Goal: Task Accomplishment & Management: Manage account settings

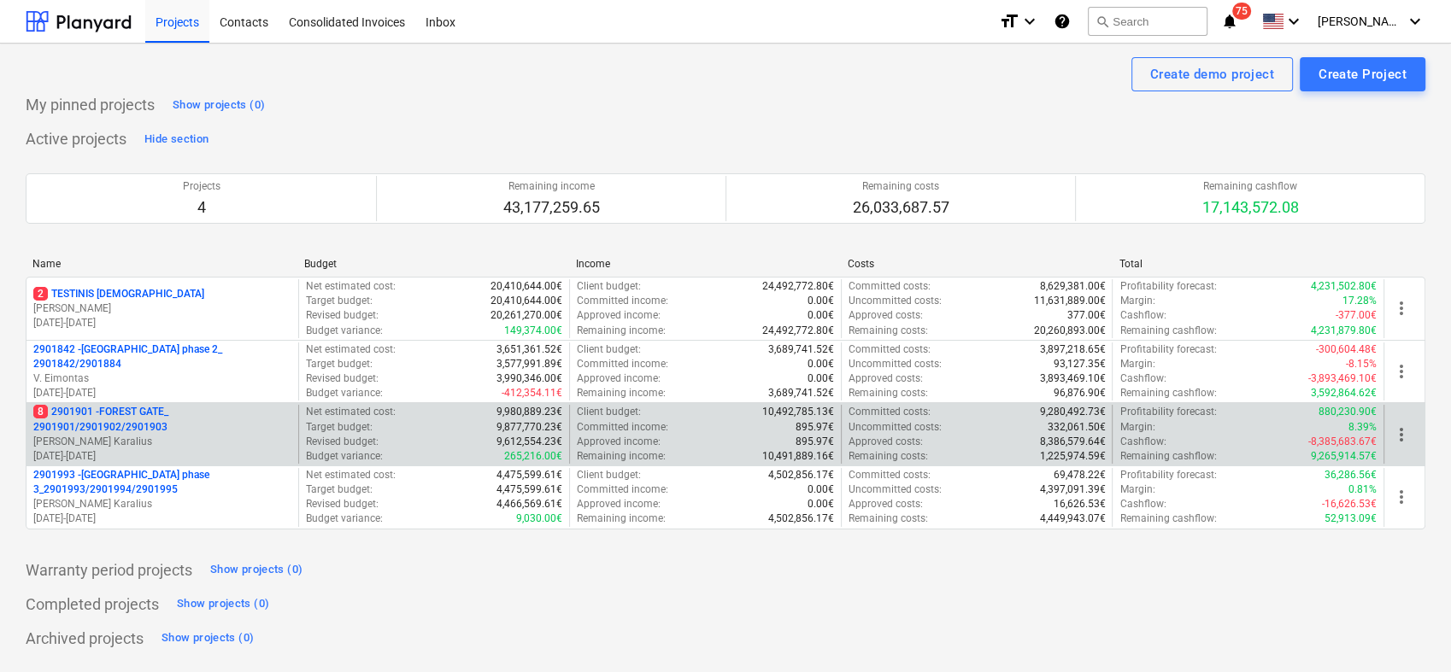
click at [104, 427] on p "8 2901901 - FOREST GATE_ 2901901/2901902/2901903" at bounding box center [162, 419] width 258 height 29
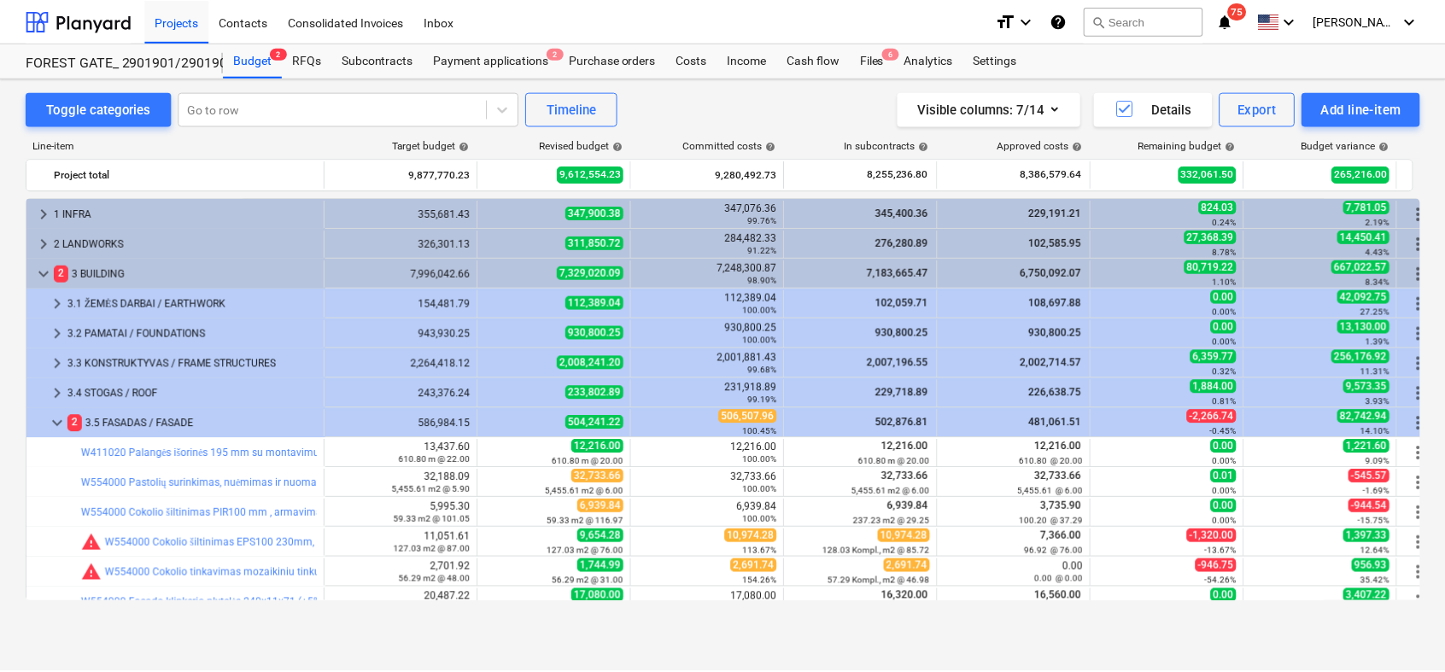
scroll to position [134, 0]
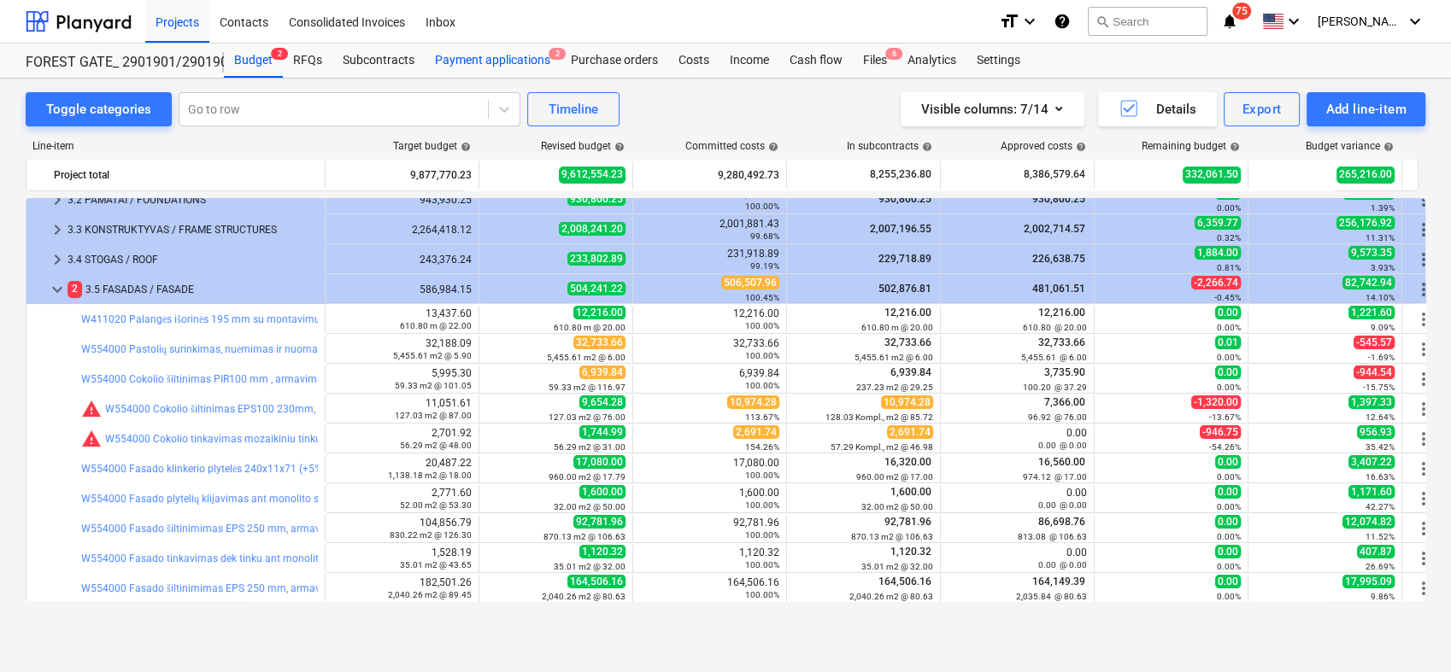
click at [519, 62] on div "Payment applications 2" at bounding box center [493, 61] width 136 height 34
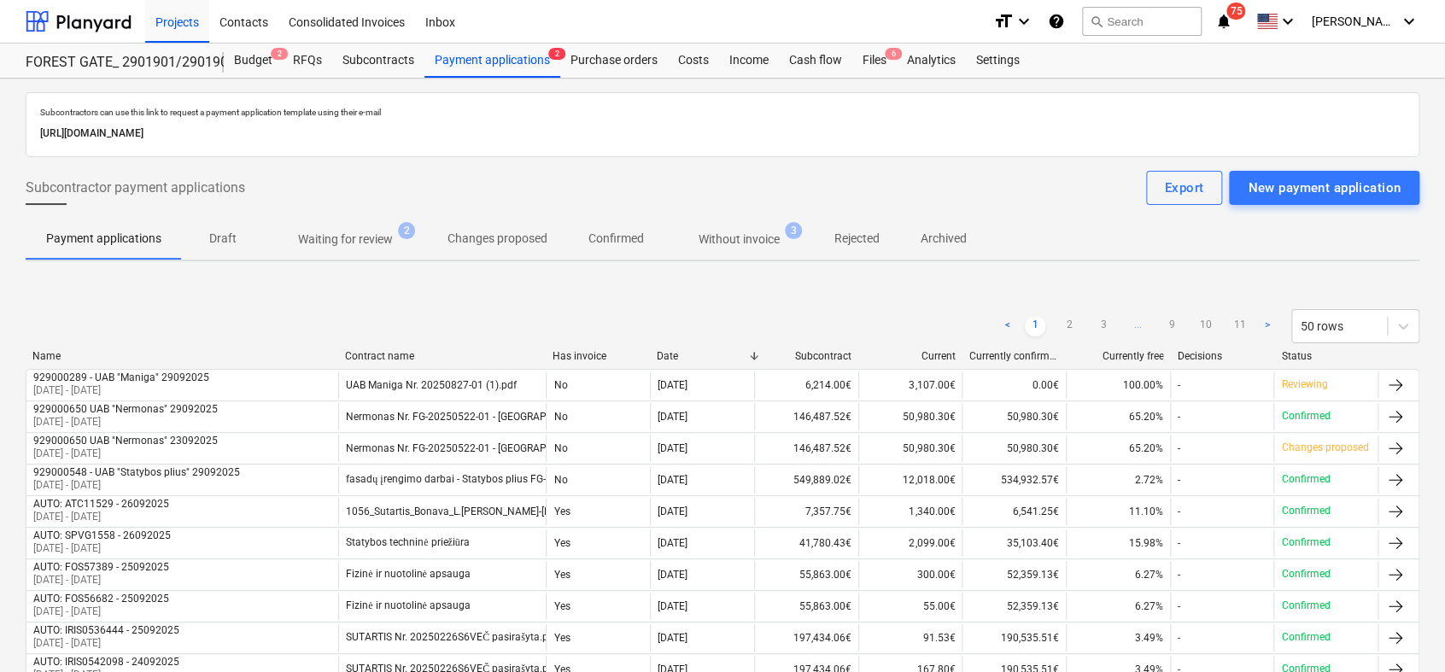
click at [369, 233] on p "Waiting for review" at bounding box center [345, 240] width 95 height 18
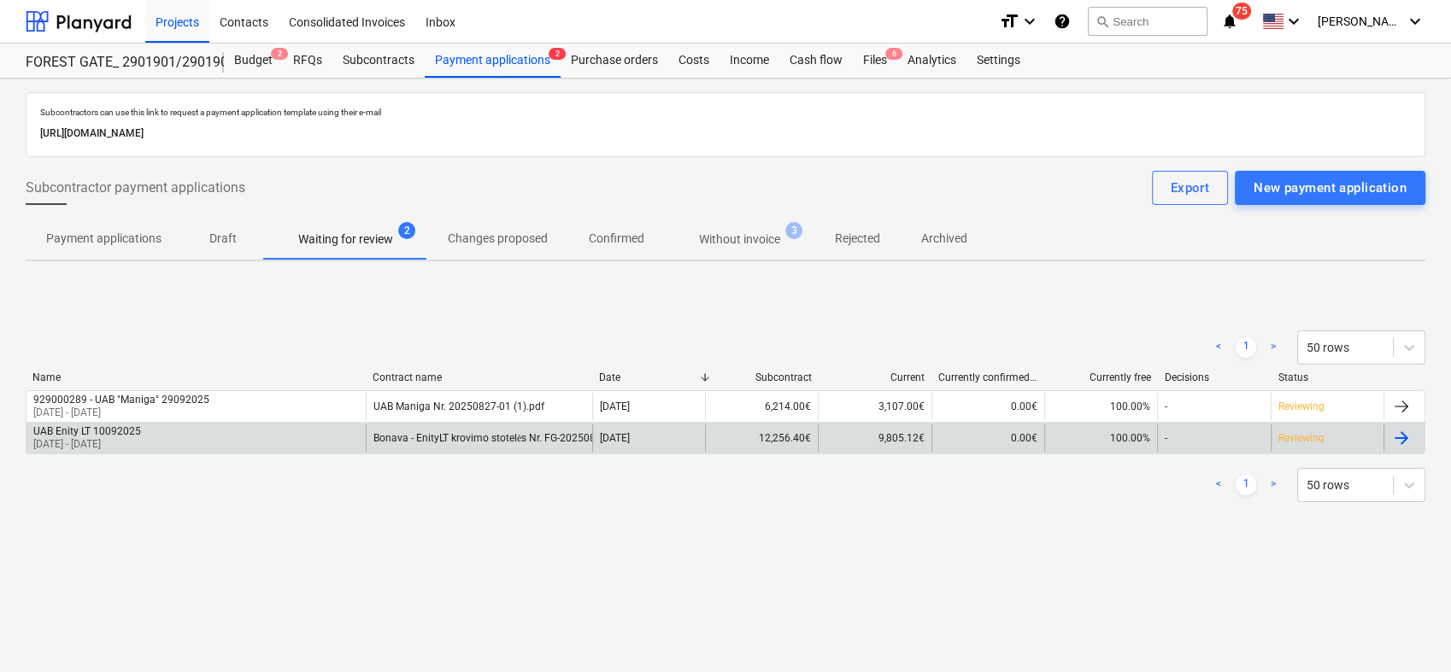
click at [1410, 439] on div at bounding box center [1401, 438] width 21 height 21
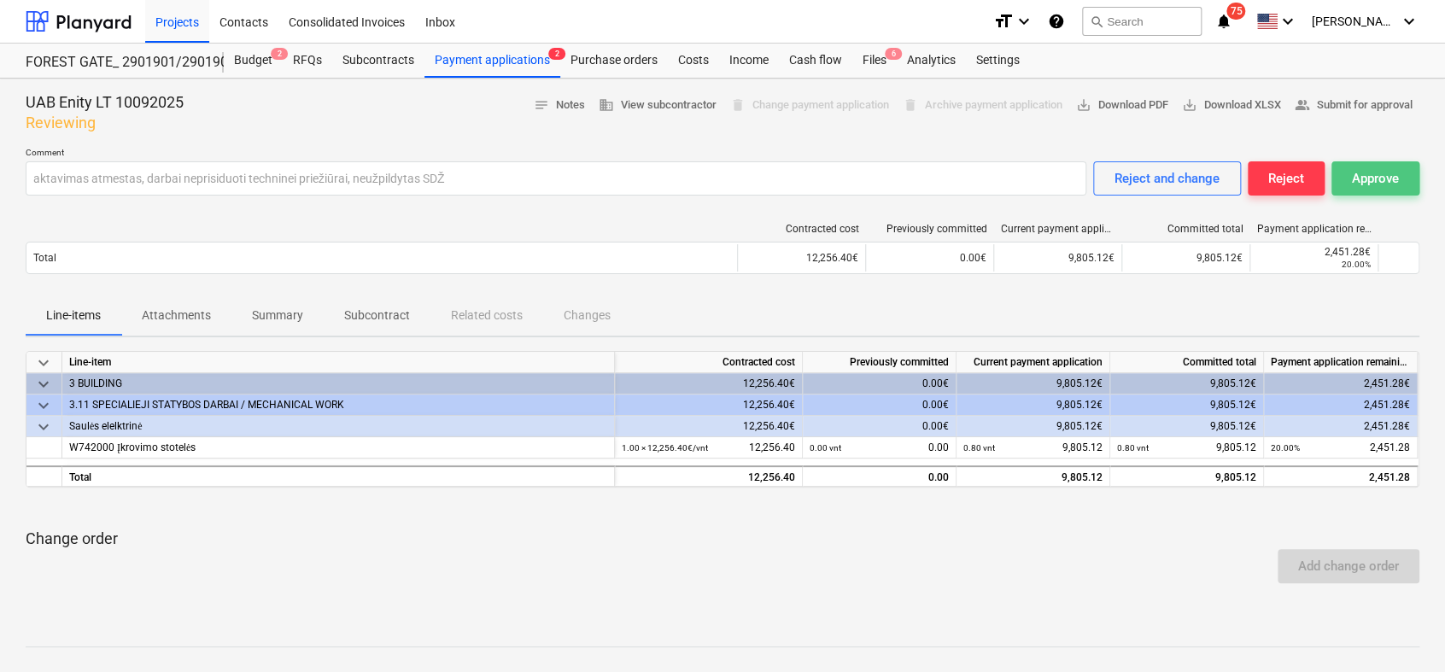
click at [1385, 175] on div "Approve" at bounding box center [1375, 178] width 47 height 22
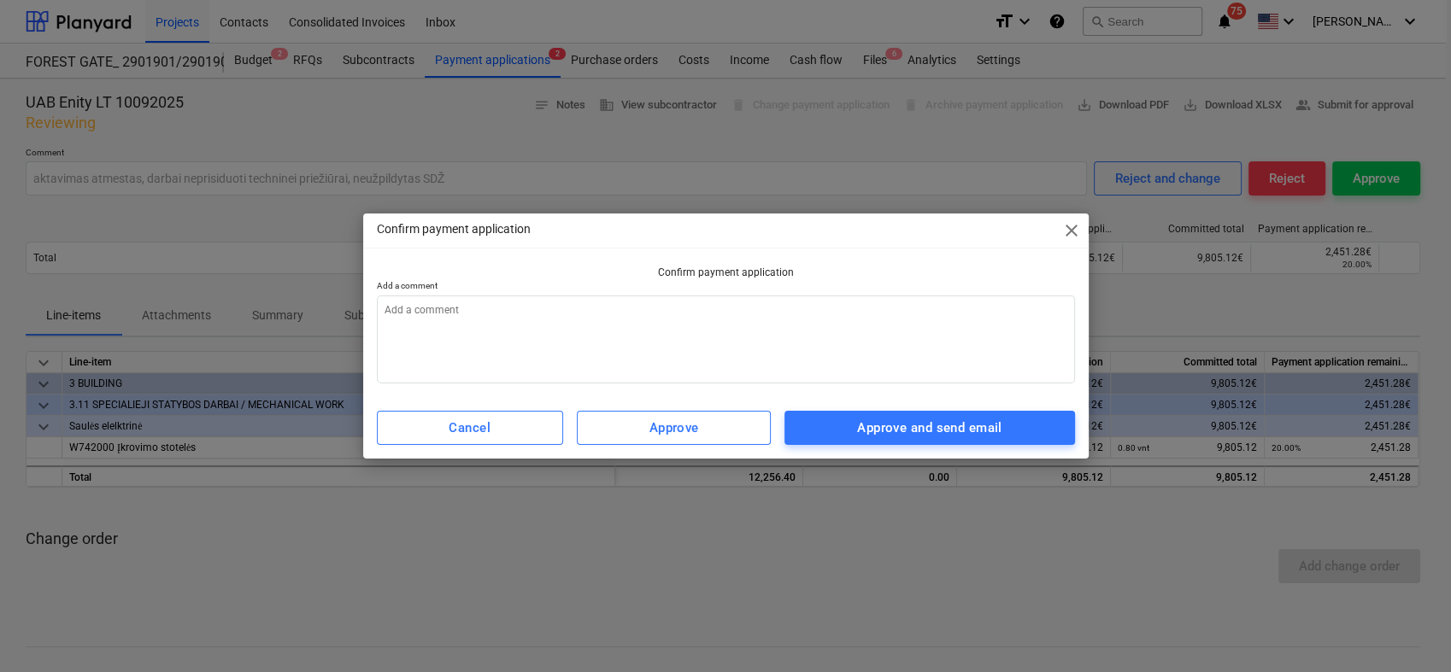
click at [1061, 226] on span "close" at bounding box center [1071, 230] width 21 height 21
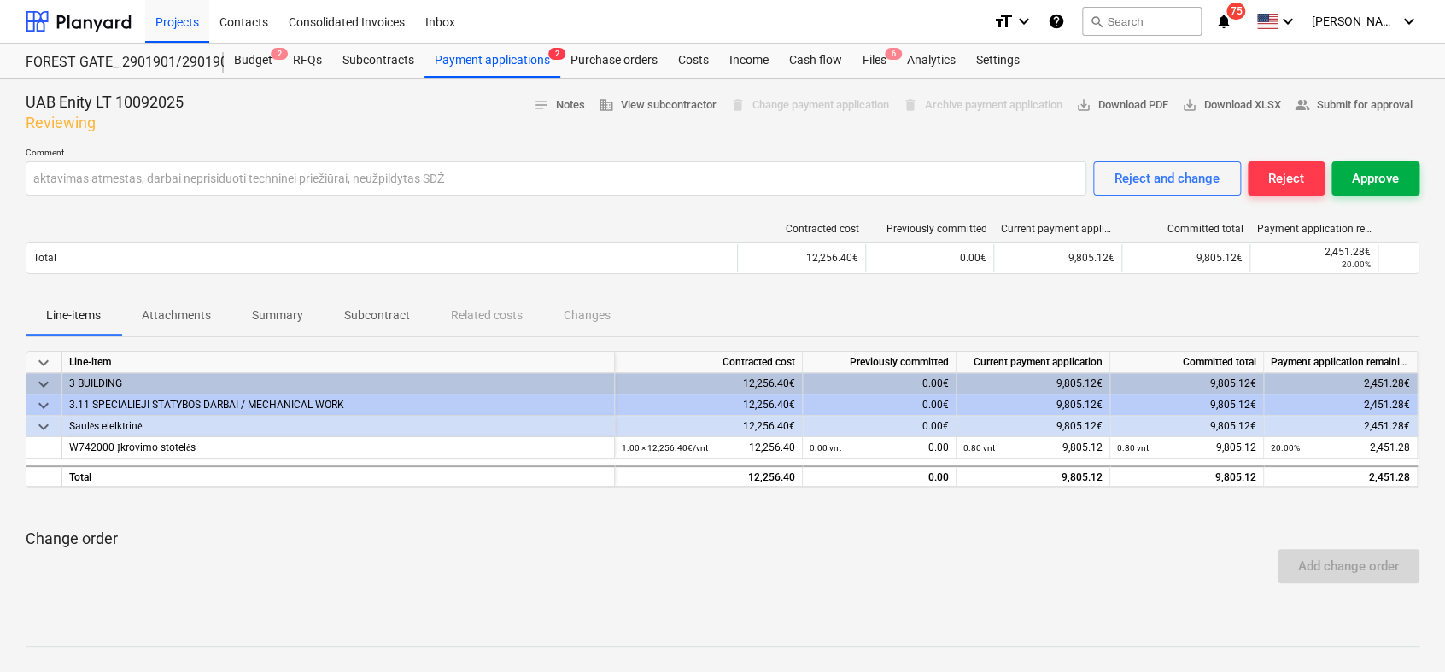
click at [1389, 179] on div "Approve" at bounding box center [1375, 178] width 47 height 22
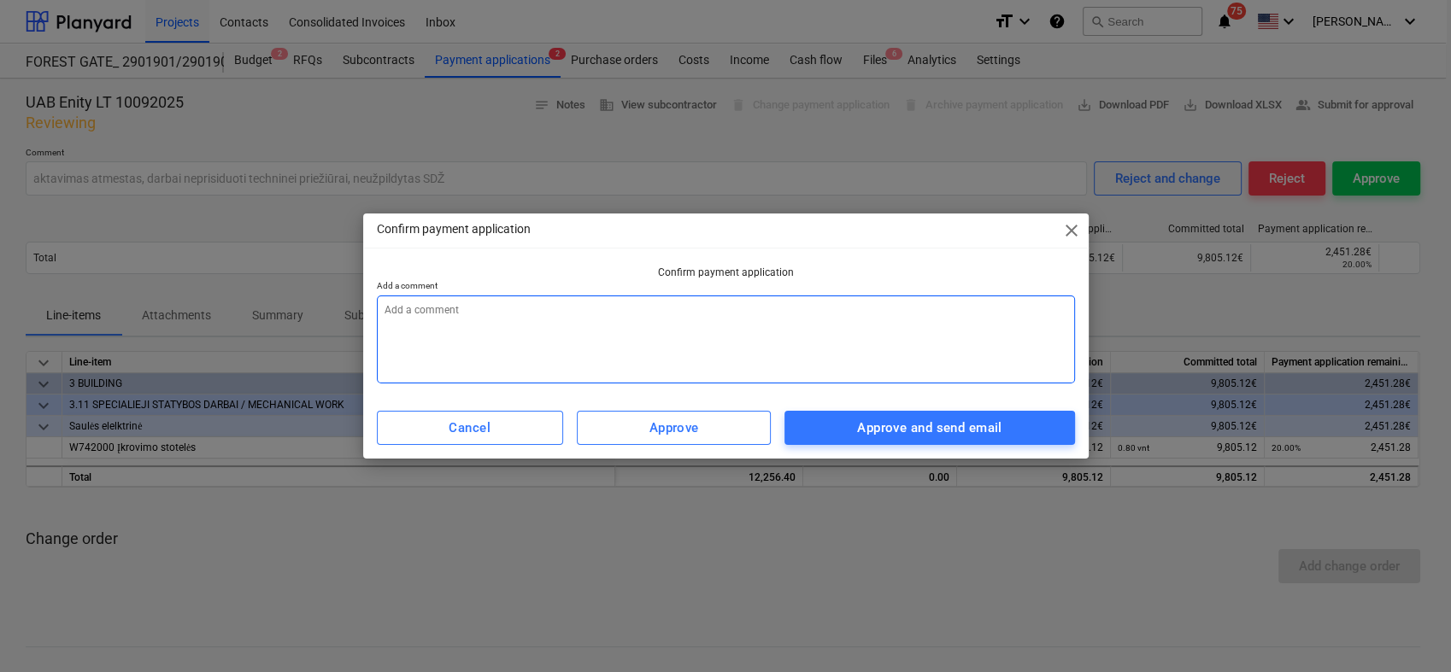
click at [936, 316] on textarea at bounding box center [726, 340] width 698 height 88
type textarea "x"
type textarea "0"
type textarea "x"
type textarea "09"
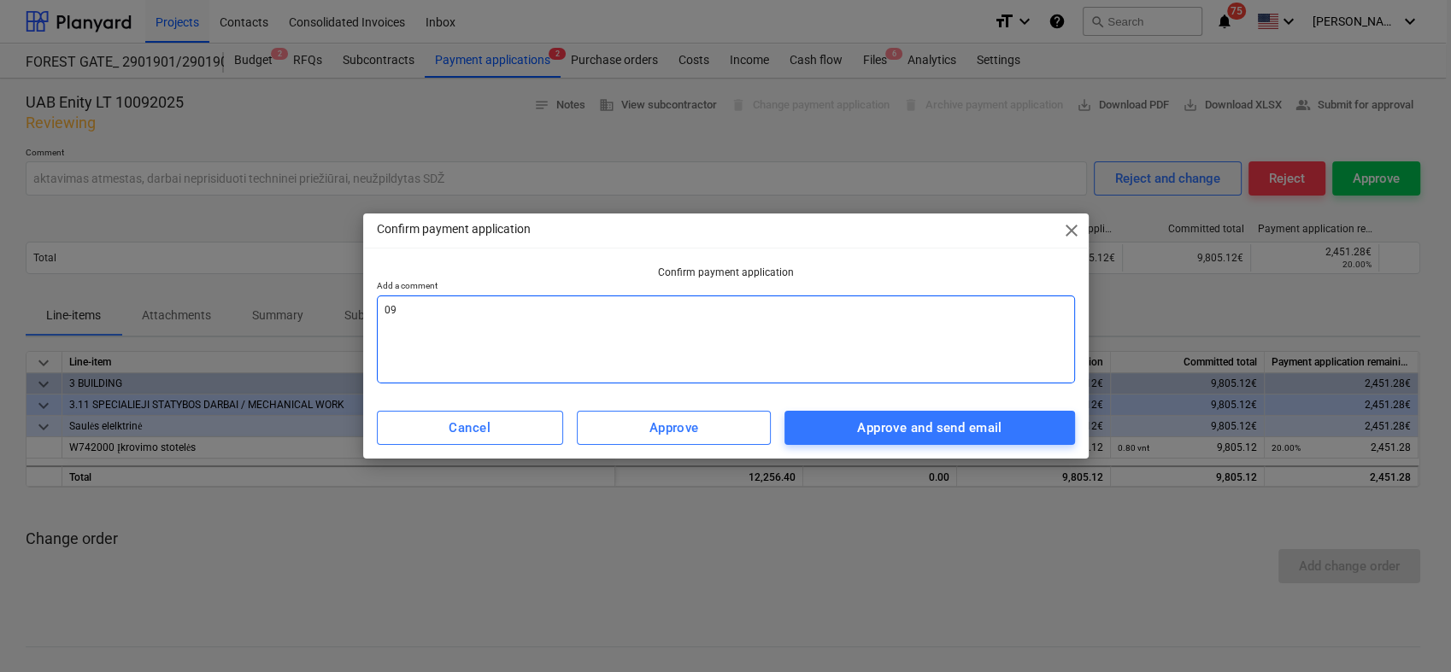
type textarea "x"
type textarea "09"
type textarea "x"
type textarea "09 m"
type textarea "x"
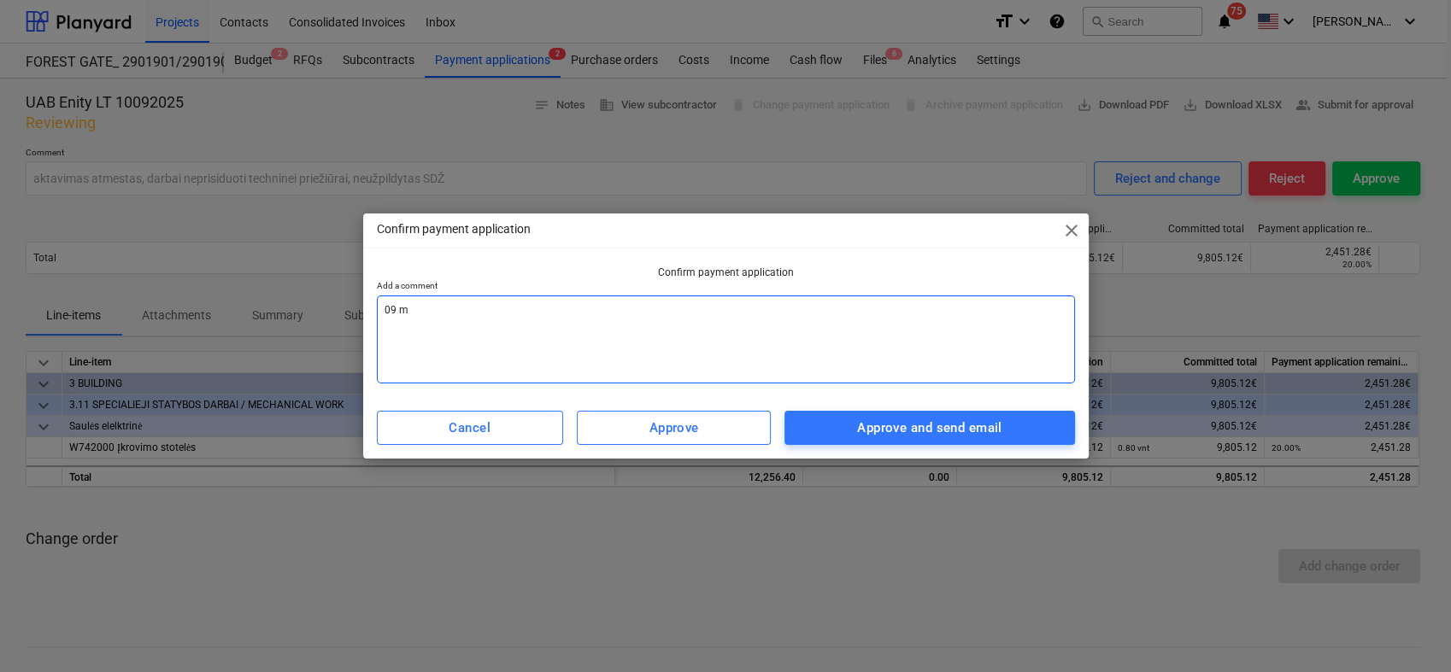
type textarea "09 mė"
type textarea "x"
type textarea "09 mėn"
type textarea "x"
type textarea "09 mėn"
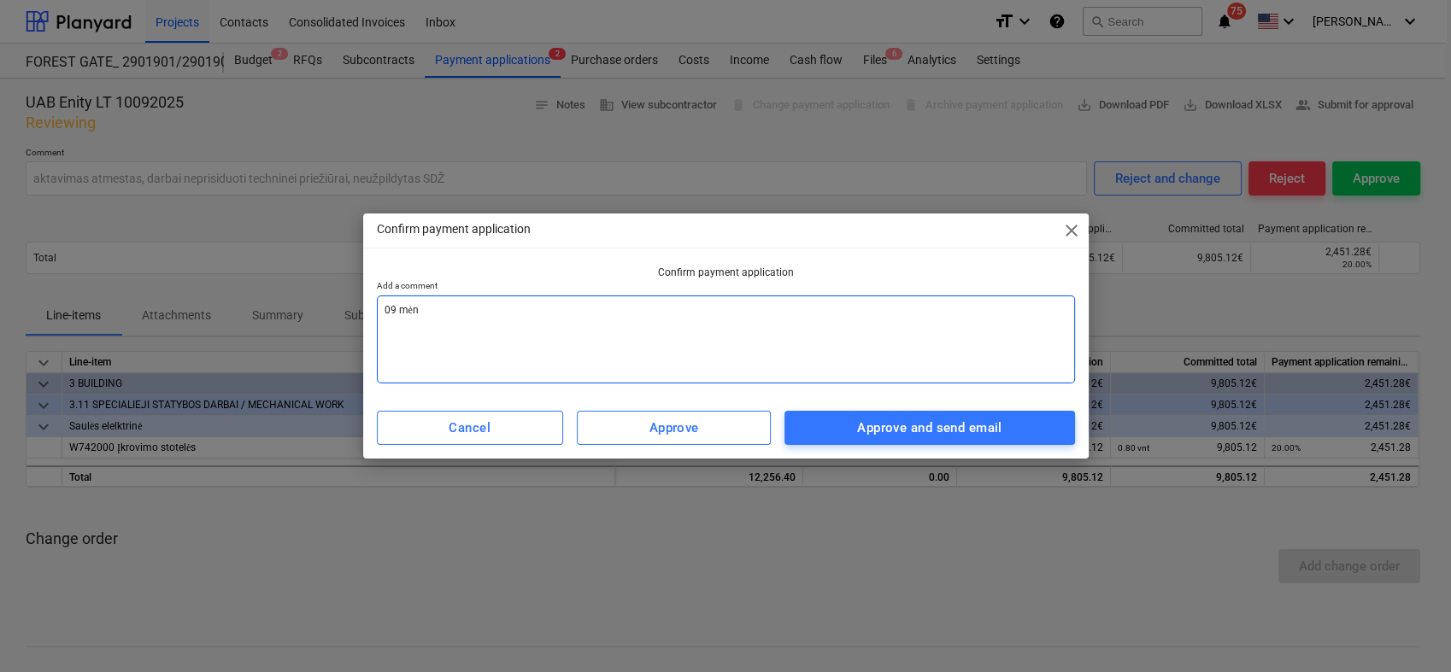
type textarea "x"
type textarea "09 mėn a"
type textarea "x"
type textarea "09 mėn ak"
type textarea "x"
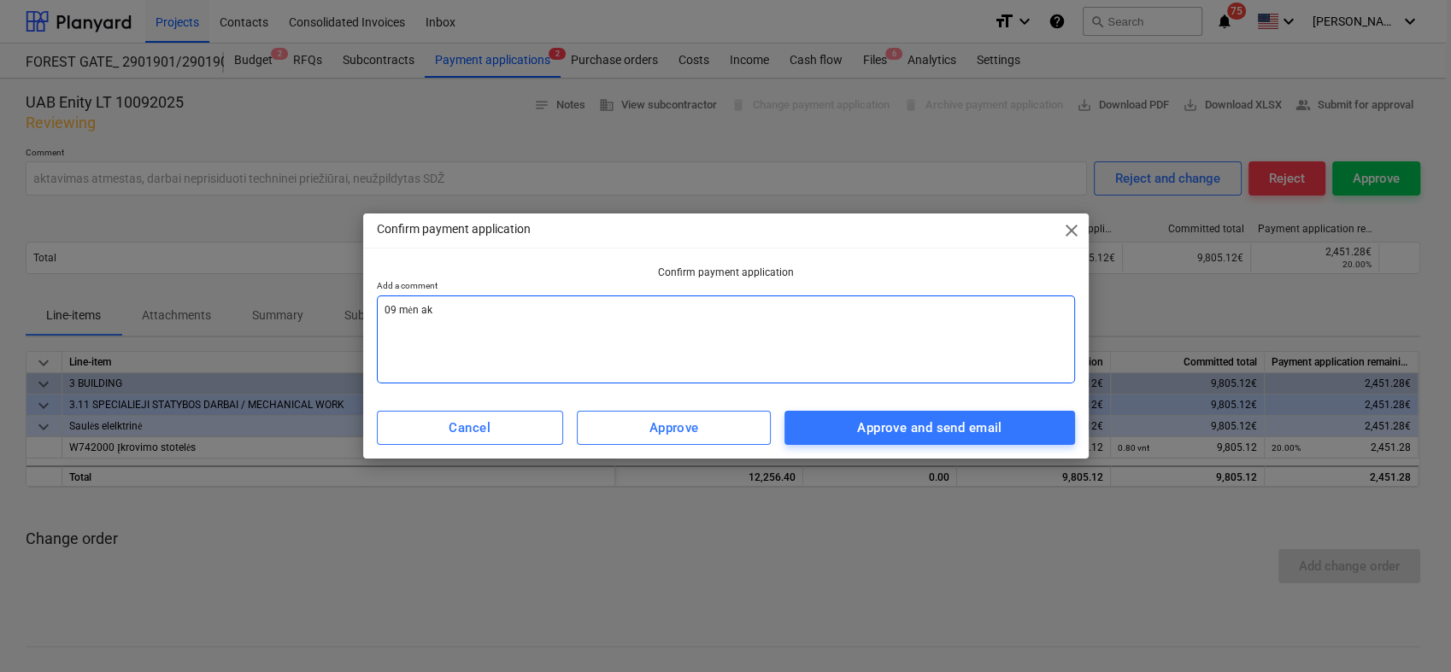
type textarea "09 mėn akt"
type textarea "x"
type textarea "09 mėn akta"
type textarea "x"
type textarea "09 mėn aktas"
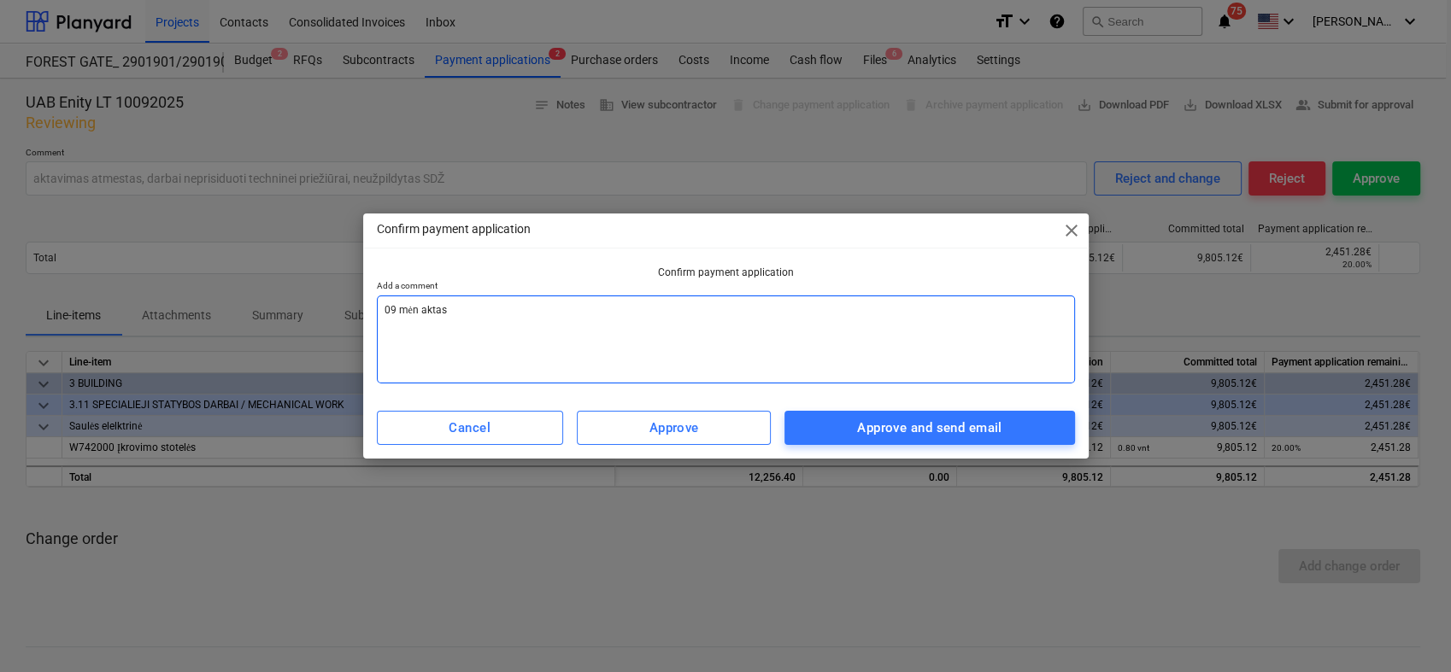
type textarea "x"
type textarea "09 mėn aktas"
type textarea "x"
type textarea "09 mėn aktas s"
type textarea "x"
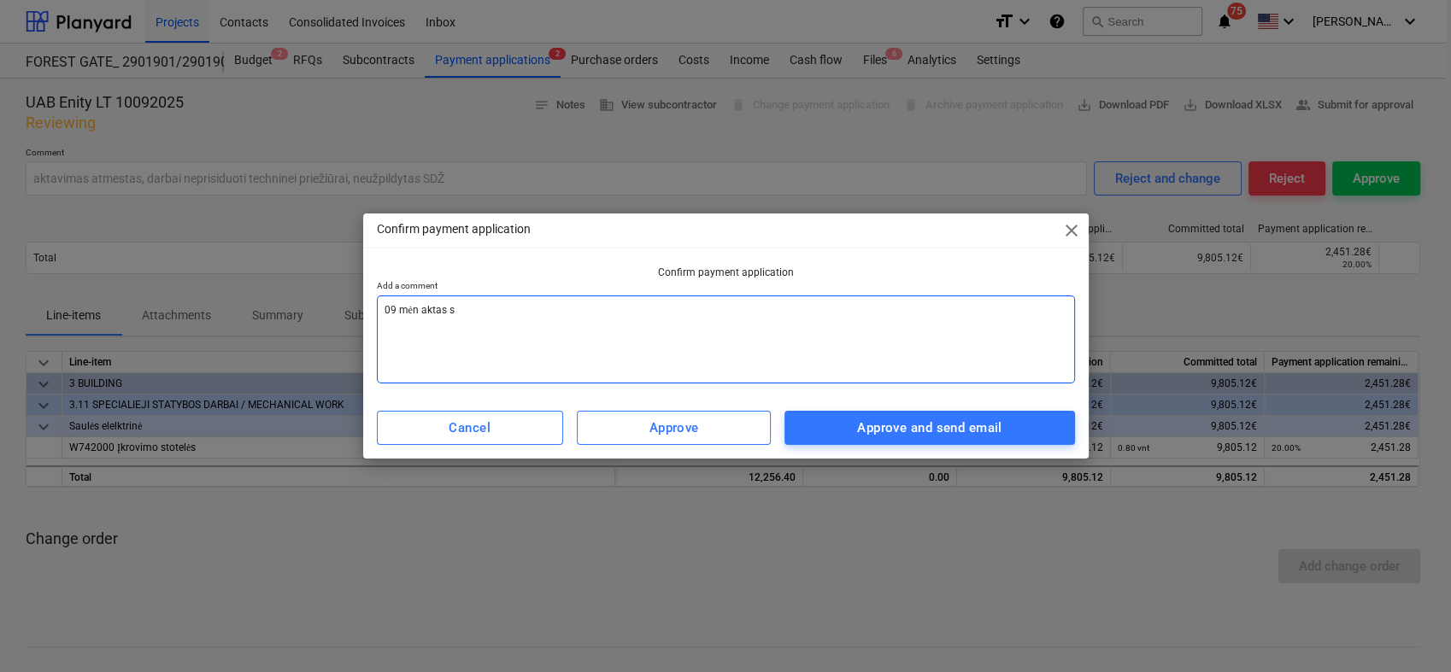
type textarea "09 mėn aktas su"
type textarea "x"
type textarea "09 mėn aktas sud"
type textarea "x"
type textarea "09 mėn aktas sude"
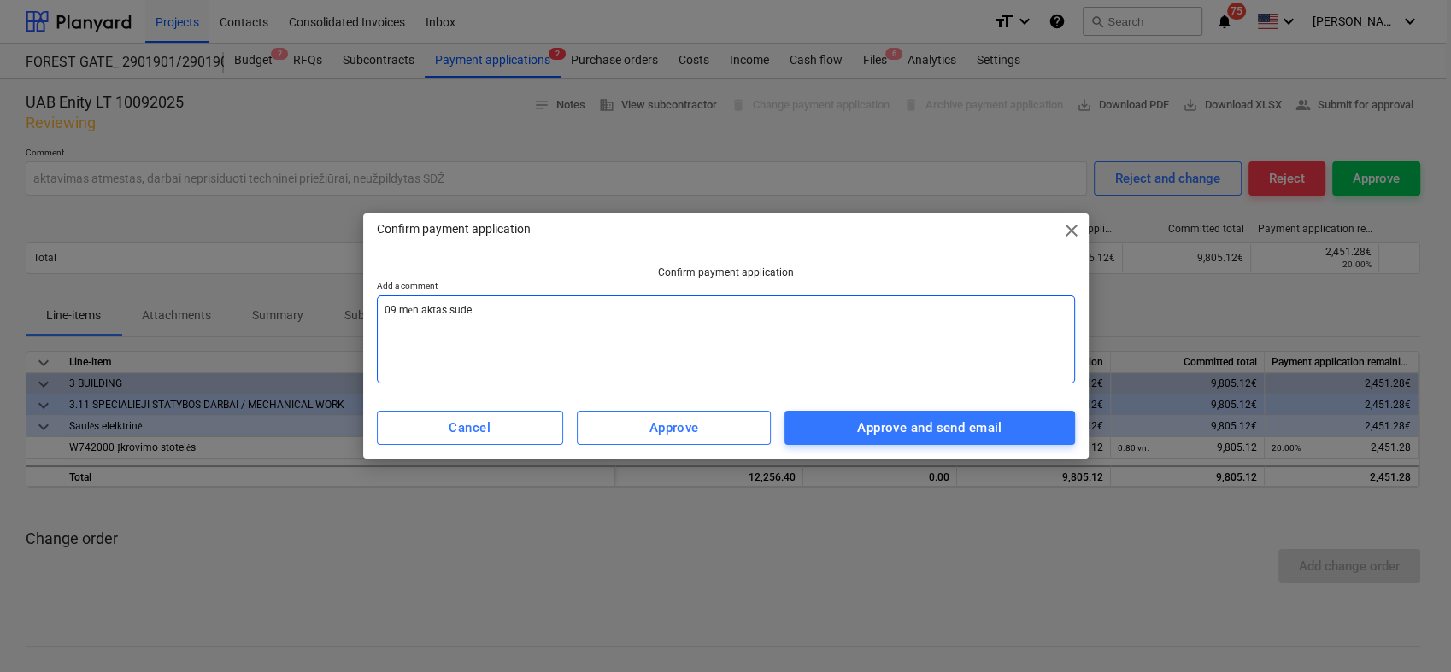
type textarea "x"
type textarea "09 mėn aktas suder"
type textarea "x"
type textarea "09 mėn aktas suderi"
type textarea "x"
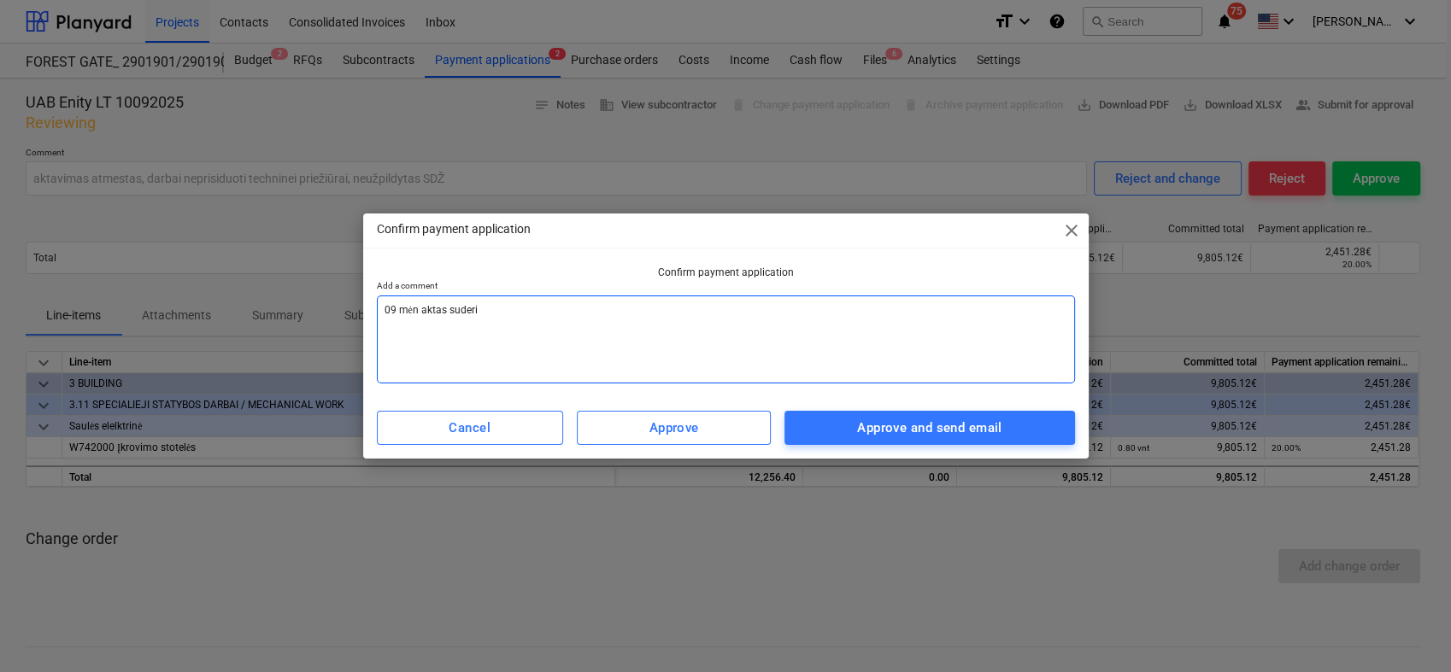
type textarea "09 mėn aktas suderin"
type textarea "x"
type textarea "09 mėn aktas suderint"
type textarea "x"
type textarea "09 mėn aktas suderinta"
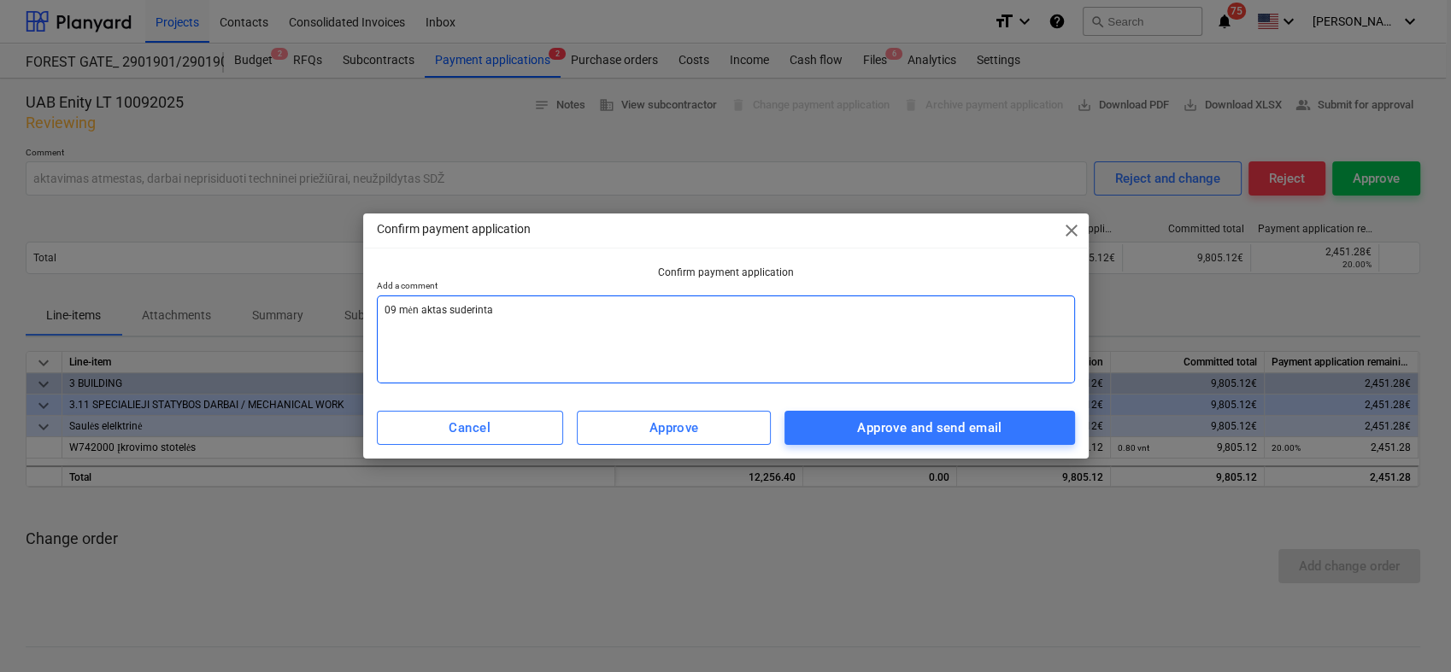
type textarea "x"
type textarea "09 mėn aktas suderintas"
type textarea "x"
type textarea "09 mėn aktas suderintas,"
type textarea "x"
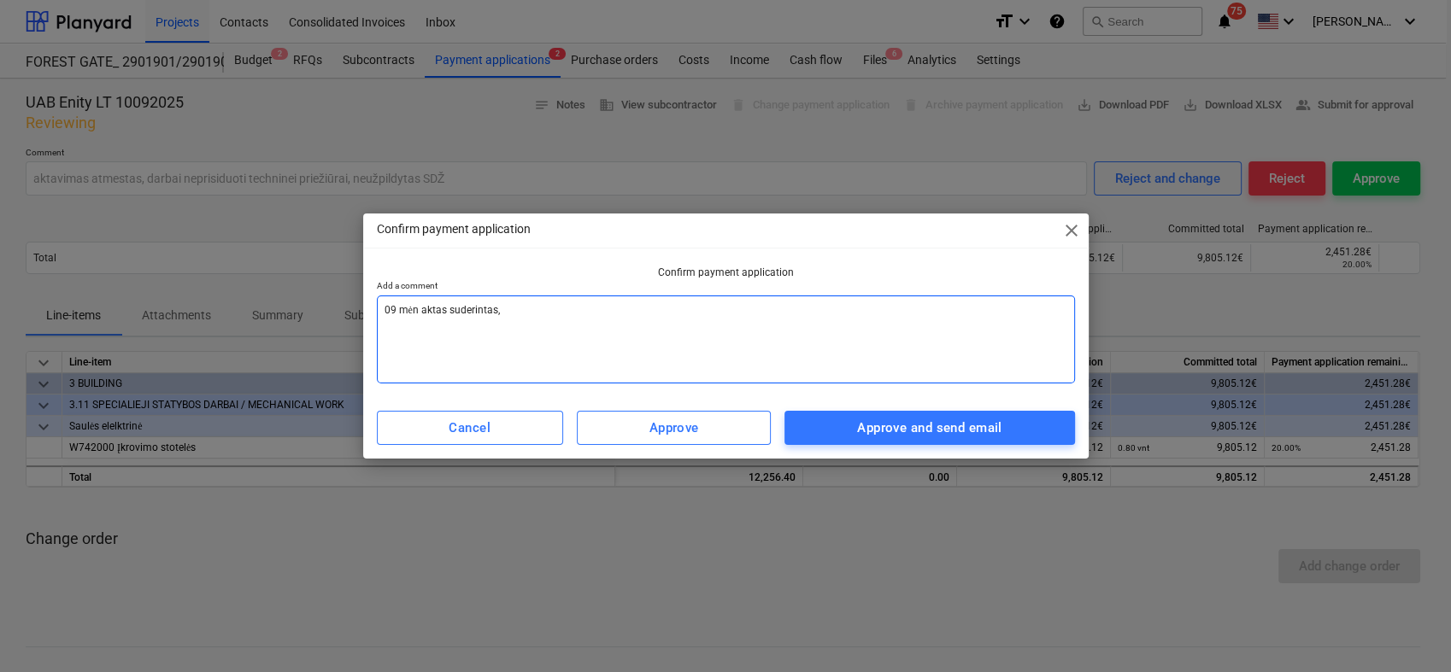
type textarea "09 mėn aktas suderintas,"
type textarea "x"
type textarea "09 mėn aktas suderintas, p"
type textarea "x"
type textarea "09 mėn aktas suderintas, [GEOGRAPHIC_DATA]"
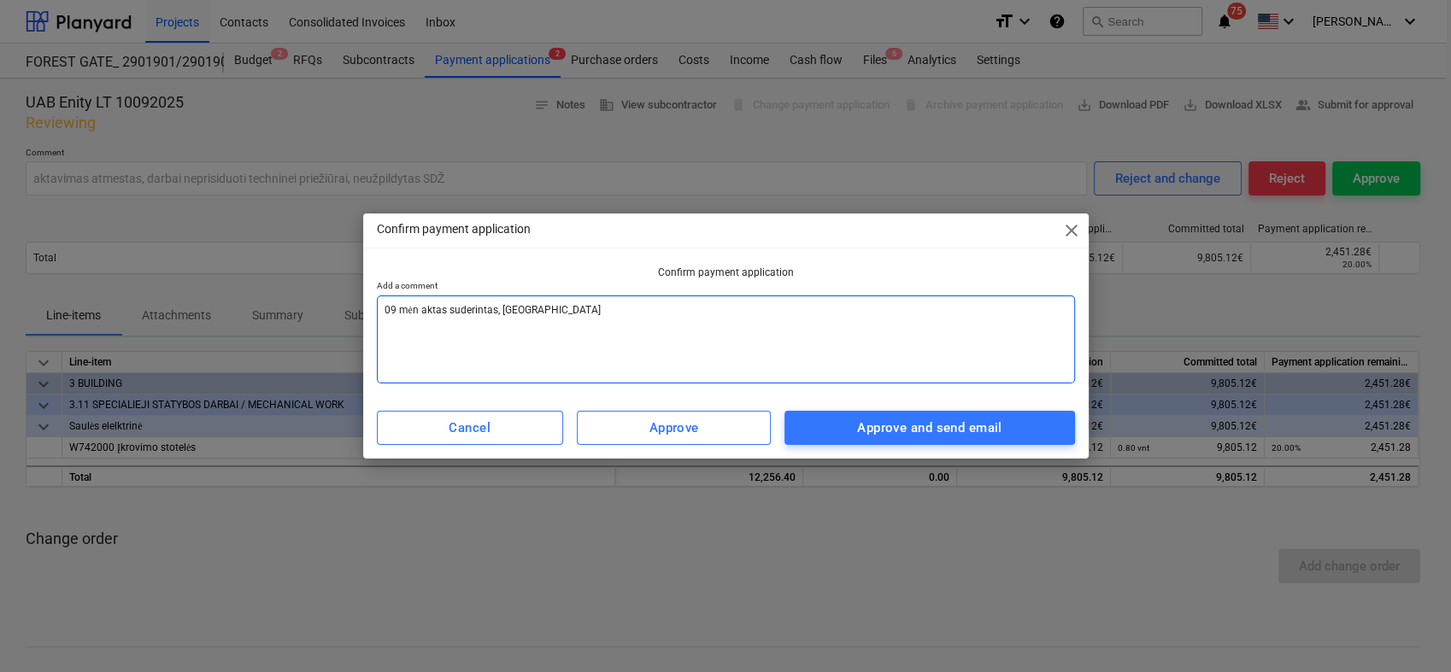
type textarea "x"
type textarea "09 mėn aktas suderintas, pat"
type textarea "x"
type textarea "09 mėn aktas suderintas, pate"
type textarea "x"
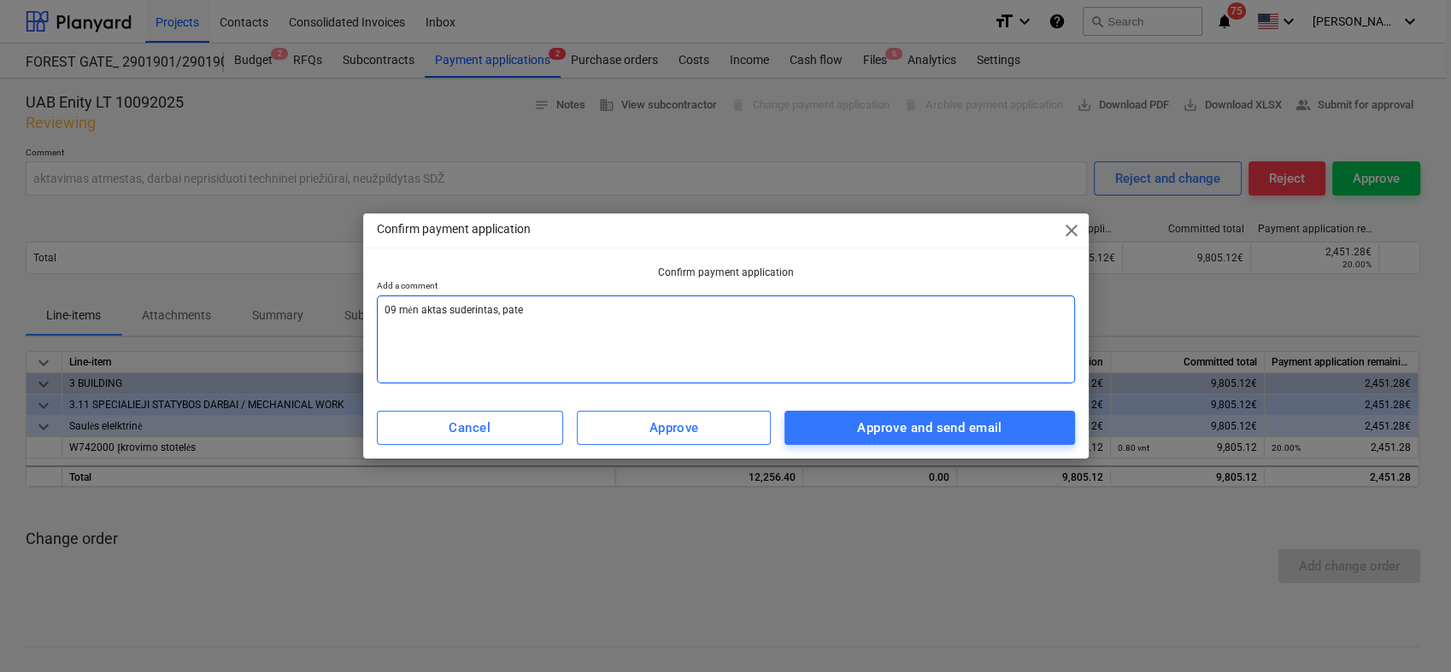
type textarea "09 mėn aktas suderintas, patek"
type textarea "x"
type textarea "09 mėn aktas suderintas, pateki"
type textarea "x"
type textarea "09 mėn aktas suderintas, patekit"
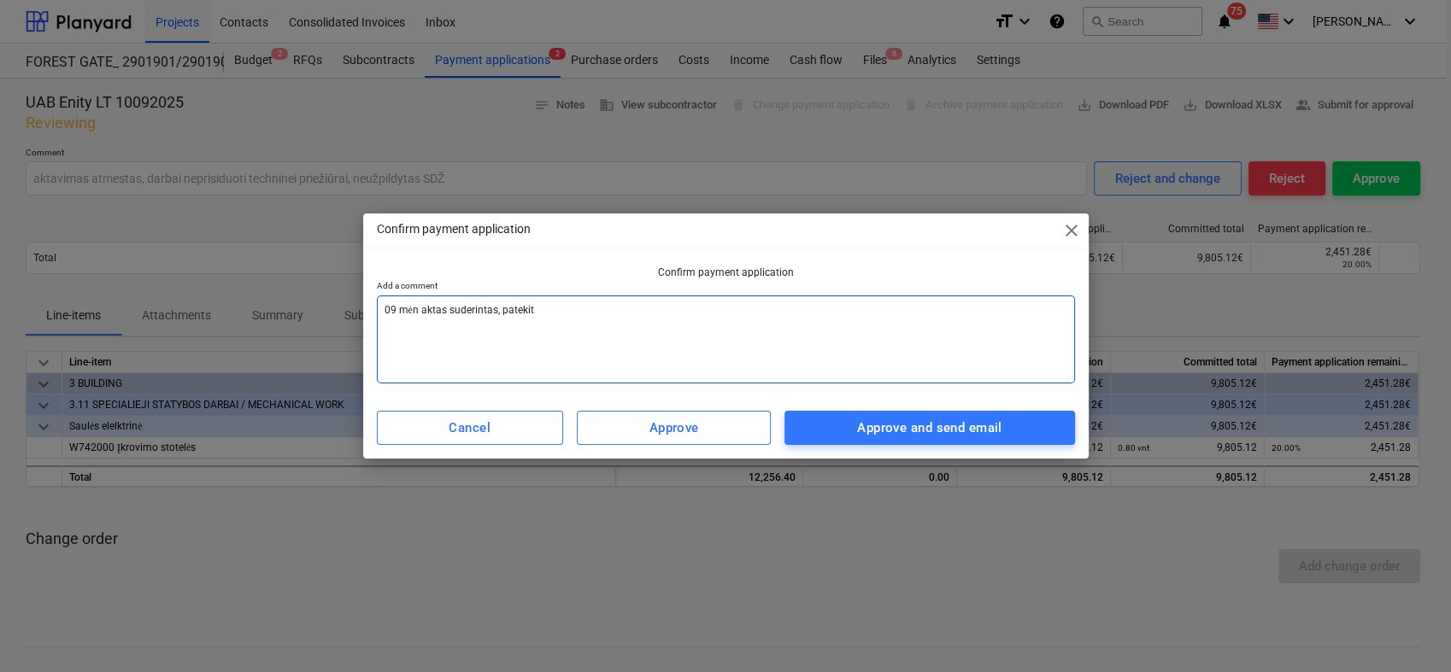
type textarea "x"
type textarea "09 mėn aktas suderintas, patekitę"
type textarea "x"
type textarea "09 mėn aktas suderintas, patekitę"
type textarea "x"
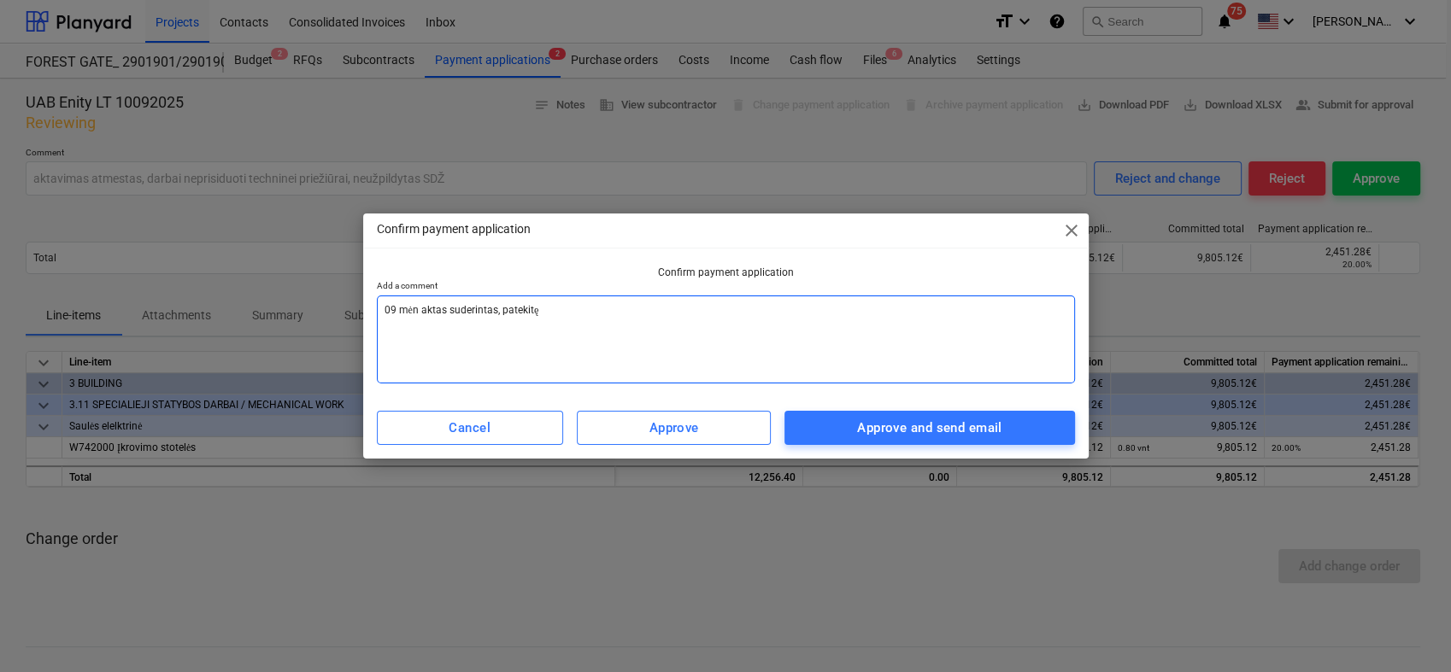
type textarea "09 mėn aktas suderintas, patekitę s"
type textarea "x"
type textarea "09 mėn aktas suderintas, patekitę są"
type textarea "x"
type textarea "09 mėn aktas suderintas, patekitę sąs"
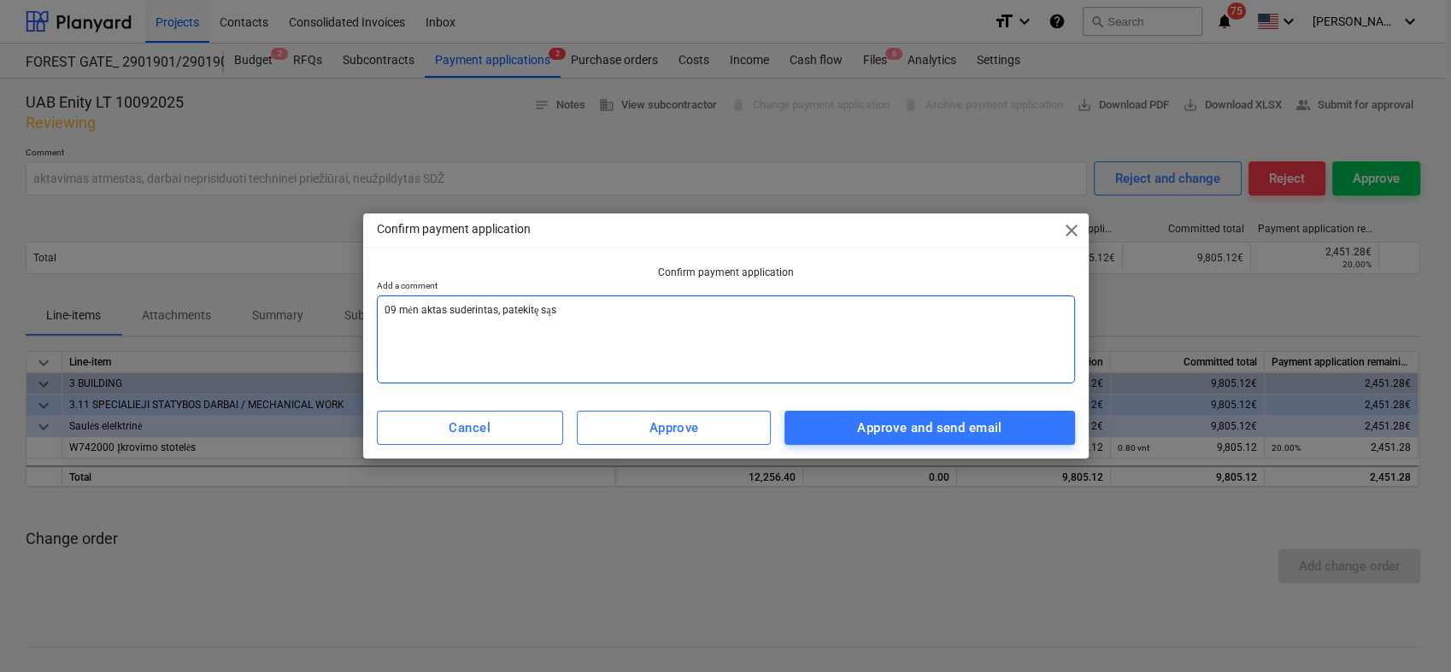
type textarea "x"
type textarea "09 mėn aktas suderintas, patekitę sąsk"
type textarea "x"
type textarea "09 mėn aktas suderintas, patekitę sąskai"
type textarea "x"
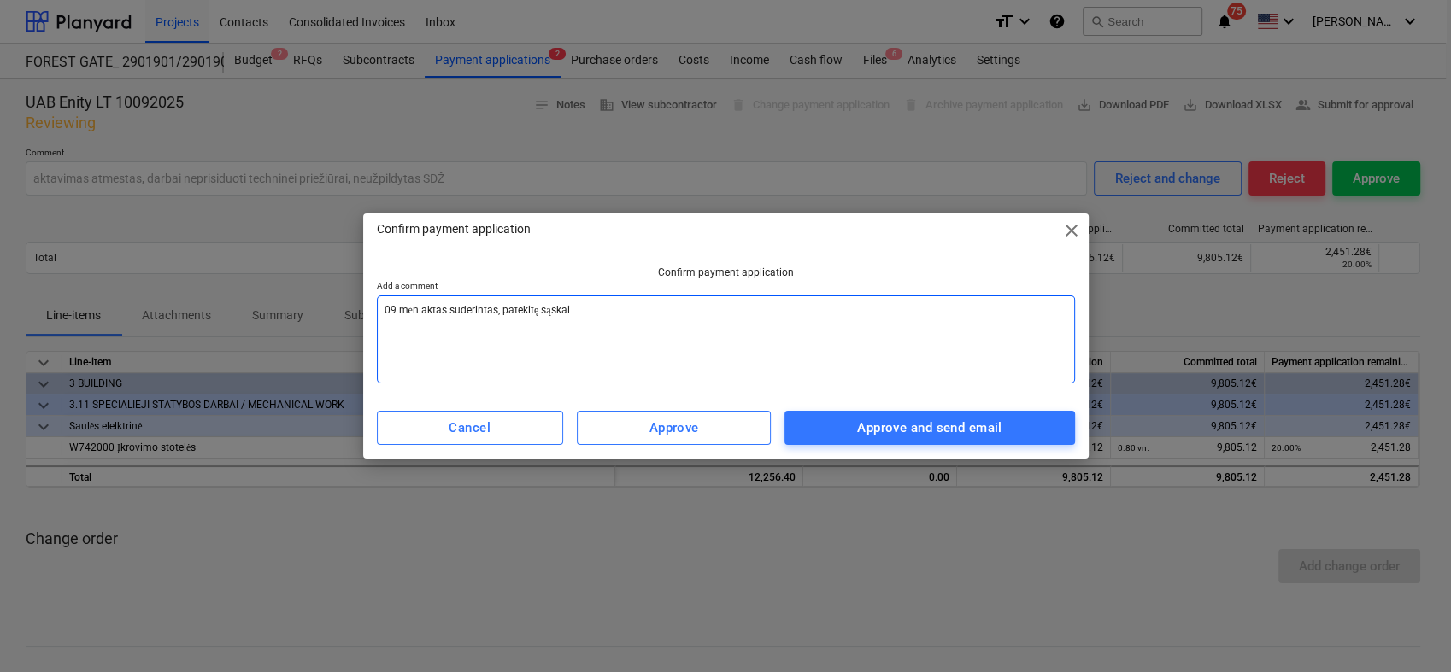
type textarea "09 mėn aktas suderintas, patekitę sąskait"
type textarea "x"
type textarea "09 mėn aktas suderintas, patekitę sąskaitą"
type textarea "x"
type textarea "09 mėn aktas suderintas, patekitę sąskaitą."
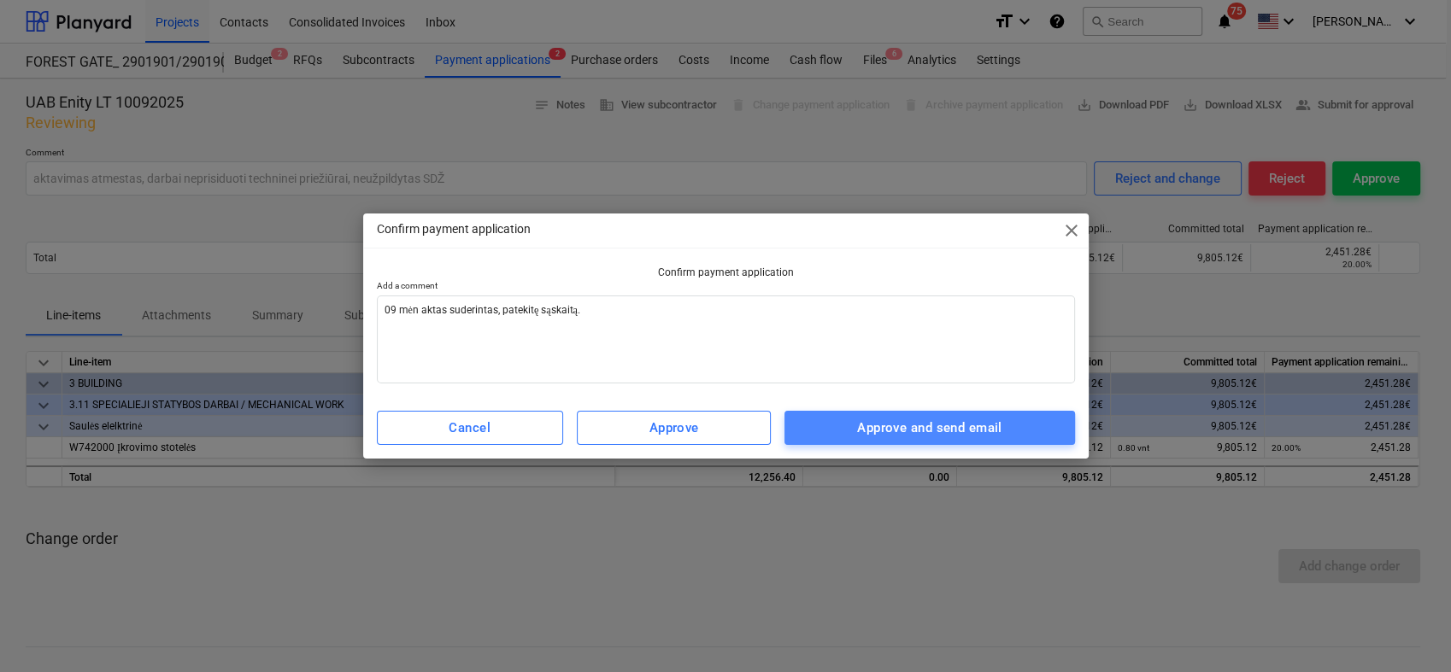
click at [1018, 421] on span "Approve and send email" at bounding box center [929, 428] width 252 height 22
type textarea "x"
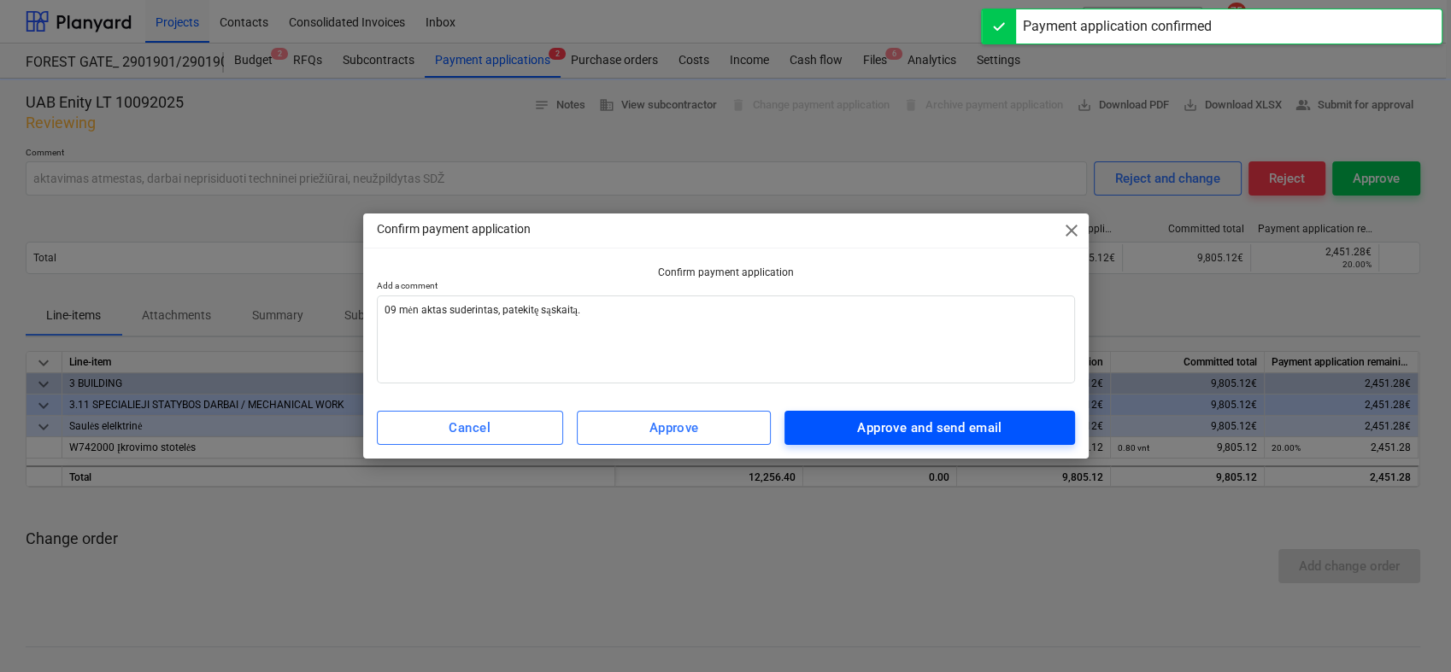
type input "09 mėn aktas suderintas, patekitę sąskaitą."
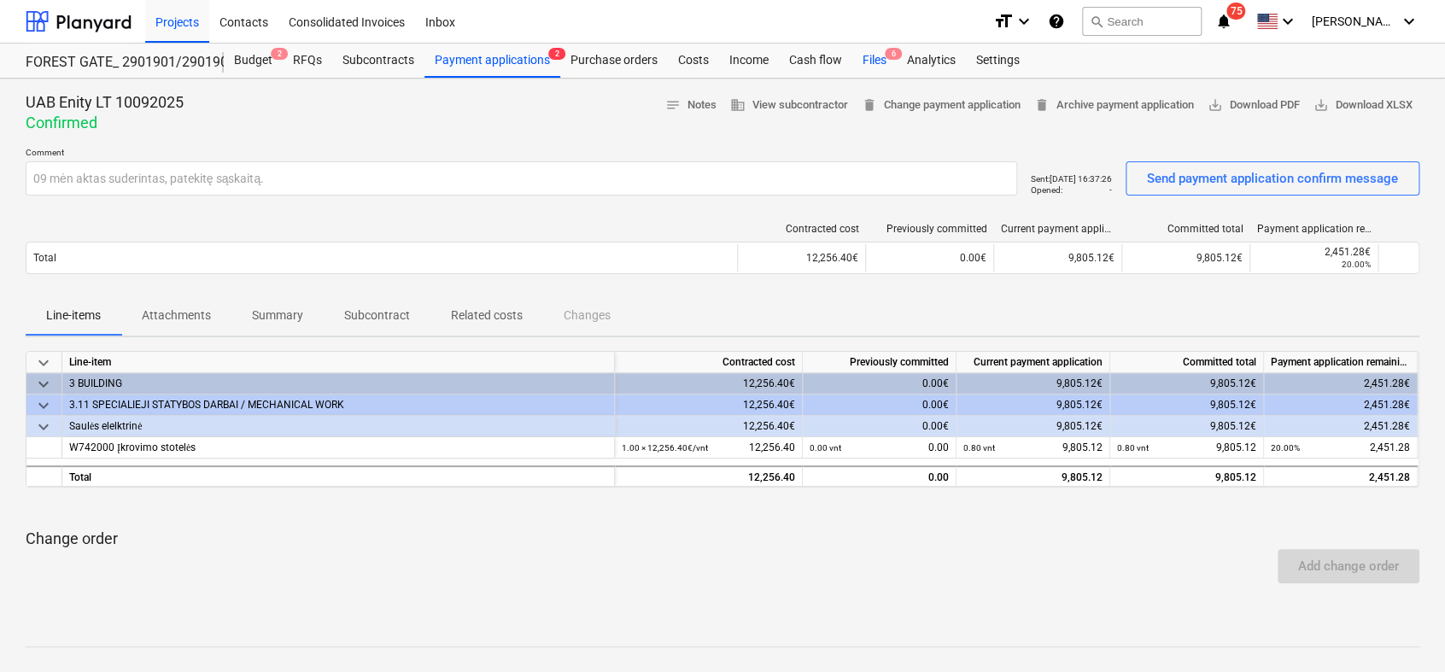
click at [875, 62] on div "Files 6" at bounding box center [875, 61] width 44 height 34
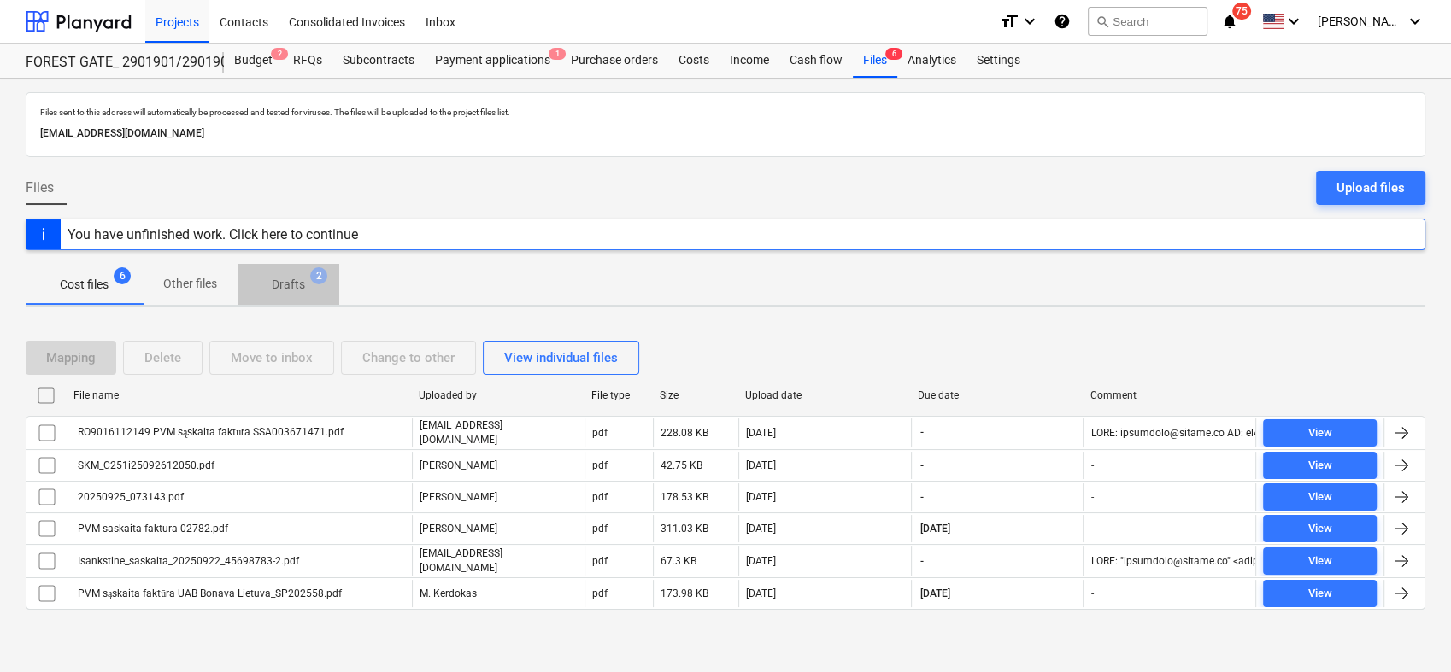
click at [288, 280] on p "Drafts" at bounding box center [288, 285] width 33 height 18
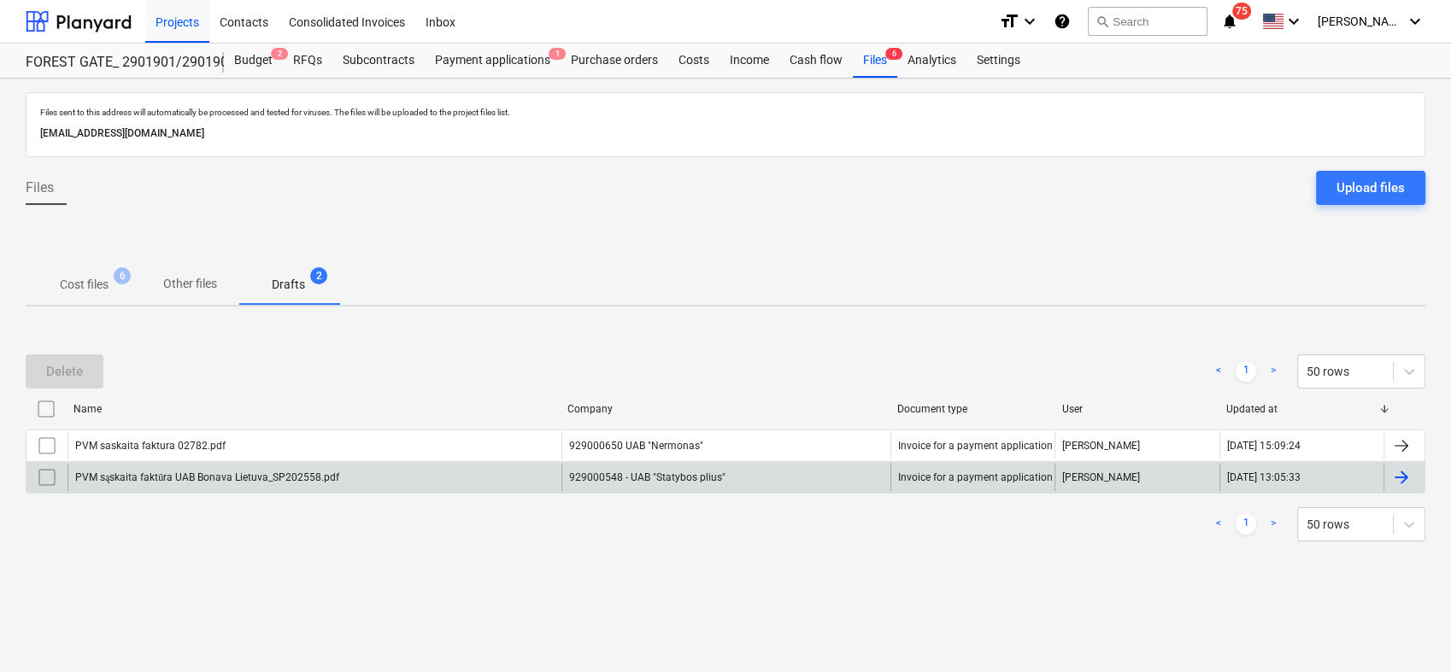
click at [1393, 476] on div at bounding box center [1401, 477] width 21 height 21
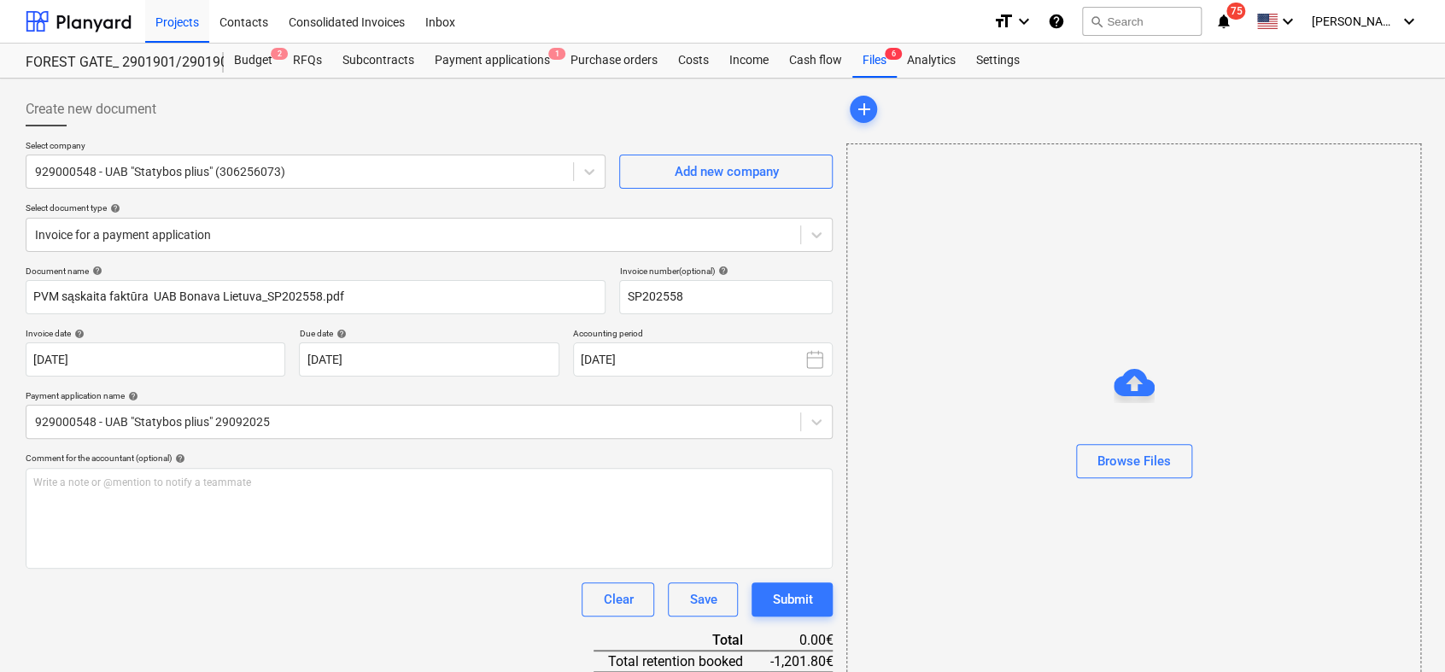
type input "SP202558"
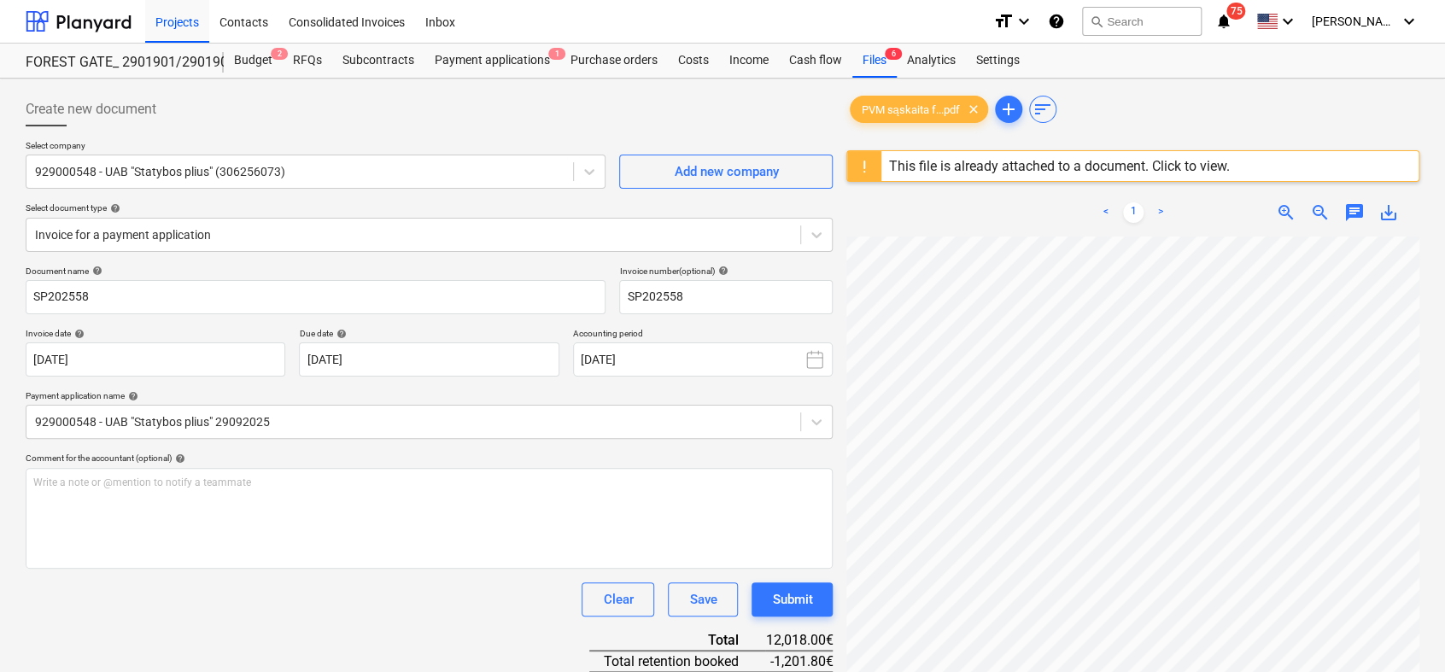
scroll to position [15, 48]
click at [691, 58] on div "Costs" at bounding box center [693, 61] width 51 height 34
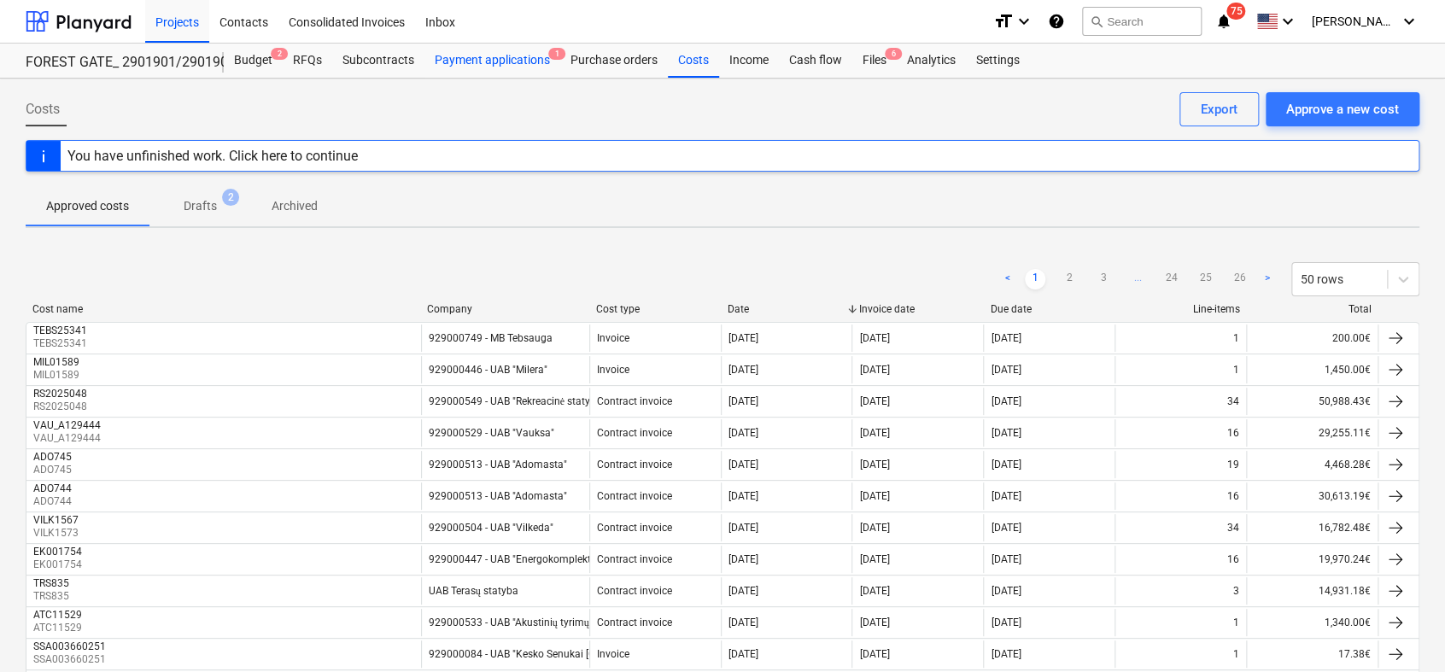
click at [486, 58] on div "Payment applications 1" at bounding box center [493, 61] width 136 height 34
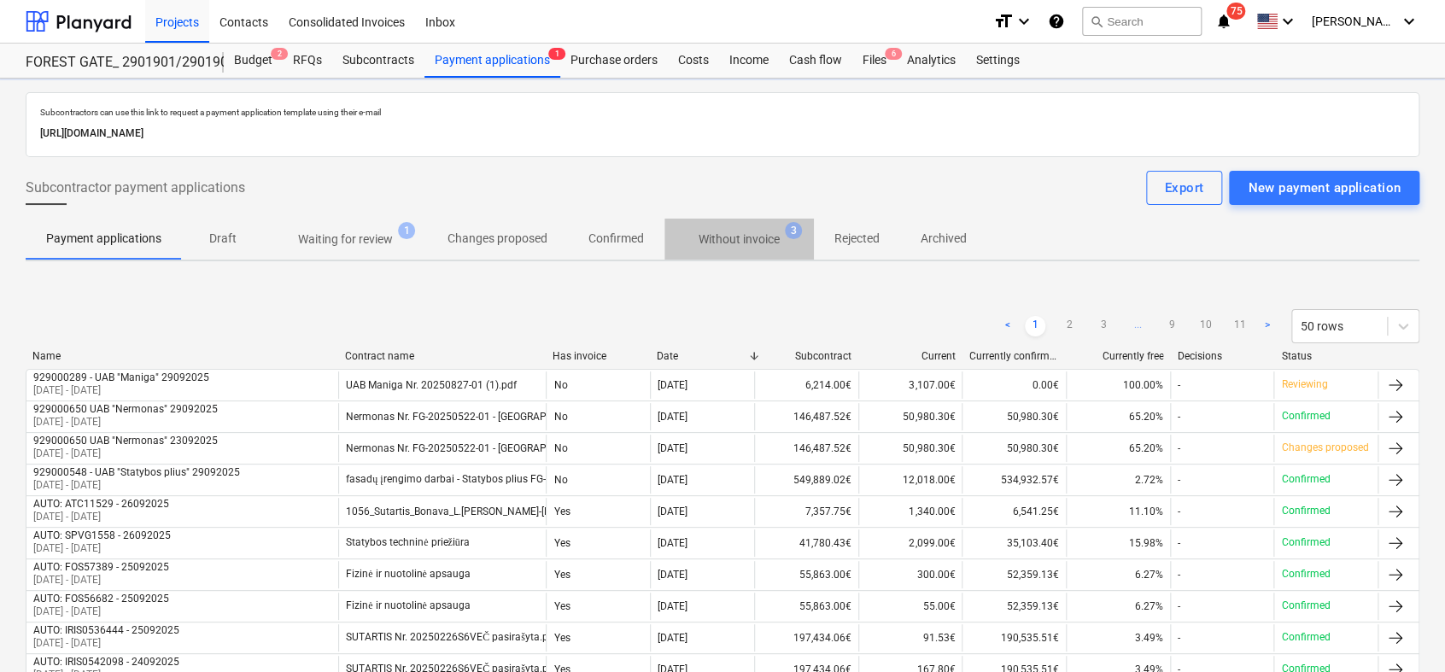
click at [758, 239] on p "Without invoice" at bounding box center [739, 240] width 81 height 18
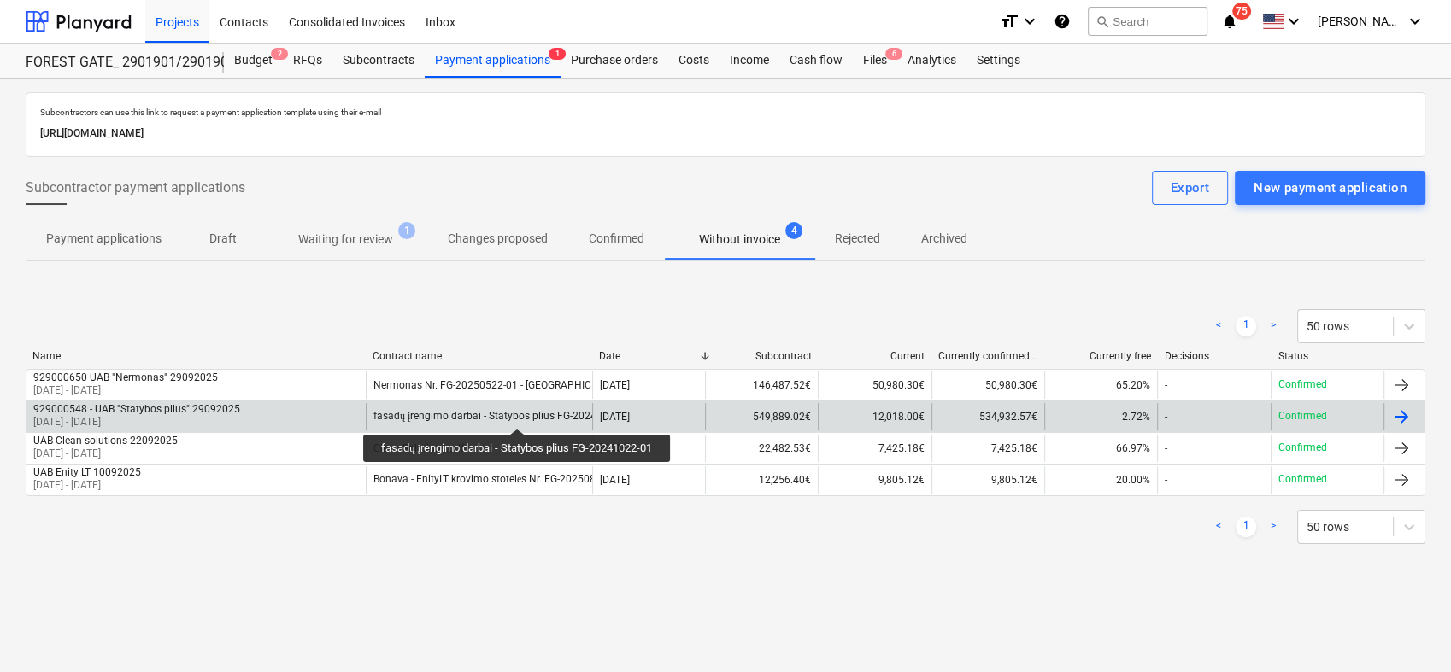
click at [519, 413] on div "fasadų įrengimo darbai - Statybos plius FG-20241022-01" at bounding box center [503, 416] width 261 height 13
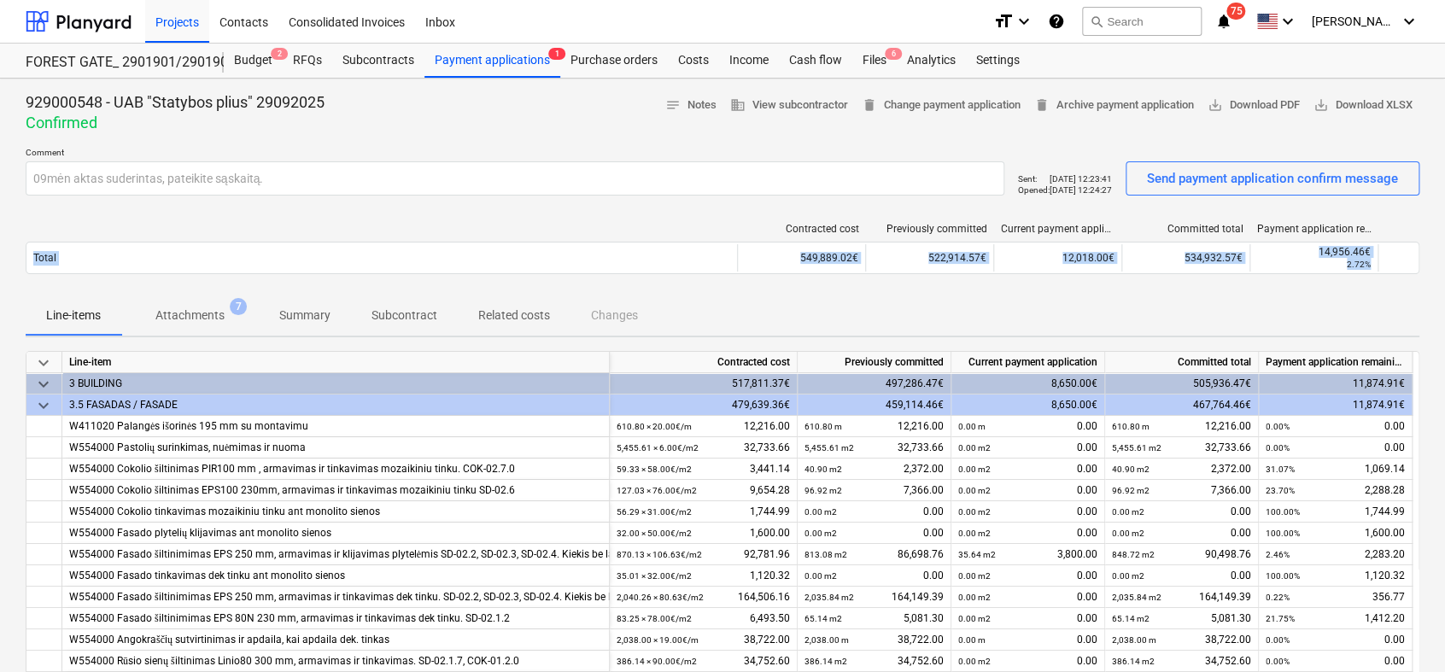
drag, startPoint x: 1442, startPoint y: 178, endPoint x: 1447, endPoint y: 287, distance: 109.5
click at [1445, 287] on html "Projects Contacts Consolidated Invoices Inbox format_size keyboard_arrow_down h…" at bounding box center [722, 336] width 1445 height 672
drag, startPoint x: 1447, startPoint y: 287, endPoint x: 1402, endPoint y: 314, distance: 52.9
click at [1402, 314] on div "Line-items Attachments 7 Summary Subcontract Related costs Changes" at bounding box center [723, 315] width 1394 height 41
click at [872, 62] on div "Files 6" at bounding box center [875, 61] width 44 height 34
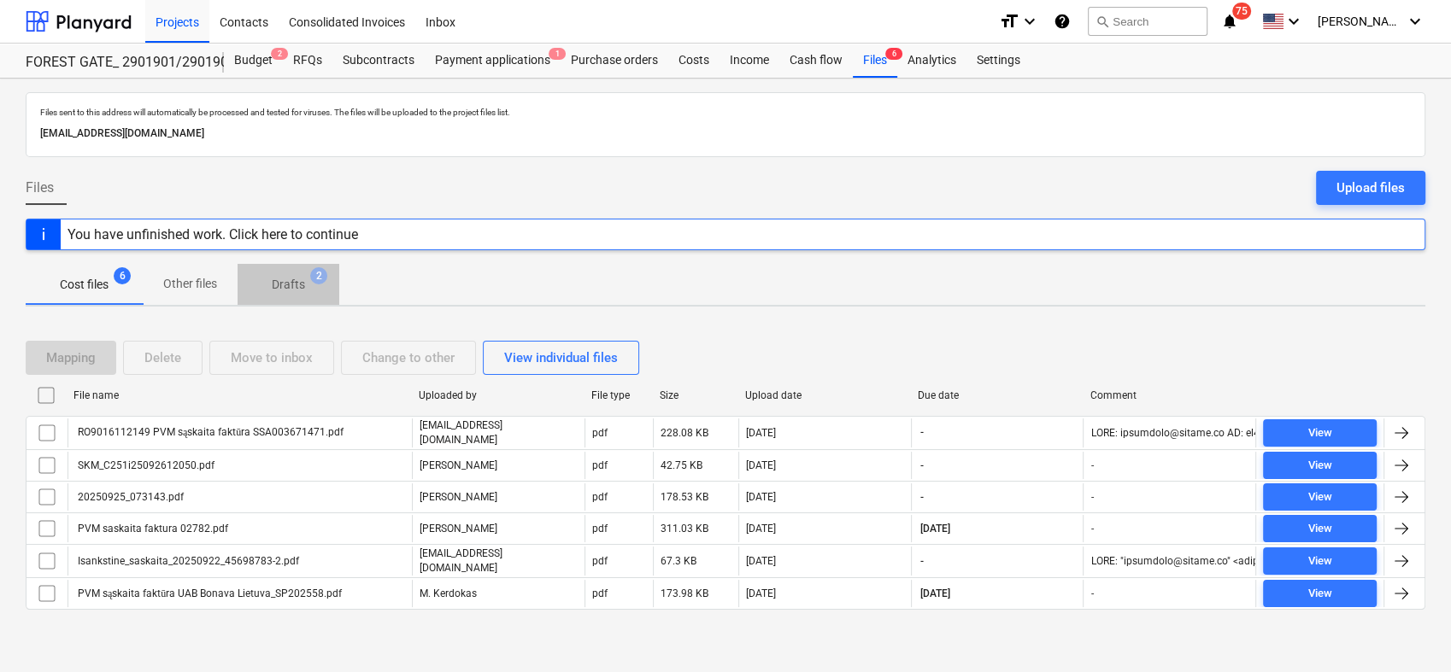
click at [287, 288] on p "Drafts" at bounding box center [288, 285] width 33 height 18
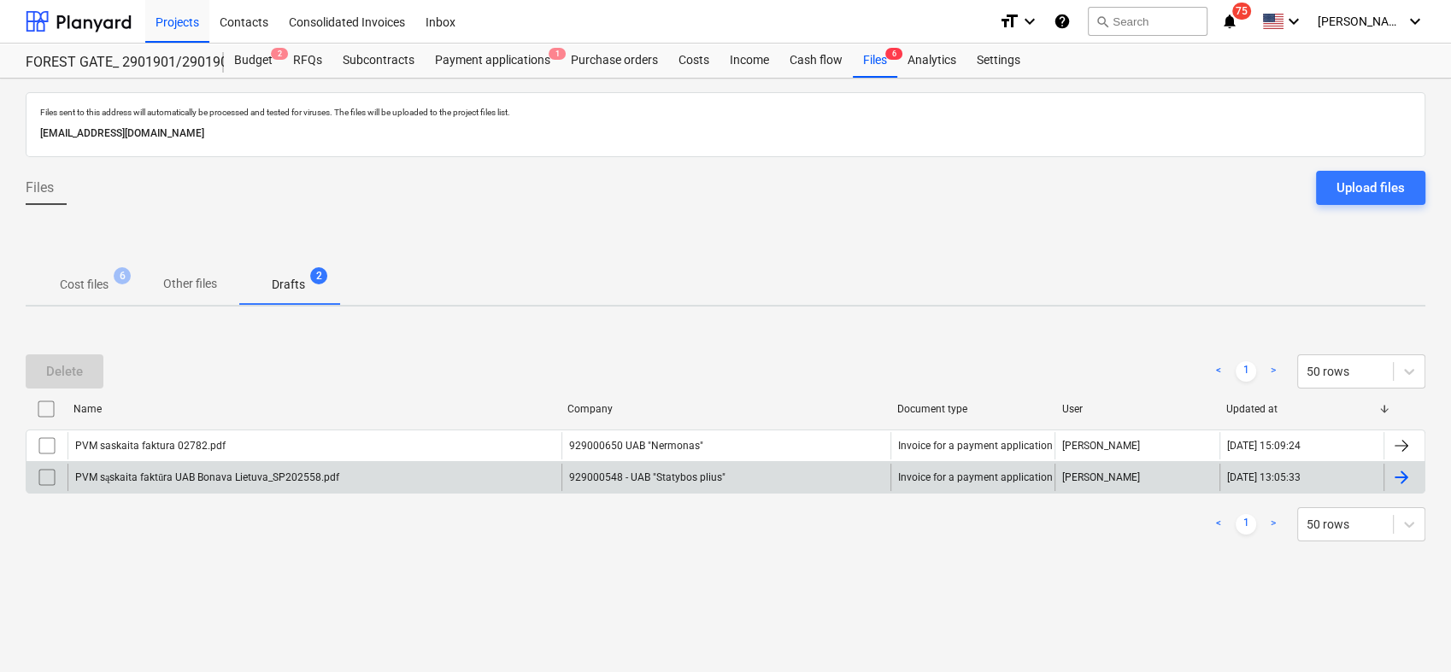
click at [1393, 472] on div at bounding box center [1401, 477] width 21 height 21
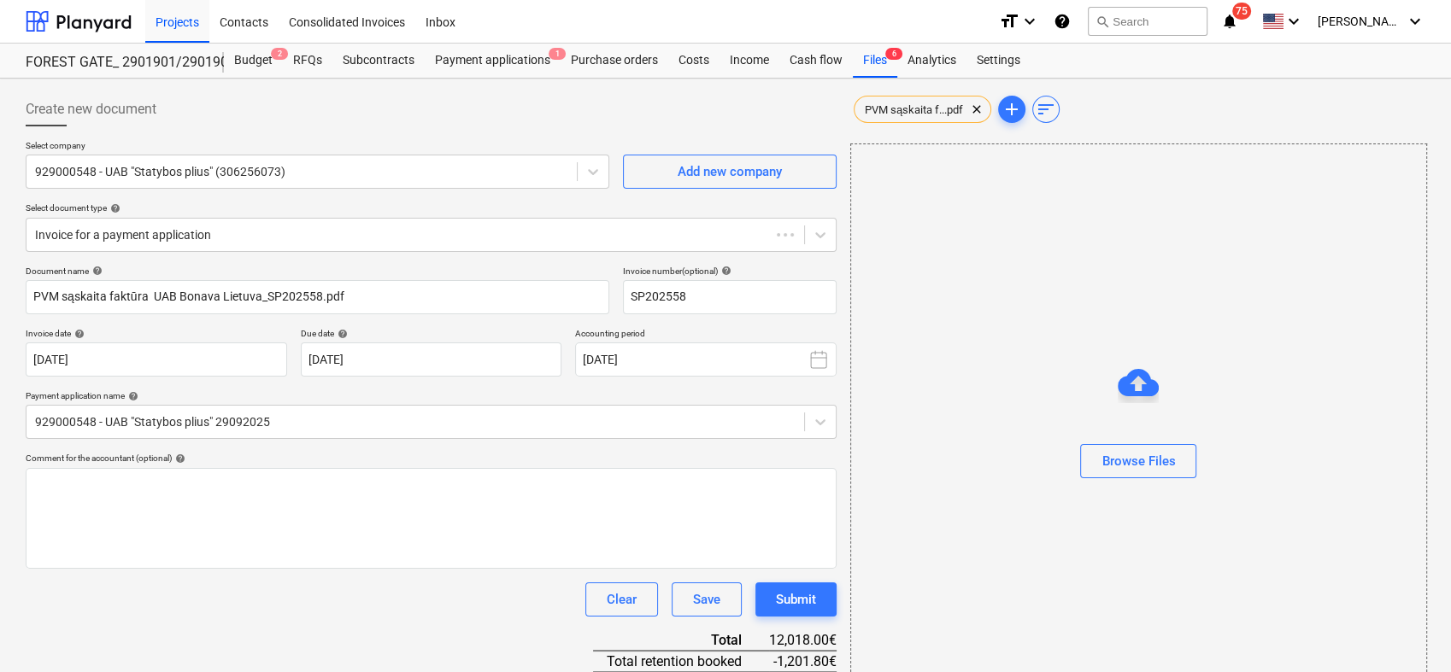
type input "SP202558"
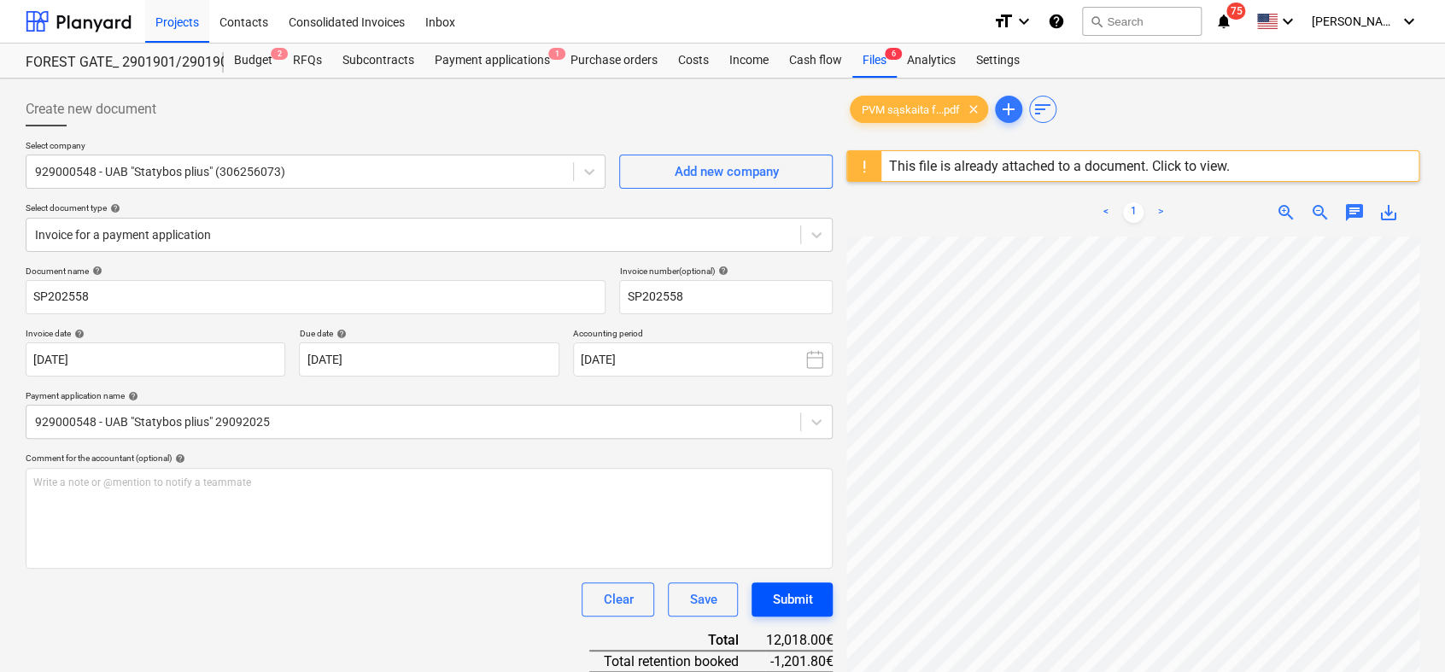
click at [793, 601] on div "Submit" at bounding box center [792, 600] width 40 height 22
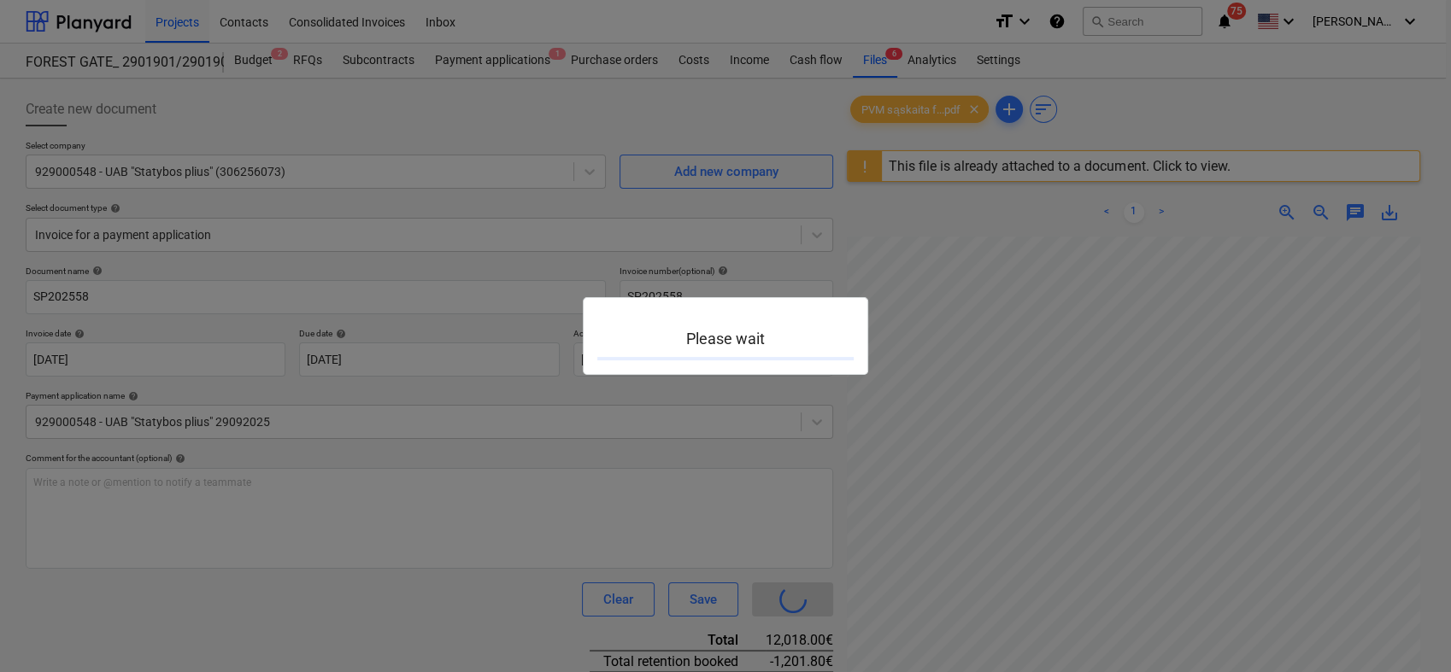
click at [793, 601] on div at bounding box center [725, 336] width 1451 height 672
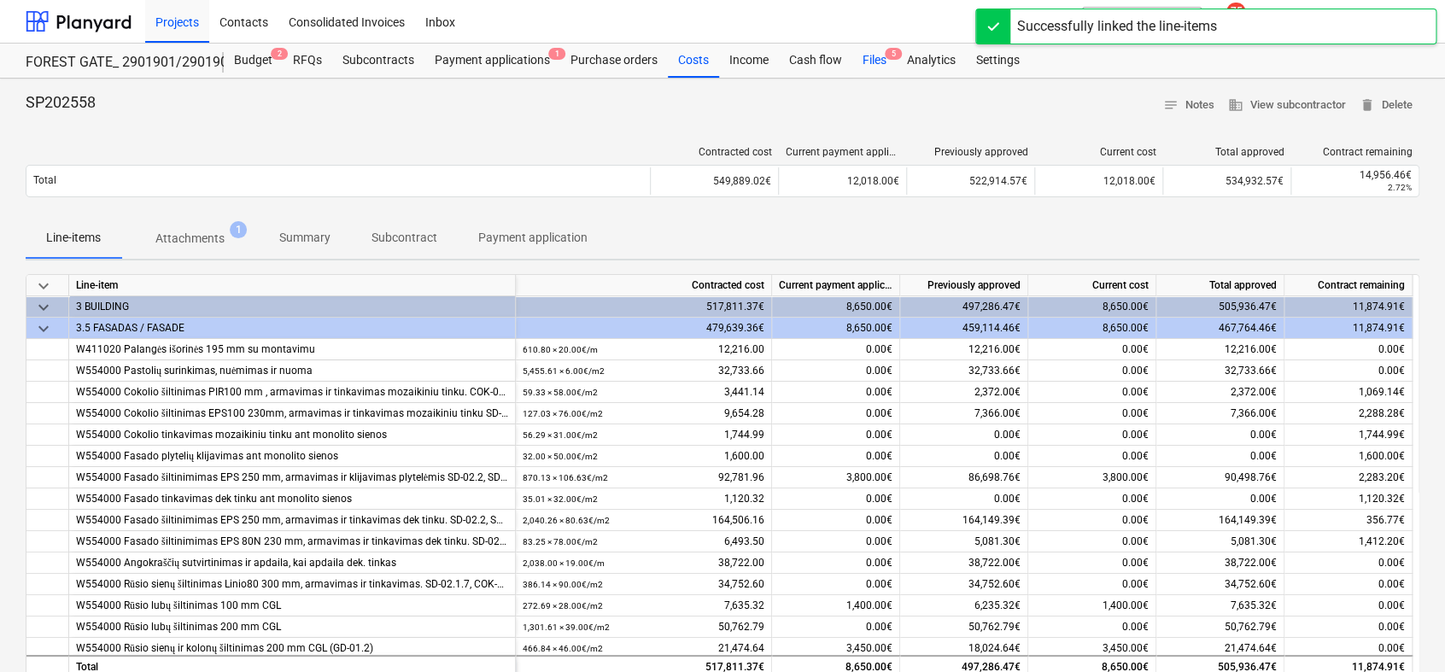
click at [879, 62] on div "Files 5" at bounding box center [875, 61] width 44 height 34
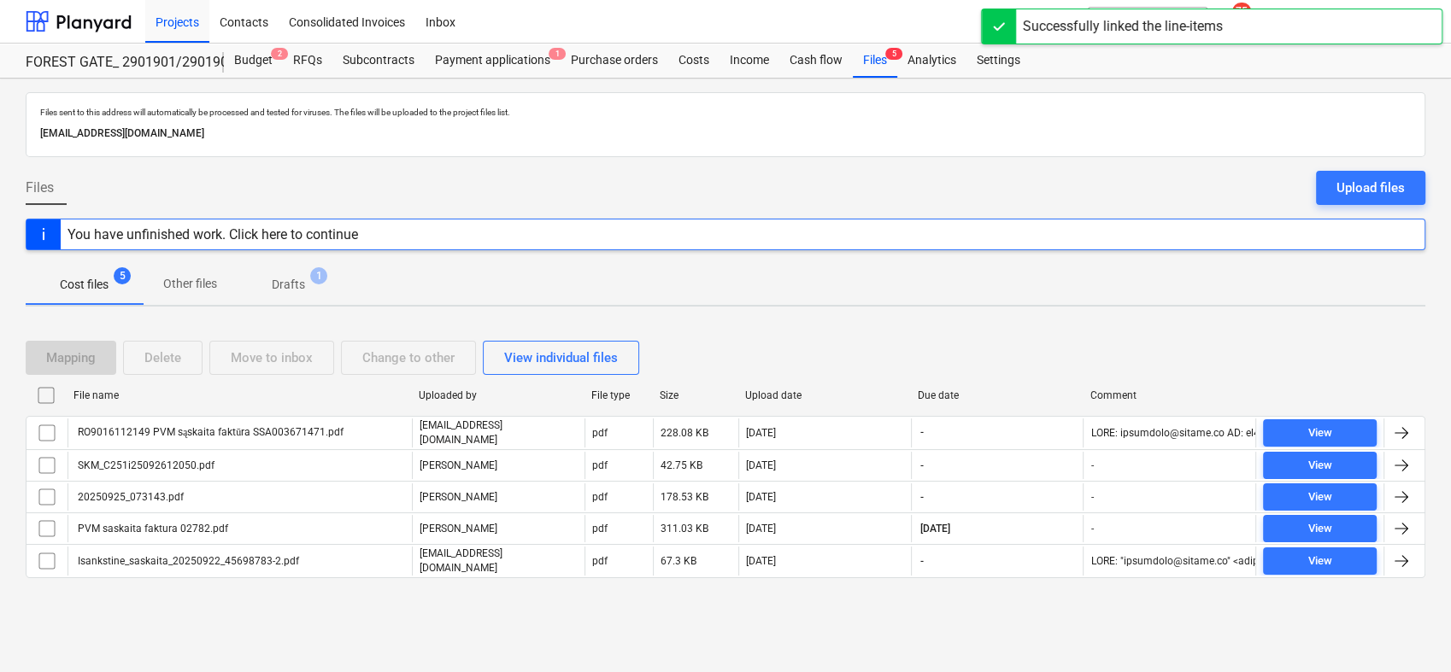
click at [285, 290] on p "Drafts" at bounding box center [288, 285] width 33 height 18
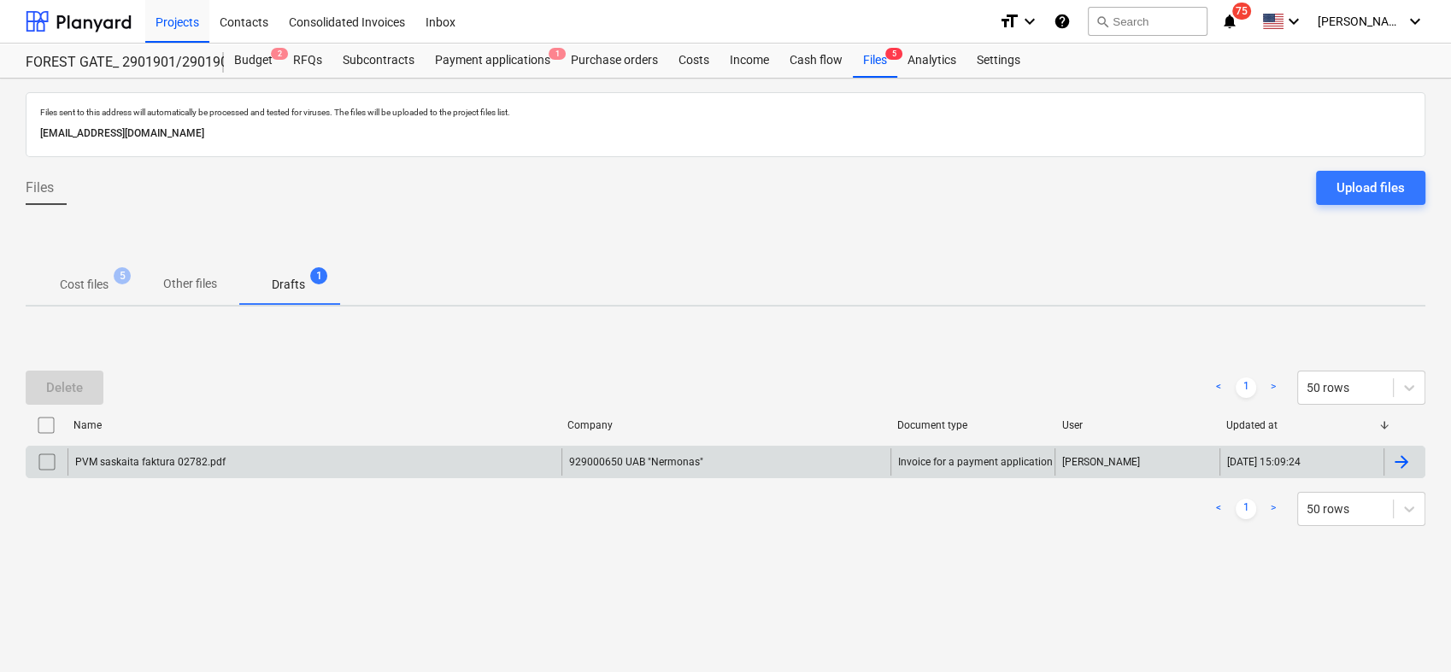
click at [1410, 460] on div at bounding box center [1401, 462] width 21 height 21
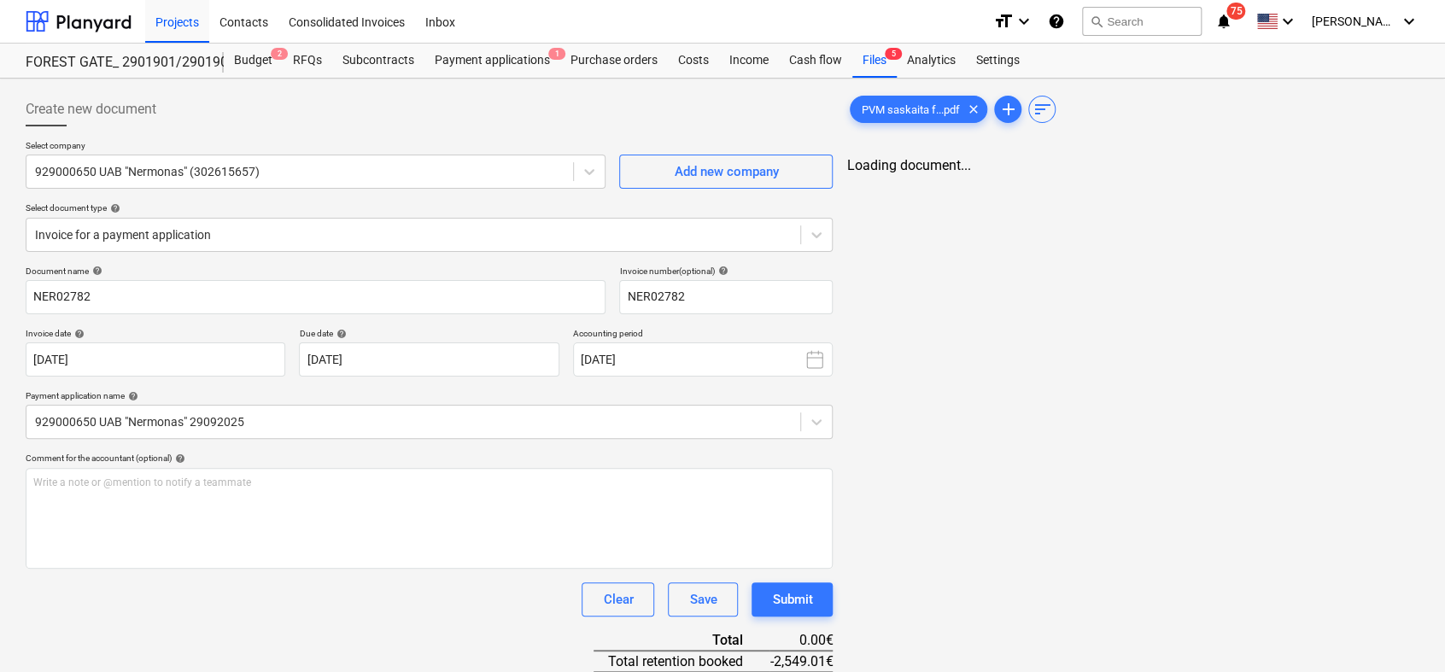
type input "NER02782"
click at [793, 600] on div "Submit" at bounding box center [792, 600] width 40 height 22
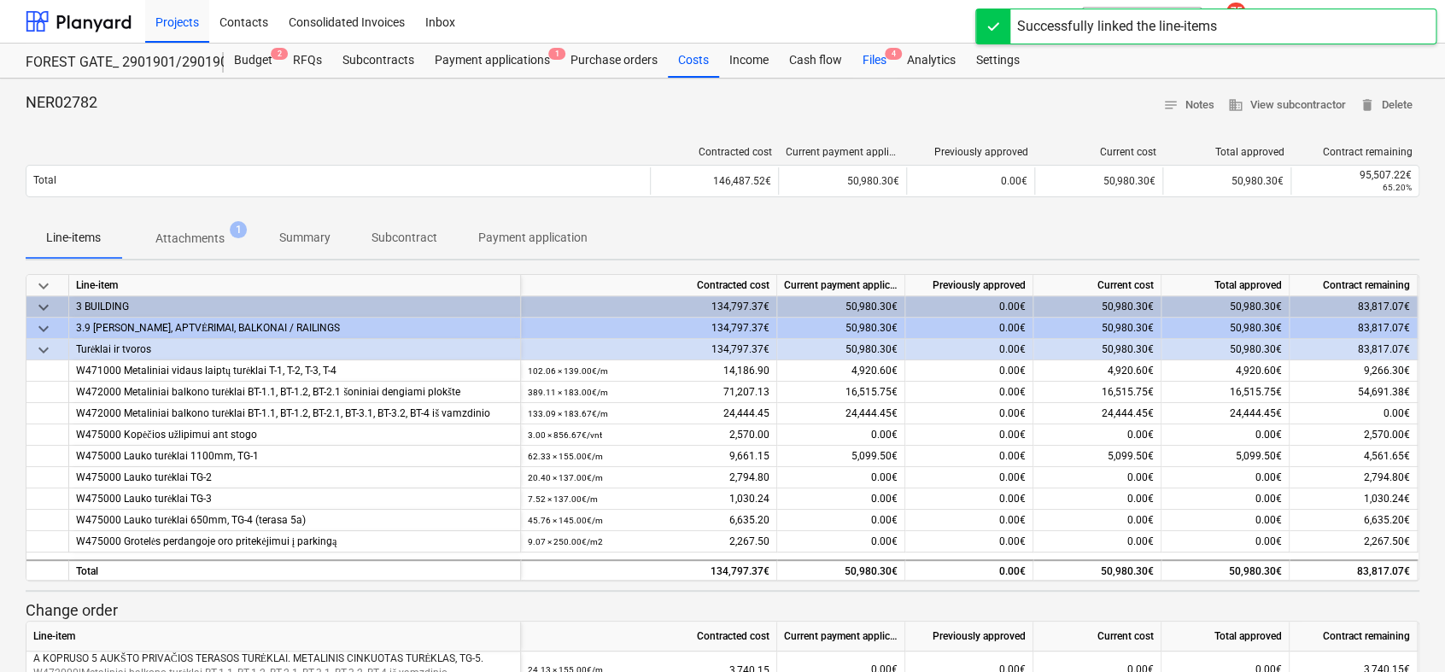
click at [868, 60] on div "Files 4" at bounding box center [875, 61] width 44 height 34
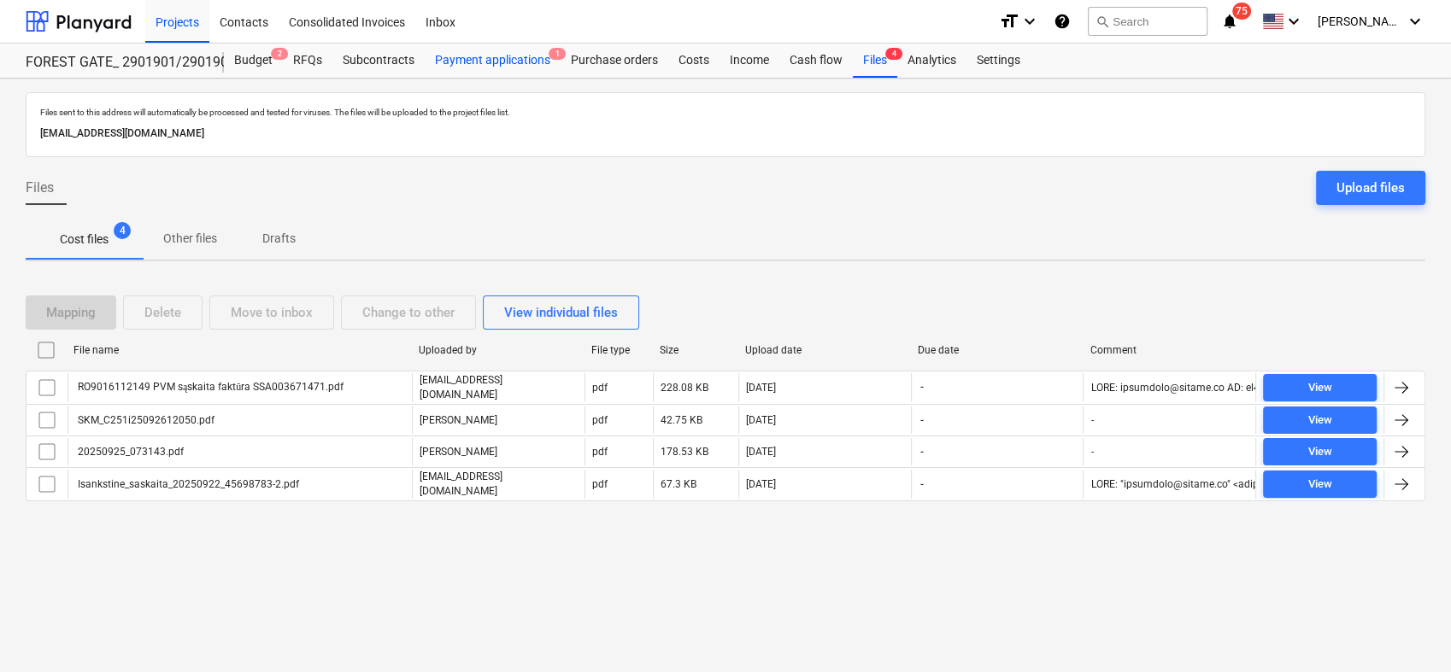
click at [525, 62] on div "Payment applications 1" at bounding box center [493, 61] width 136 height 34
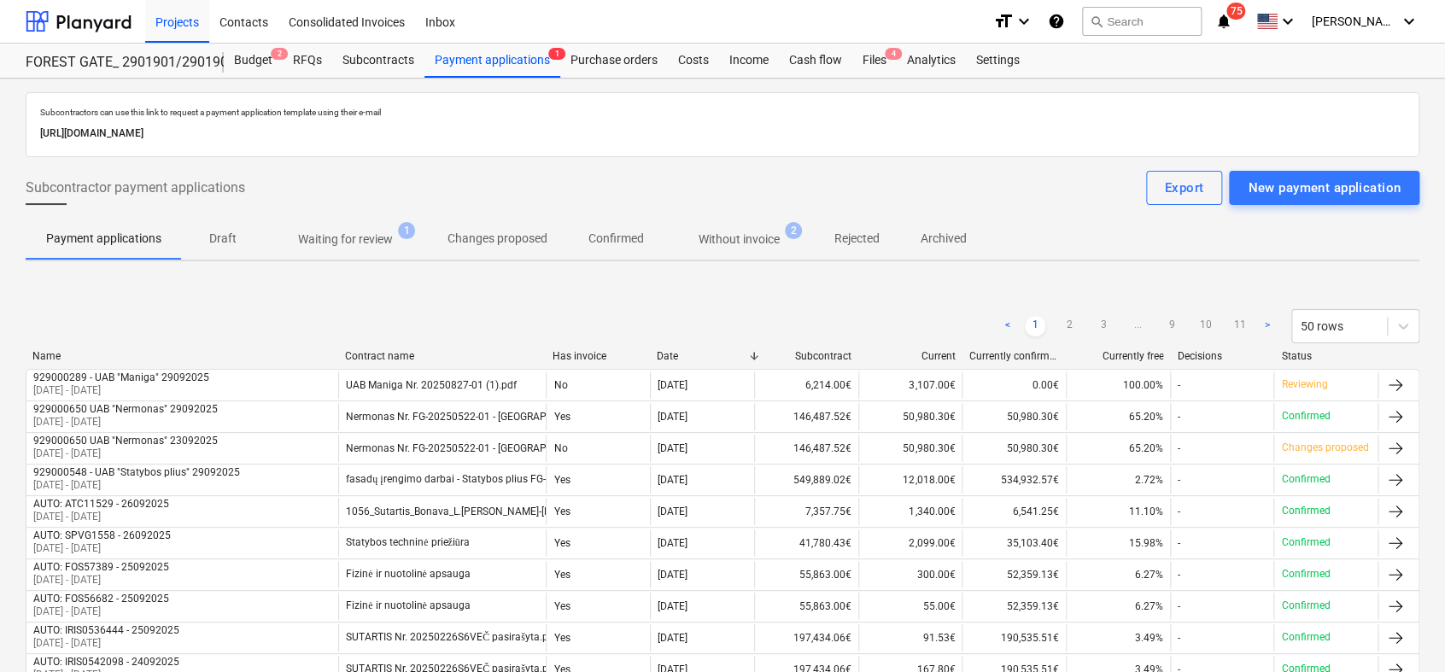
click at [349, 236] on p "Waiting for review" at bounding box center [345, 240] width 95 height 18
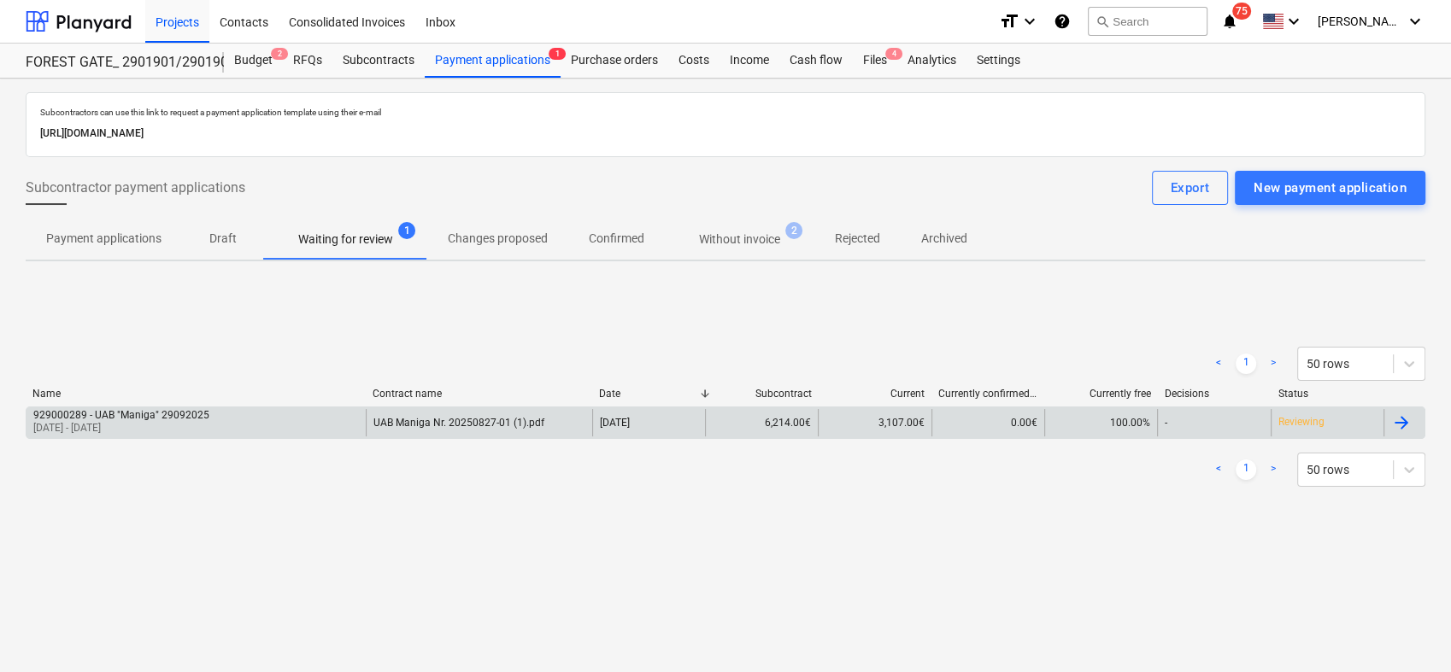
click at [1398, 425] on div at bounding box center [1401, 423] width 21 height 21
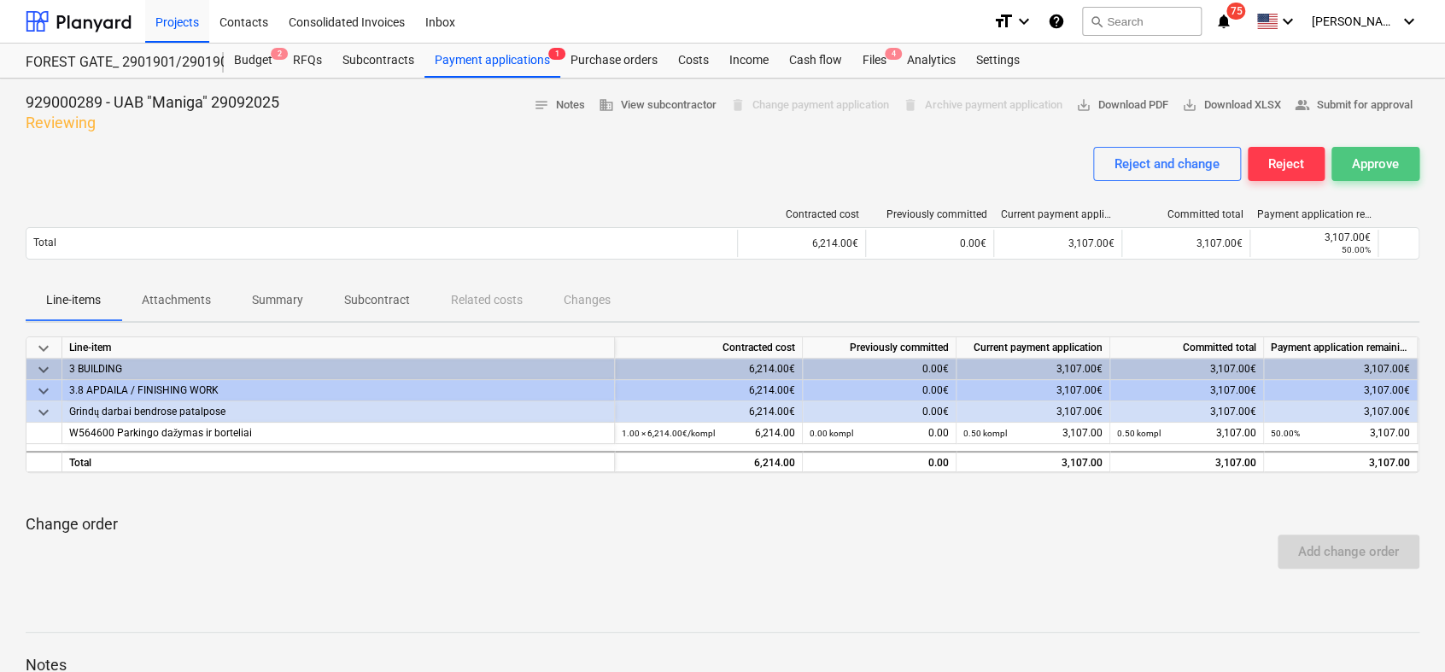
click at [1387, 157] on div "Approve" at bounding box center [1375, 164] width 47 height 22
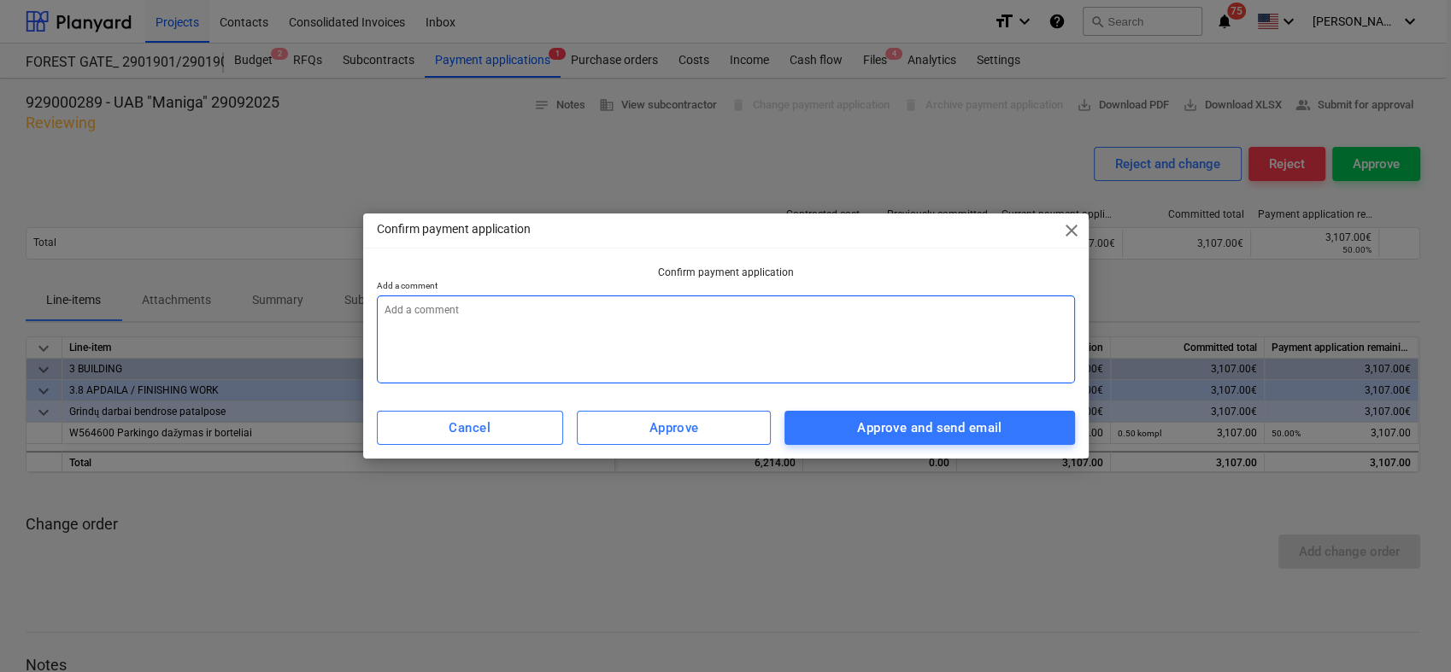
click at [748, 308] on textarea at bounding box center [726, 340] width 698 height 88
type textarea "x"
type textarea "0"
type textarea "x"
type textarea "09"
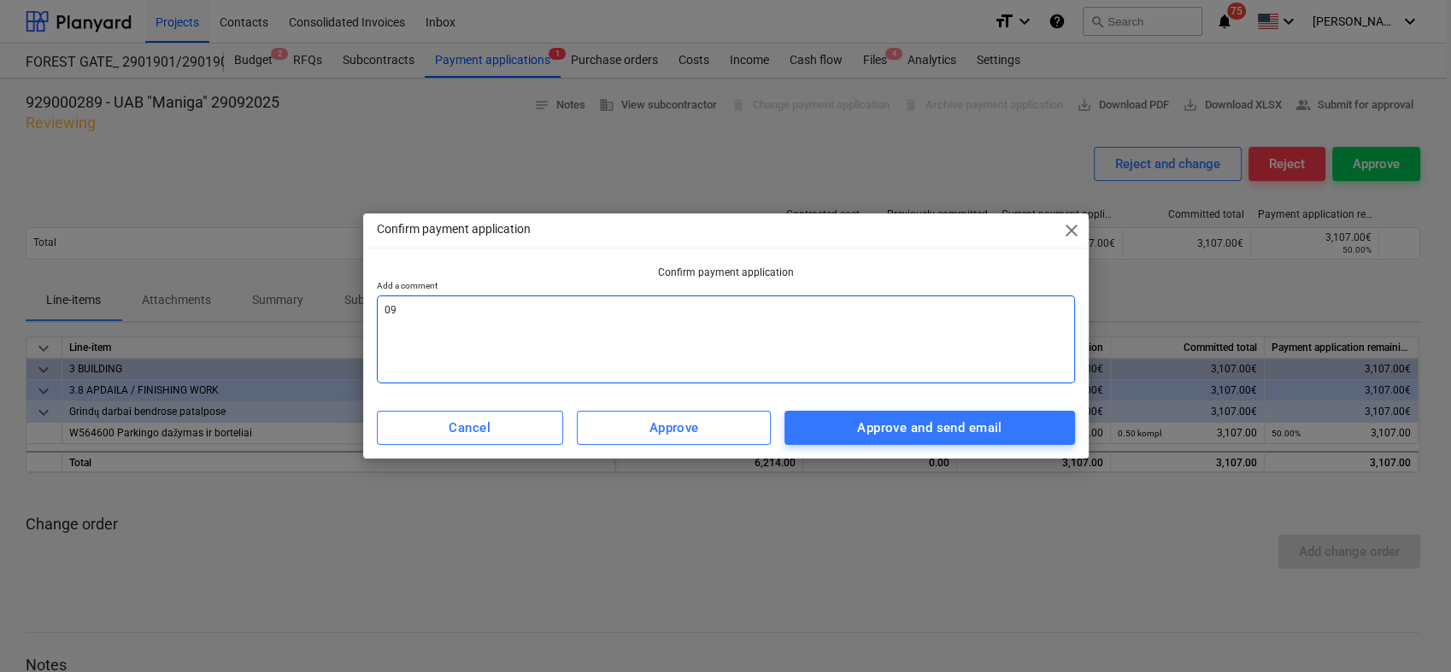
type textarea "x"
type textarea "09m"
type textarea "x"
type textarea "09mė"
type textarea "x"
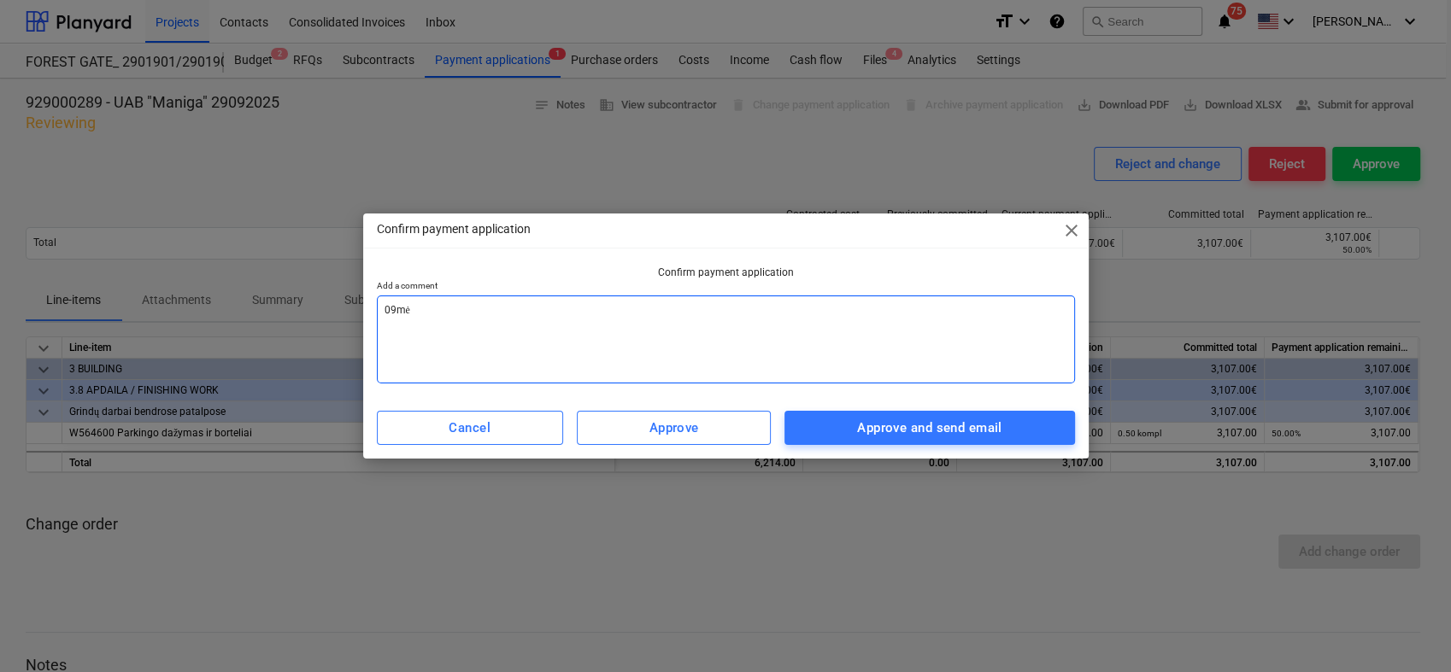
type textarea "09mėn"
type textarea "x"
type textarea "09mė"
type textarea "x"
type textarea "09m"
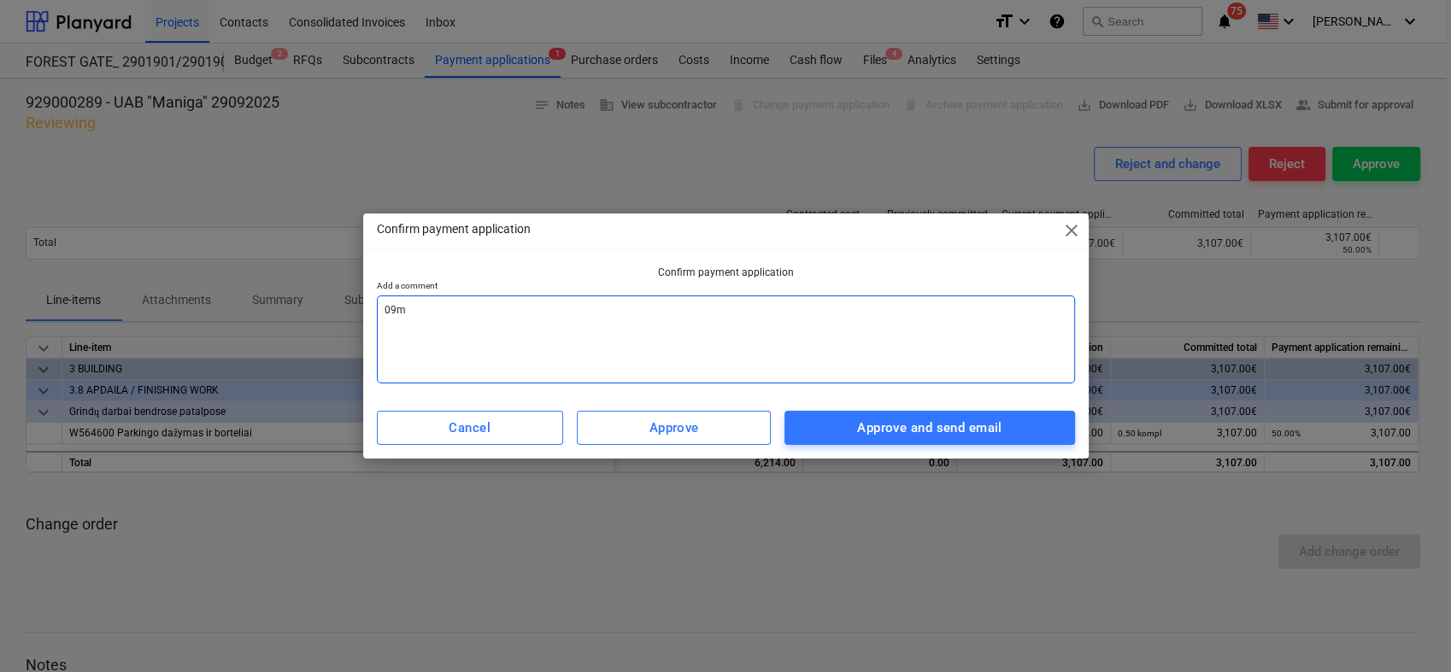
type textarea "x"
type textarea "09"
type textarea "x"
type textarea "09"
type textarea "x"
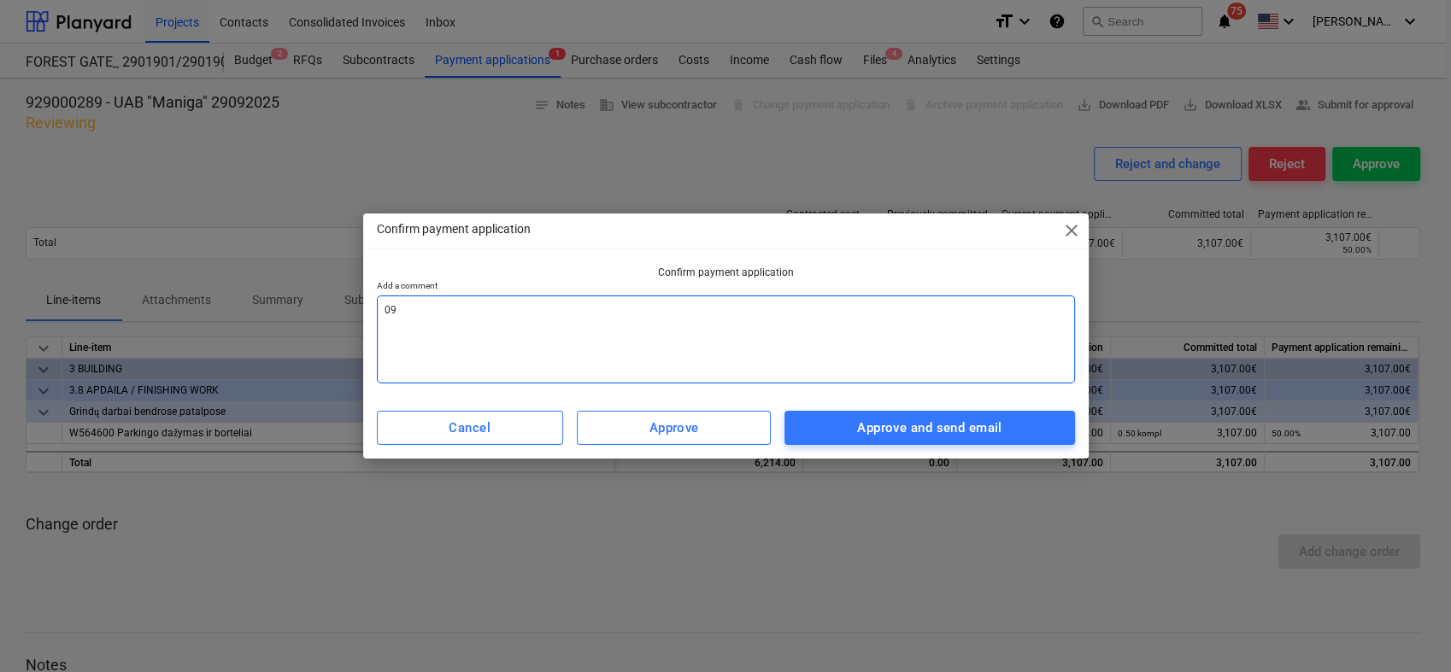
type textarea "09 m"
type textarea "x"
type textarea "09 mė"
type textarea "x"
type textarea "09 mėn"
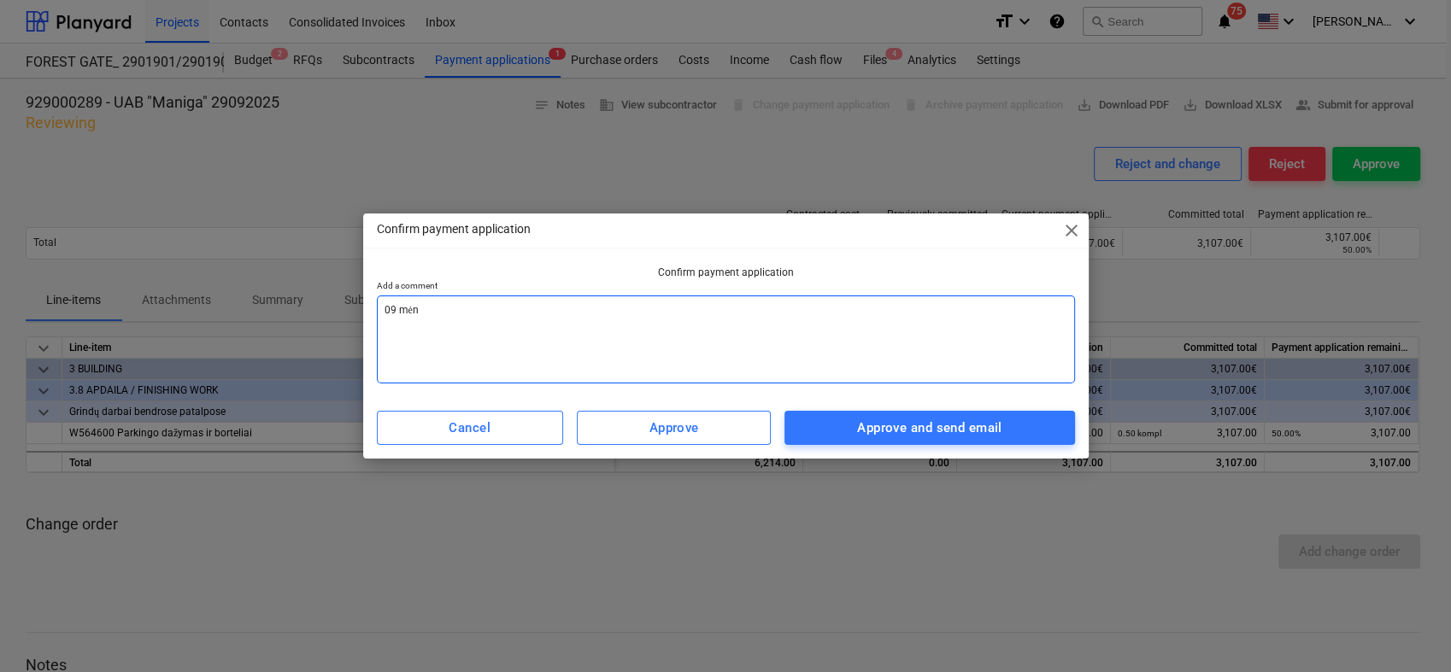
type textarea "x"
type textarea "09 mėna"
type textarea "x"
type textarea "09 mėnak"
type textarea "x"
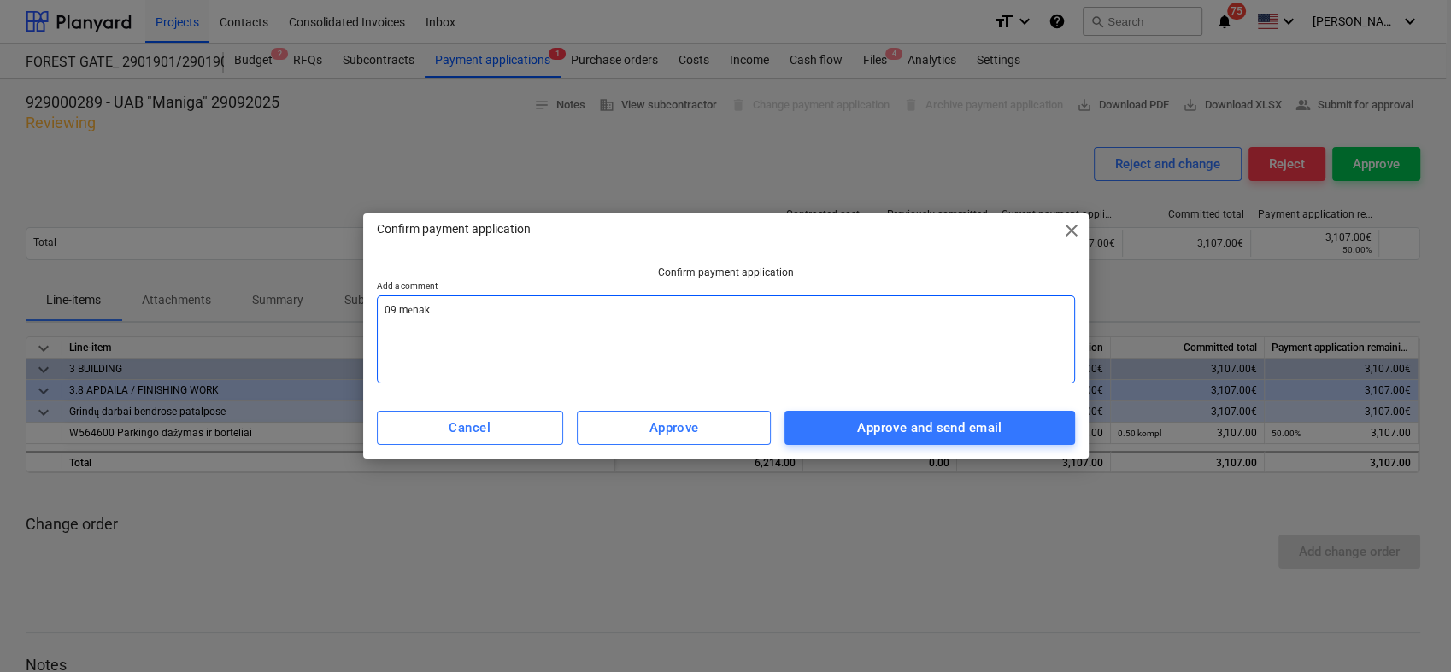
type textarea "09 mėnakt"
type textarea "x"
type textarea "09 mėnakta"
type textarea "x"
type textarea "09 mėnaktas"
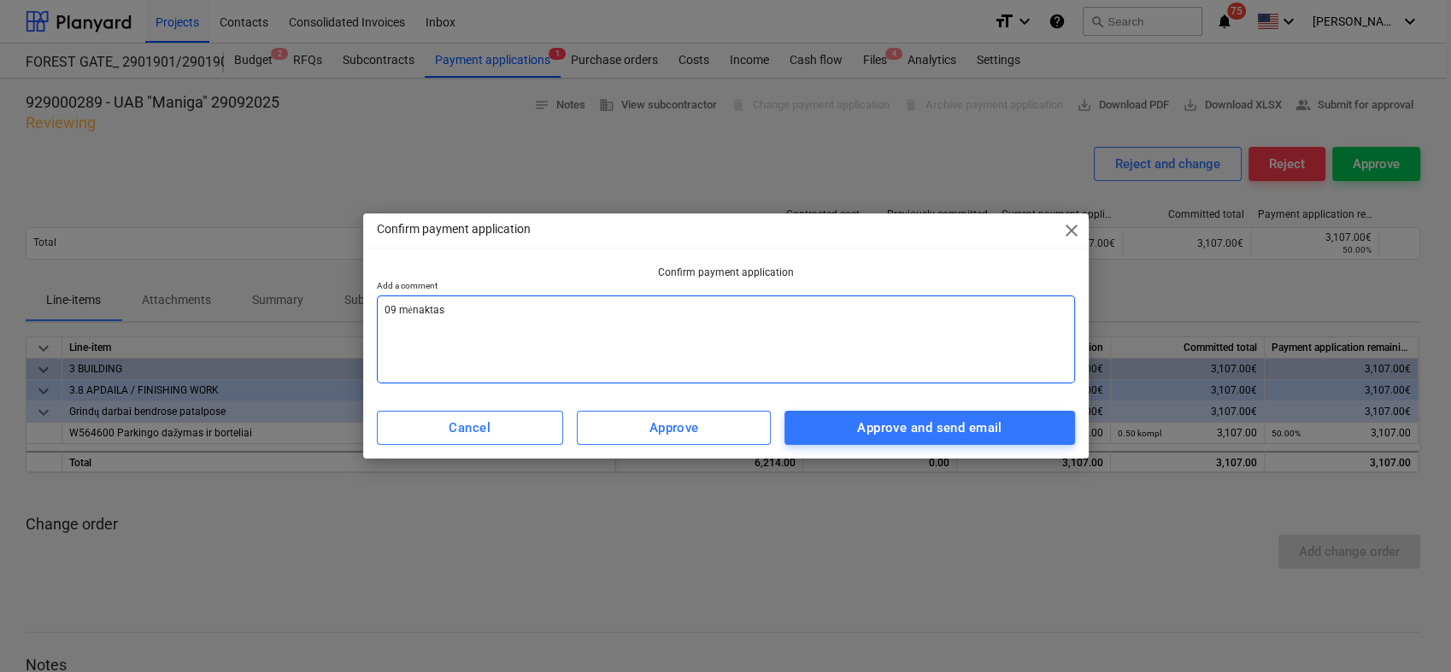
type textarea "x"
type textarea "09 mėnaktas"
type textarea "x"
type textarea "09 mėnaktas s"
type textarea "x"
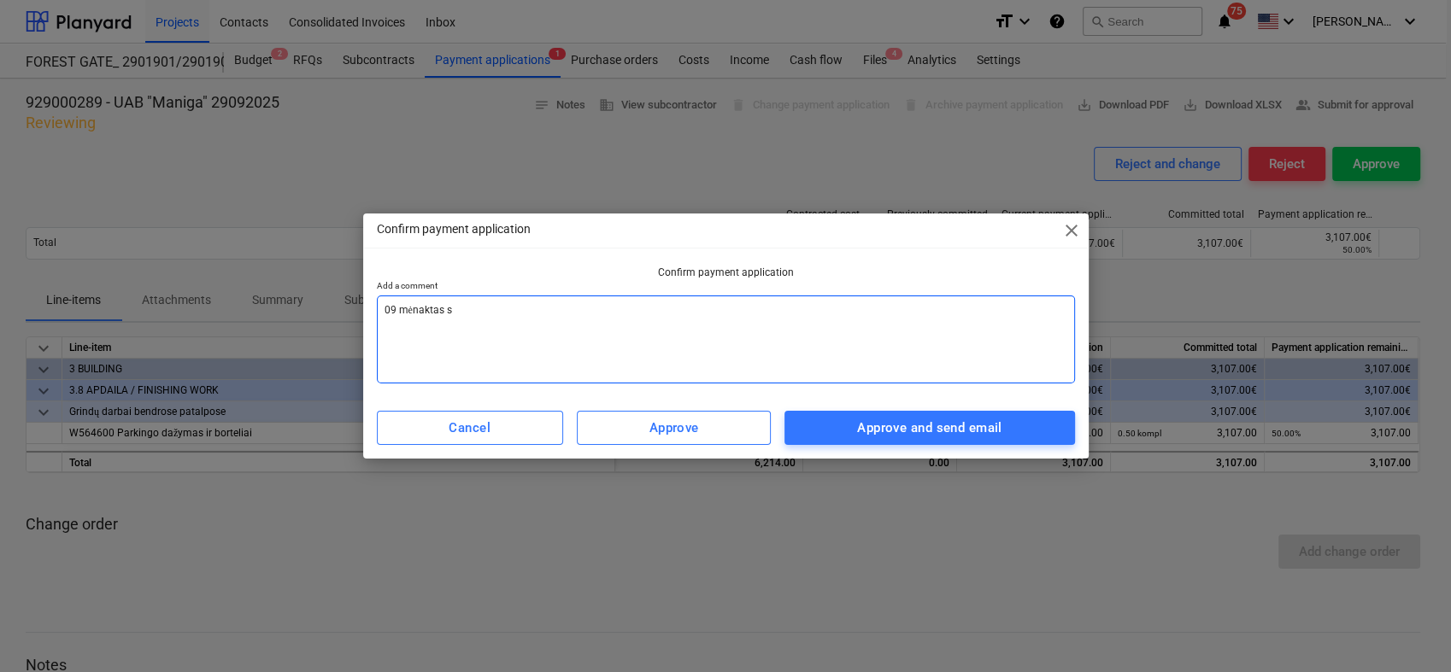
type textarea "09 mėnaktas su"
type textarea "x"
type textarea "09 mėnaktas sud"
type textarea "x"
type textarea "09 mėnaktas sude"
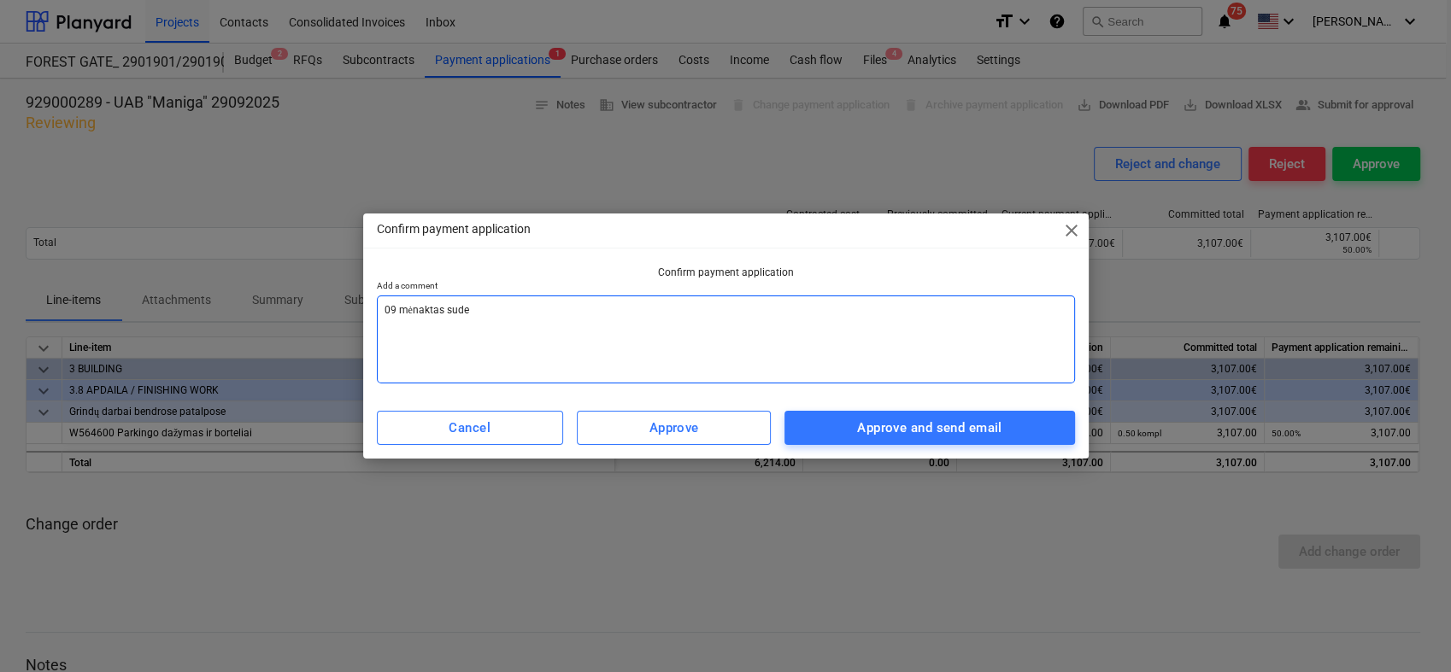
type textarea "x"
type textarea "09 mėnaktas suder"
type textarea "x"
type textarea "09 mėnaktas suderi"
type textarea "x"
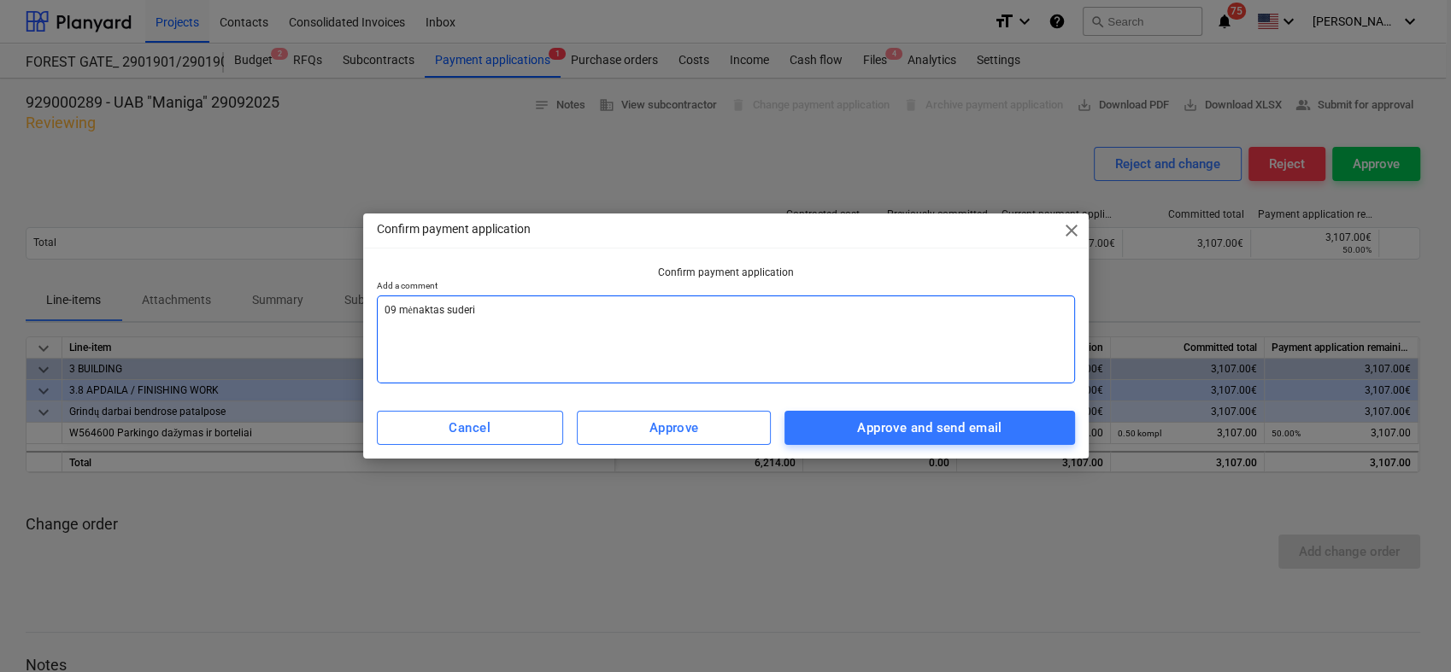
type textarea "09 mėnaktas suderin"
type textarea "x"
type textarea "09 mėnaktas suderint"
type textarea "x"
type textarea "09 mėnaktas suderinta"
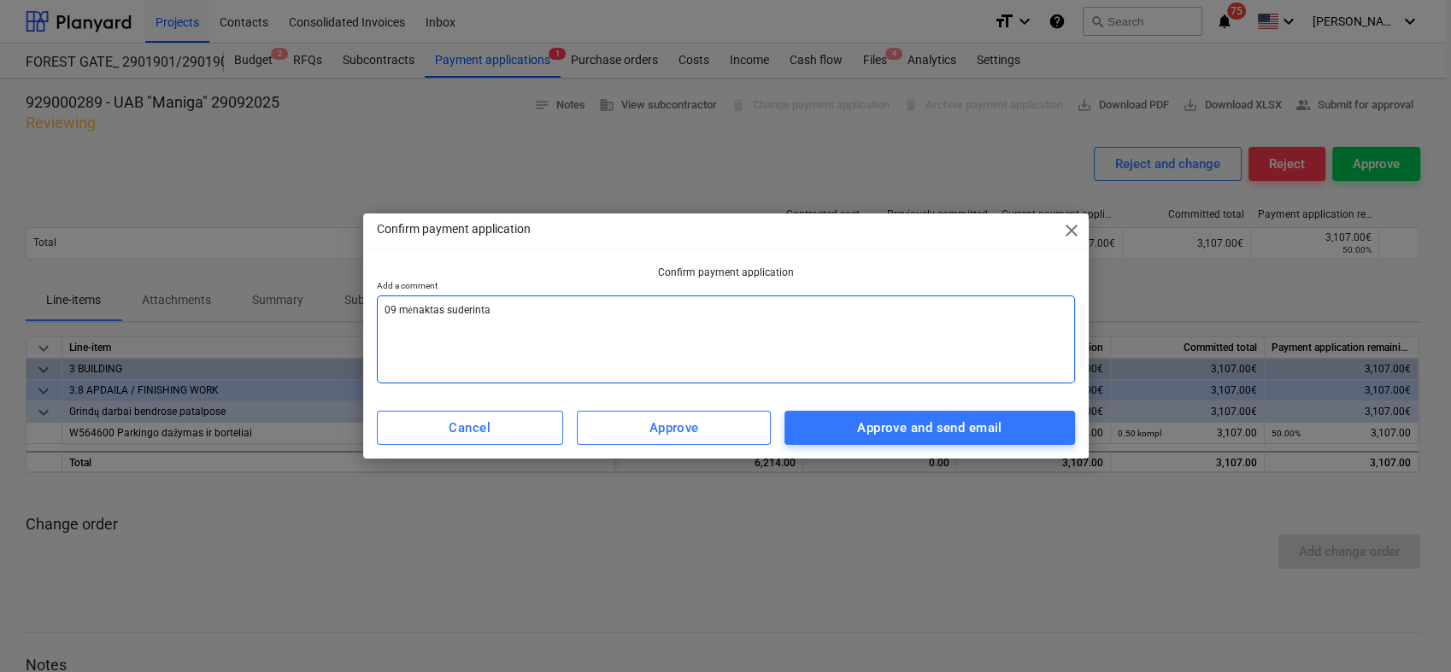
type textarea "x"
type textarea "09 mėnaktas suderintas"
type textarea "x"
type textarea "09 mėnaktas suderintas"
type textarea "x"
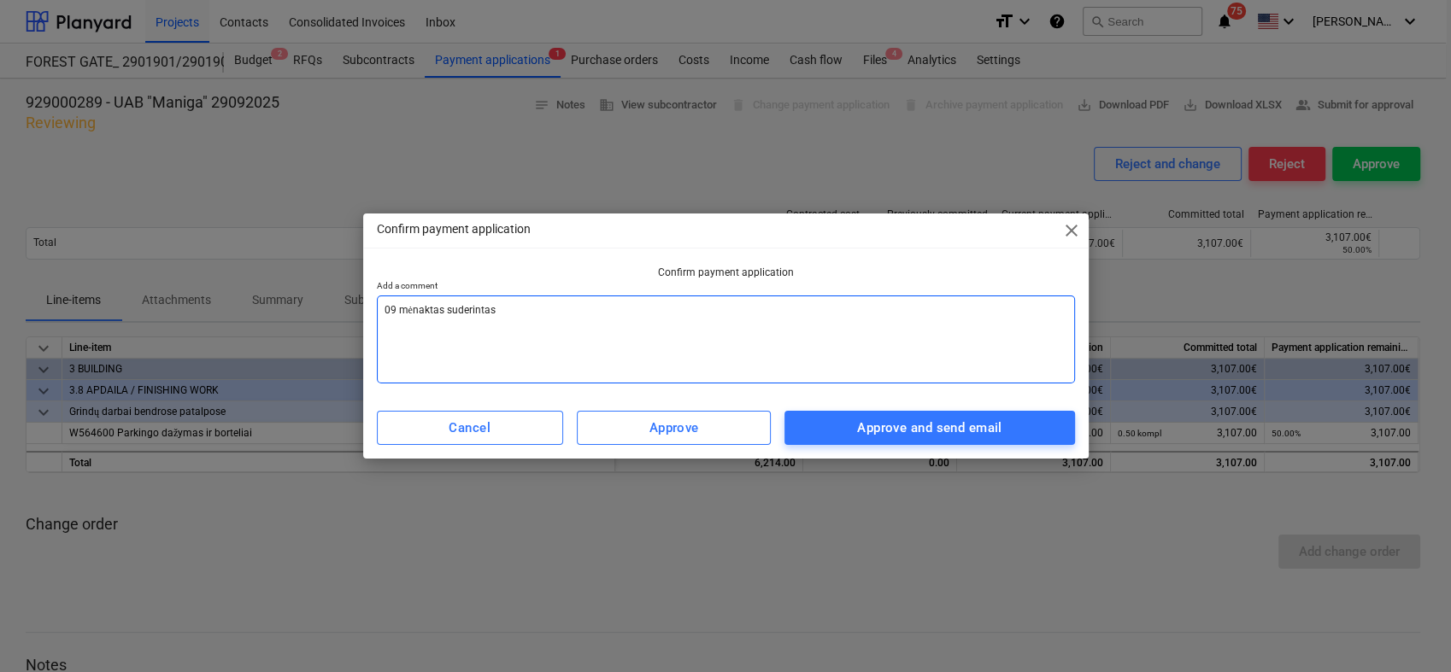
type textarea "09 mėnaktas suderintas"
type textarea "x"
type textarea "09 mėnaktas suderintas,"
type textarea "x"
type textarea "09 mėnaktas suderintas,"
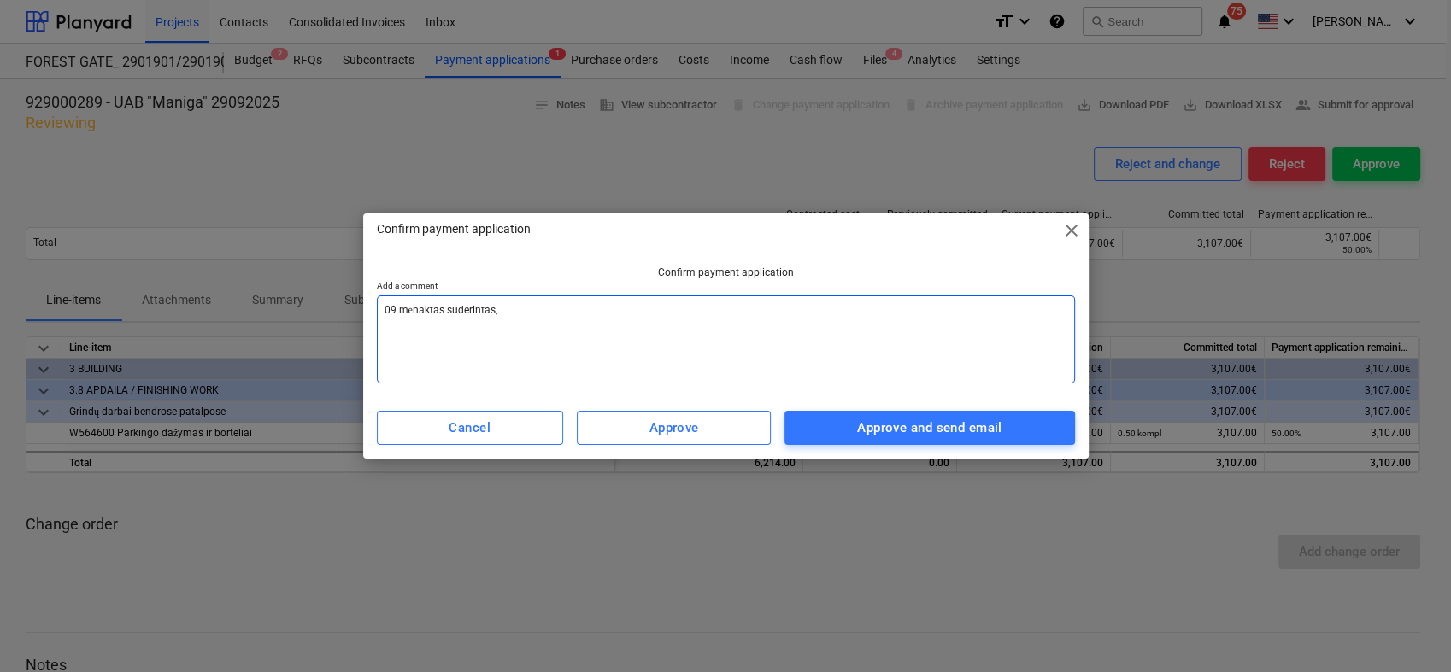
type textarea "x"
type textarea "09 mėnaktas suderintas, p"
type textarea "x"
type textarea "09 mėnaktas suderintas, [GEOGRAPHIC_DATA]"
type textarea "x"
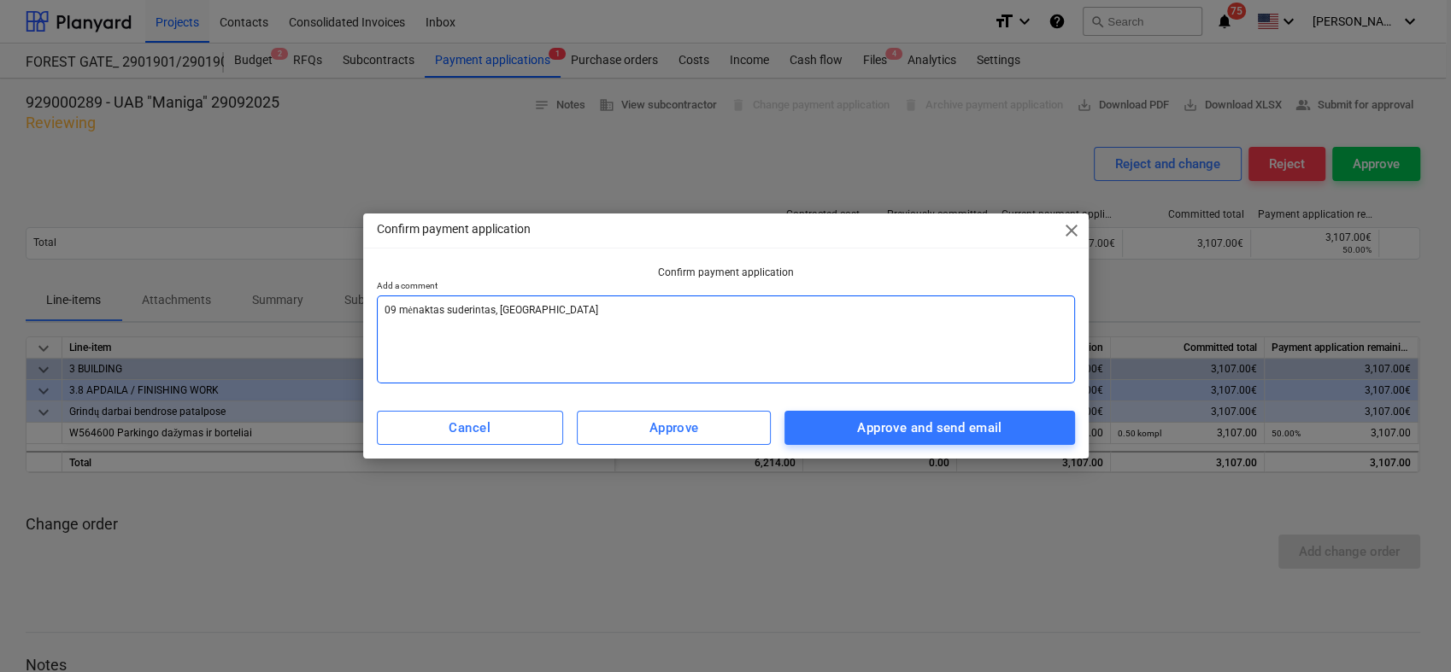
type textarea "09 mėnaktas suderintas, pat"
type textarea "x"
type textarea "09 mėnaktas suderintas, pate"
type textarea "x"
type textarea "09 mėnaktas suderintas, patei"
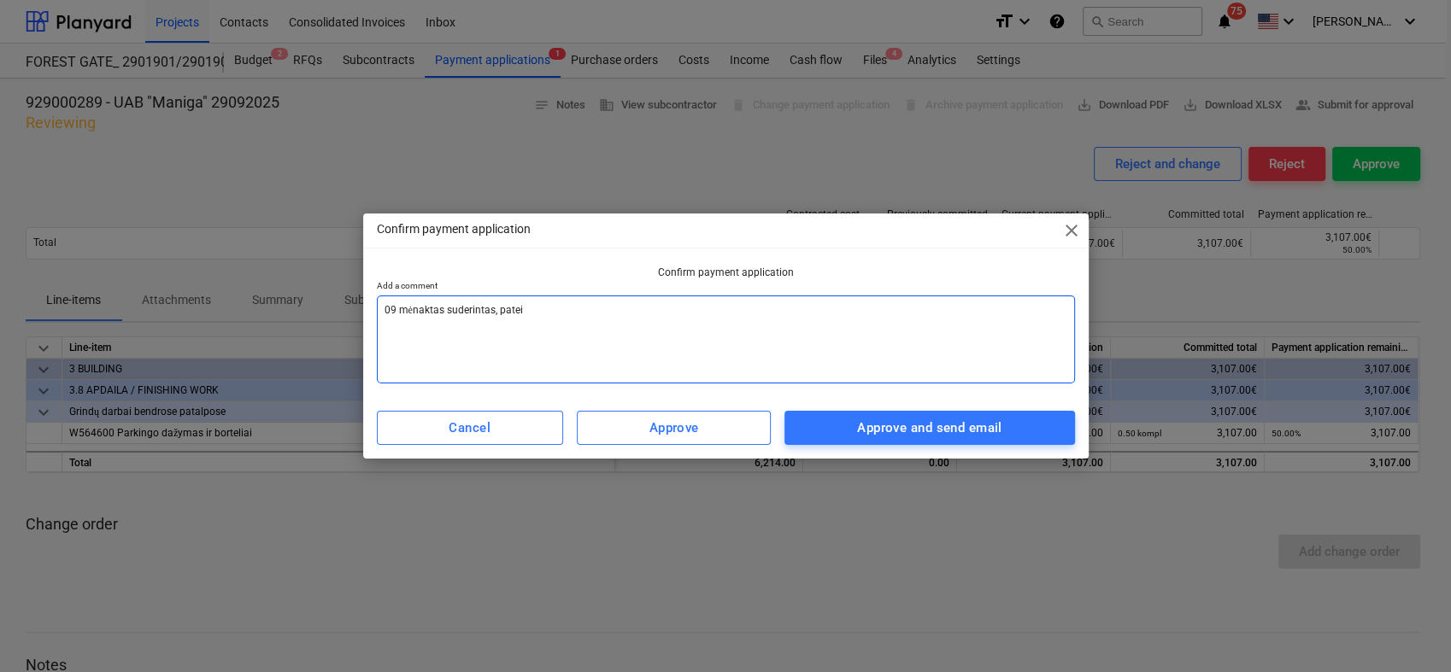
type textarea "x"
type textarea "09 mėnaktas suderintas, pateik"
type textarea "x"
type textarea "09 mėnaktas suderintas, pateiki"
type textarea "x"
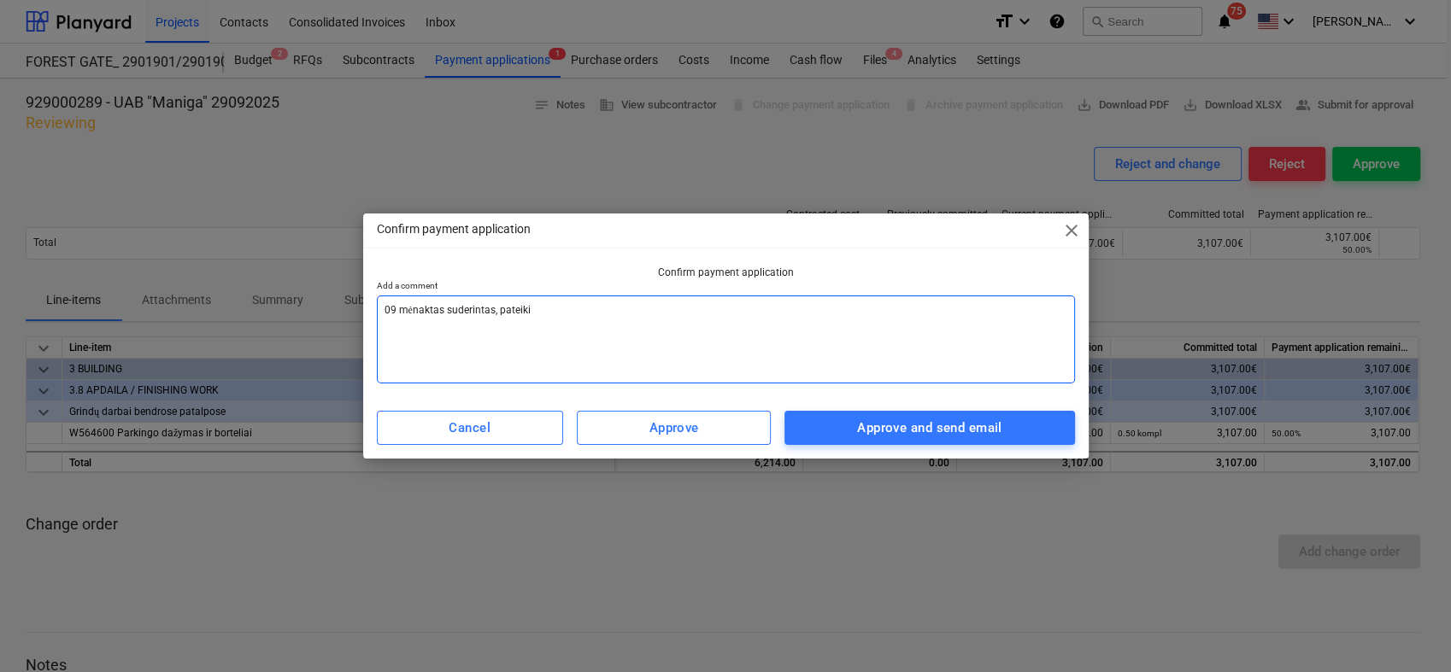
type textarea "09 mėnaktas suderintas, pateikit"
type textarea "x"
type textarea "09 mėnaktas suderintas, pateikite"
type textarea "x"
type textarea "09 mėnaktas suderintas, pateikite"
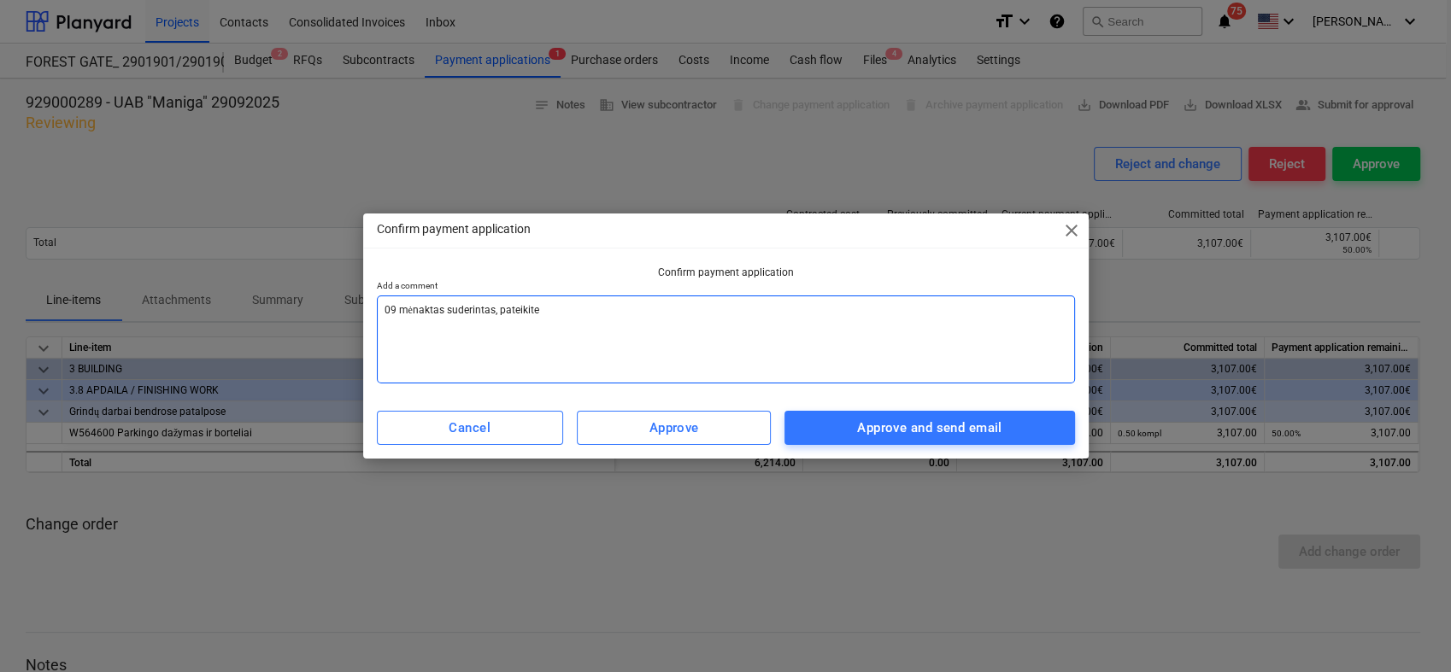
type textarea "x"
type textarea "09 mėnaktas suderintas, pateikite s"
type textarea "x"
type textarea "09 mėnaktas suderintas, pateikite sąs"
type textarea "x"
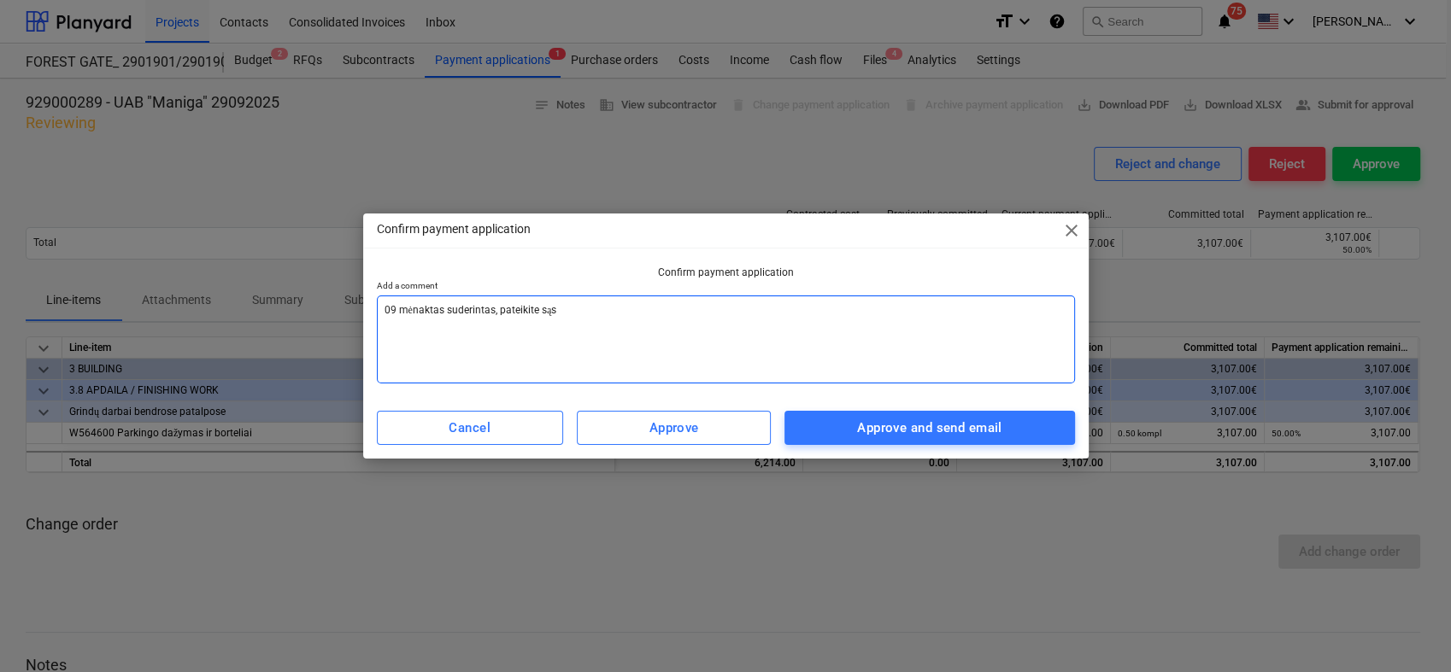
type textarea "09 mėnaktas suderintas, pateikite sąsk"
type textarea "x"
type textarea "09 mėnaktas suderintas, pateikite sąska"
type textarea "x"
type textarea "09 mėnaktas suderintas, pateikite sąskai"
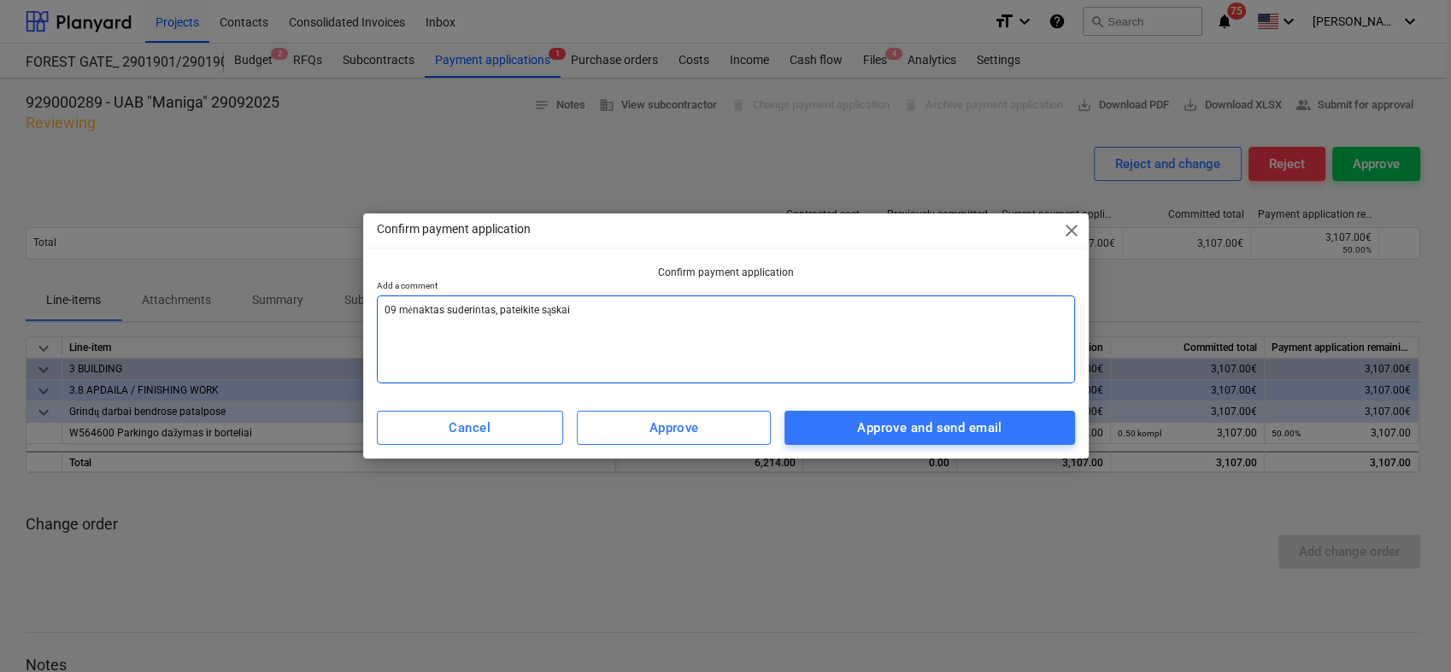
type textarea "x"
type textarea "09 mėnaktas suderintas, pateikite sąskait"
type textarea "x"
type textarea "09 mėnaktas suderintas, pateikite sąskaitą"
type textarea "x"
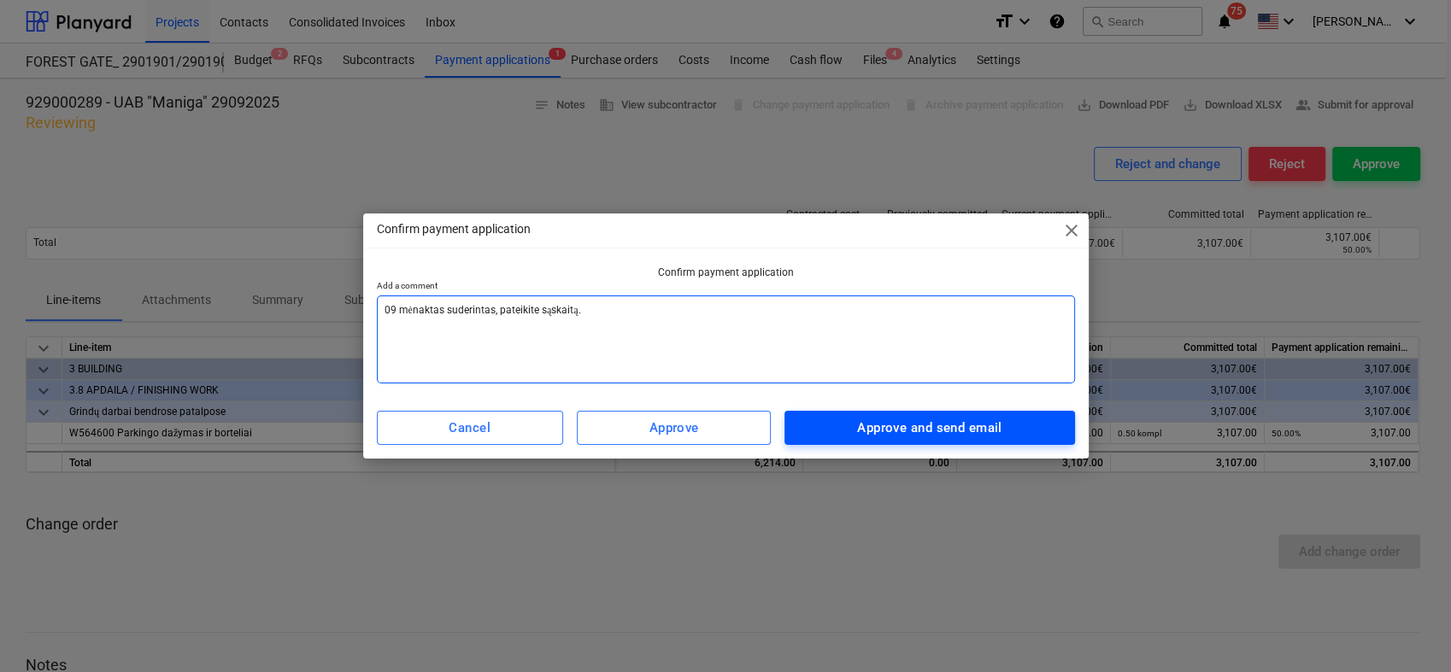
type textarea "09 mėnaktas suderintas, pateikite sąskaitą."
click at [949, 417] on div "Approve and send email" at bounding box center [929, 428] width 144 height 22
type textarea "x"
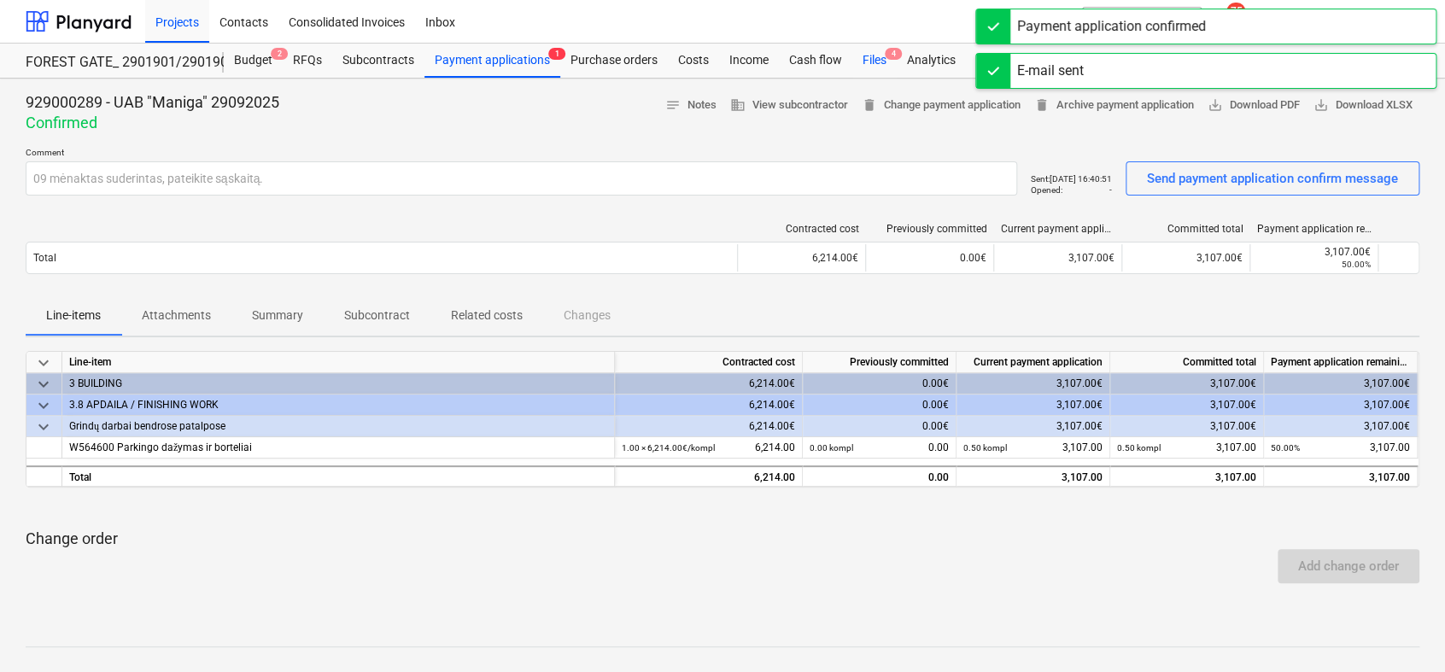
click at [871, 64] on div "Files 4" at bounding box center [875, 61] width 44 height 34
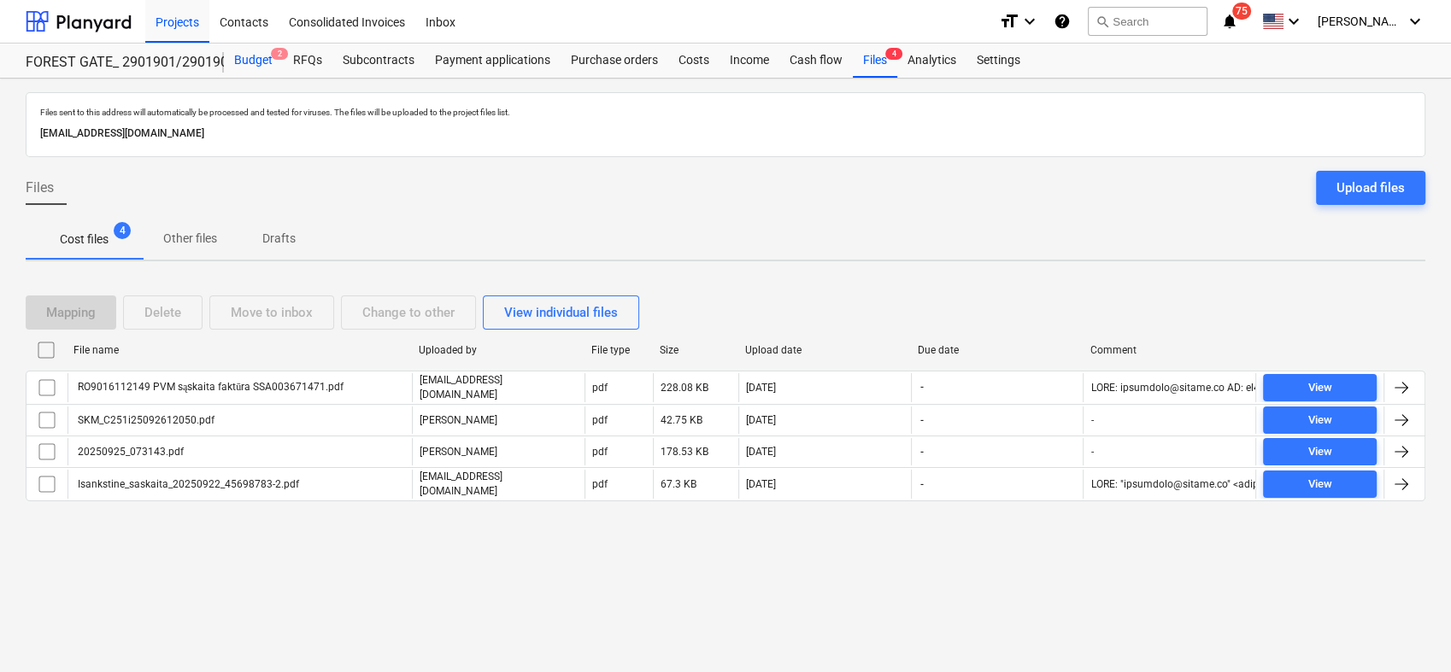
click at [253, 62] on div "Budget 2" at bounding box center [253, 61] width 59 height 34
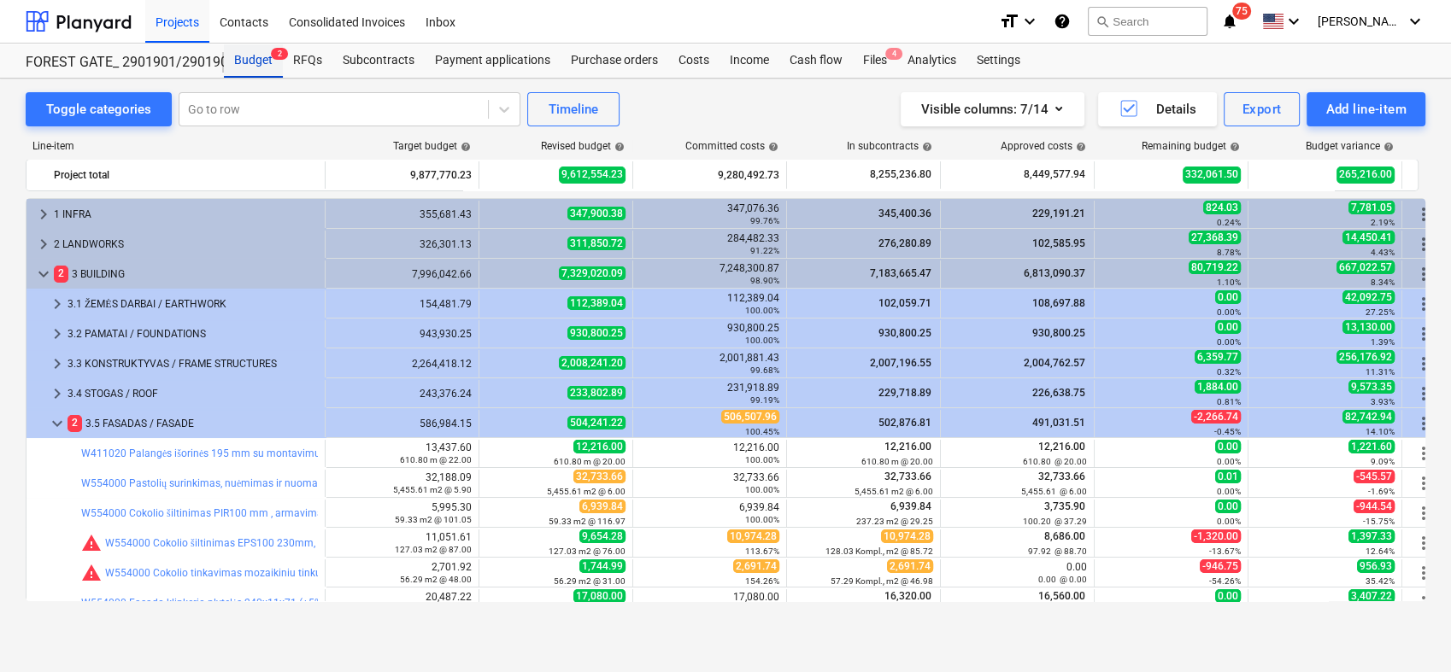
scroll to position [134, 0]
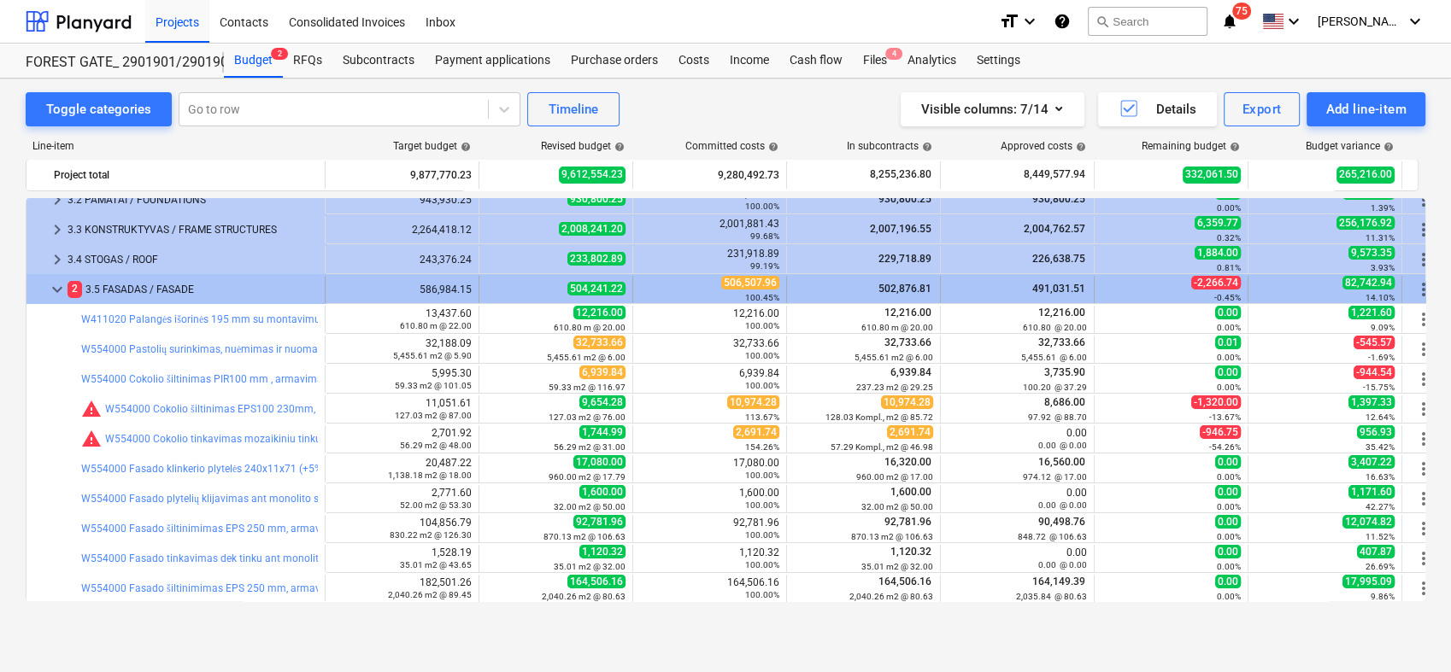
click at [59, 289] on span "keyboard_arrow_down" at bounding box center [57, 289] width 21 height 21
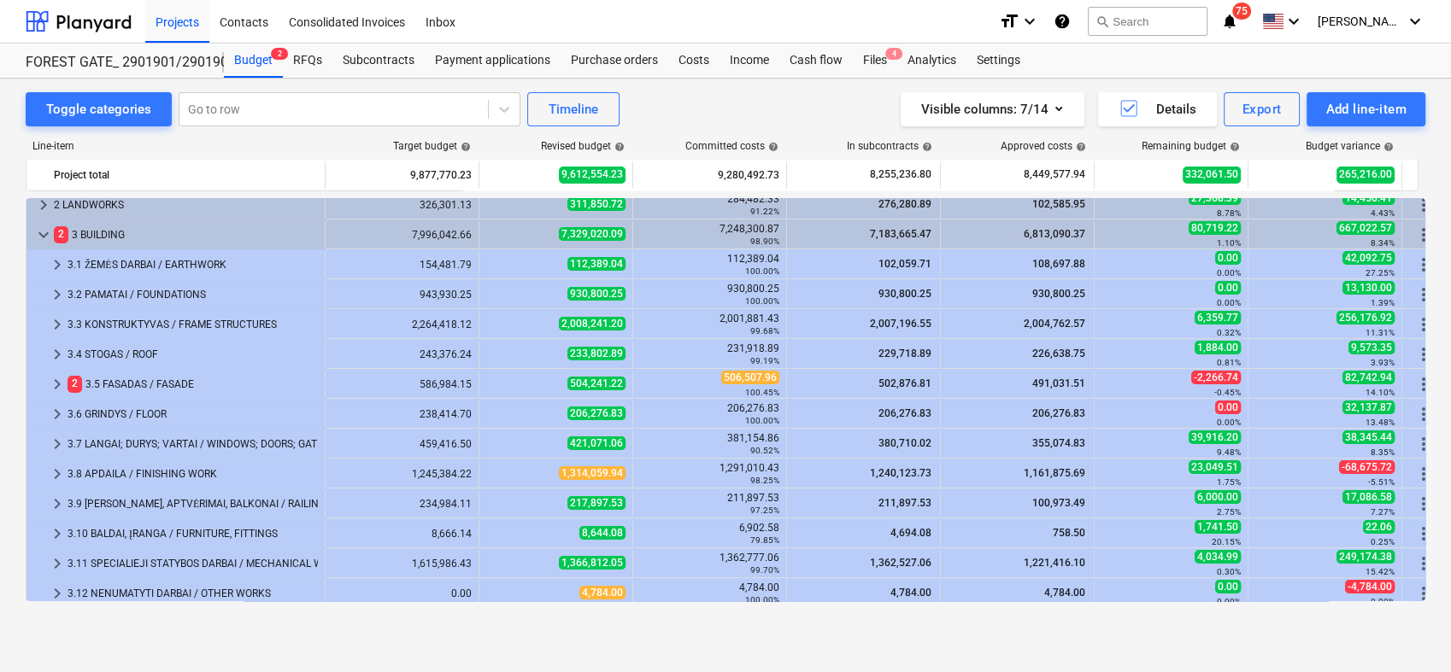
scroll to position [0, 0]
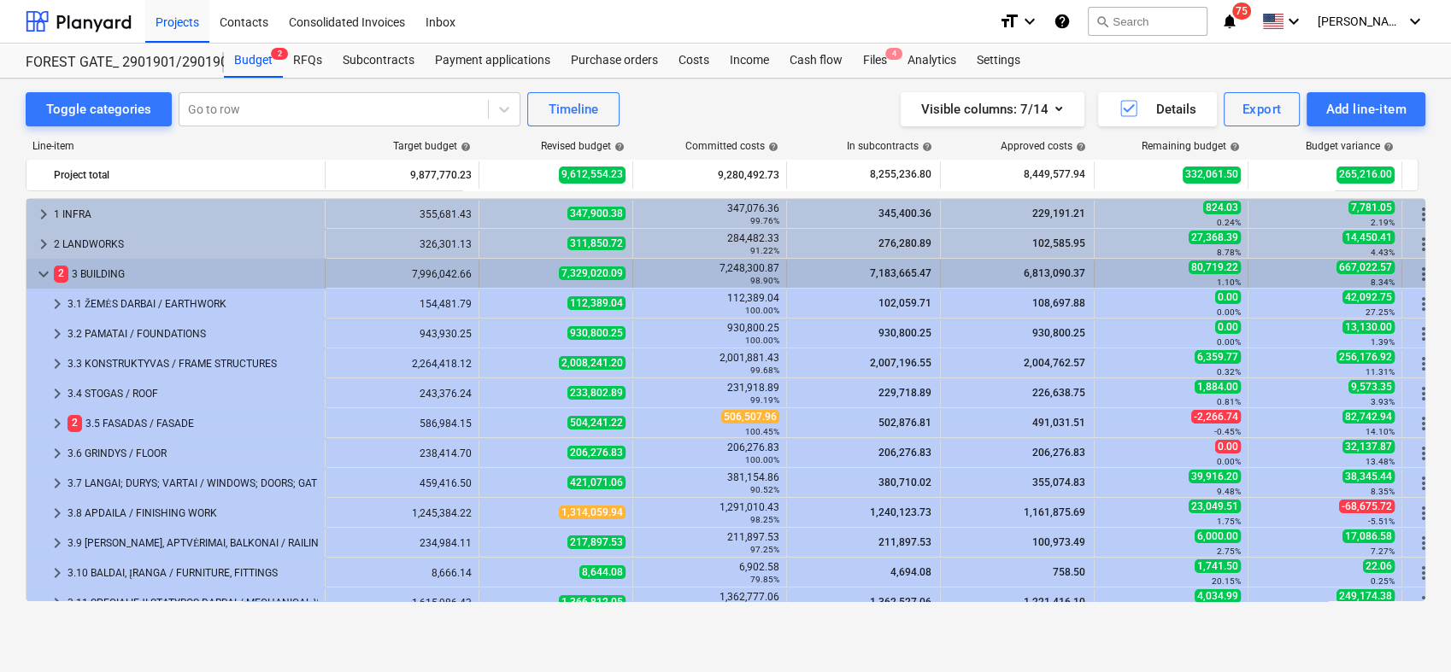
click at [42, 273] on span "keyboard_arrow_down" at bounding box center [43, 274] width 21 height 21
